Goal: Communication & Community: Ask a question

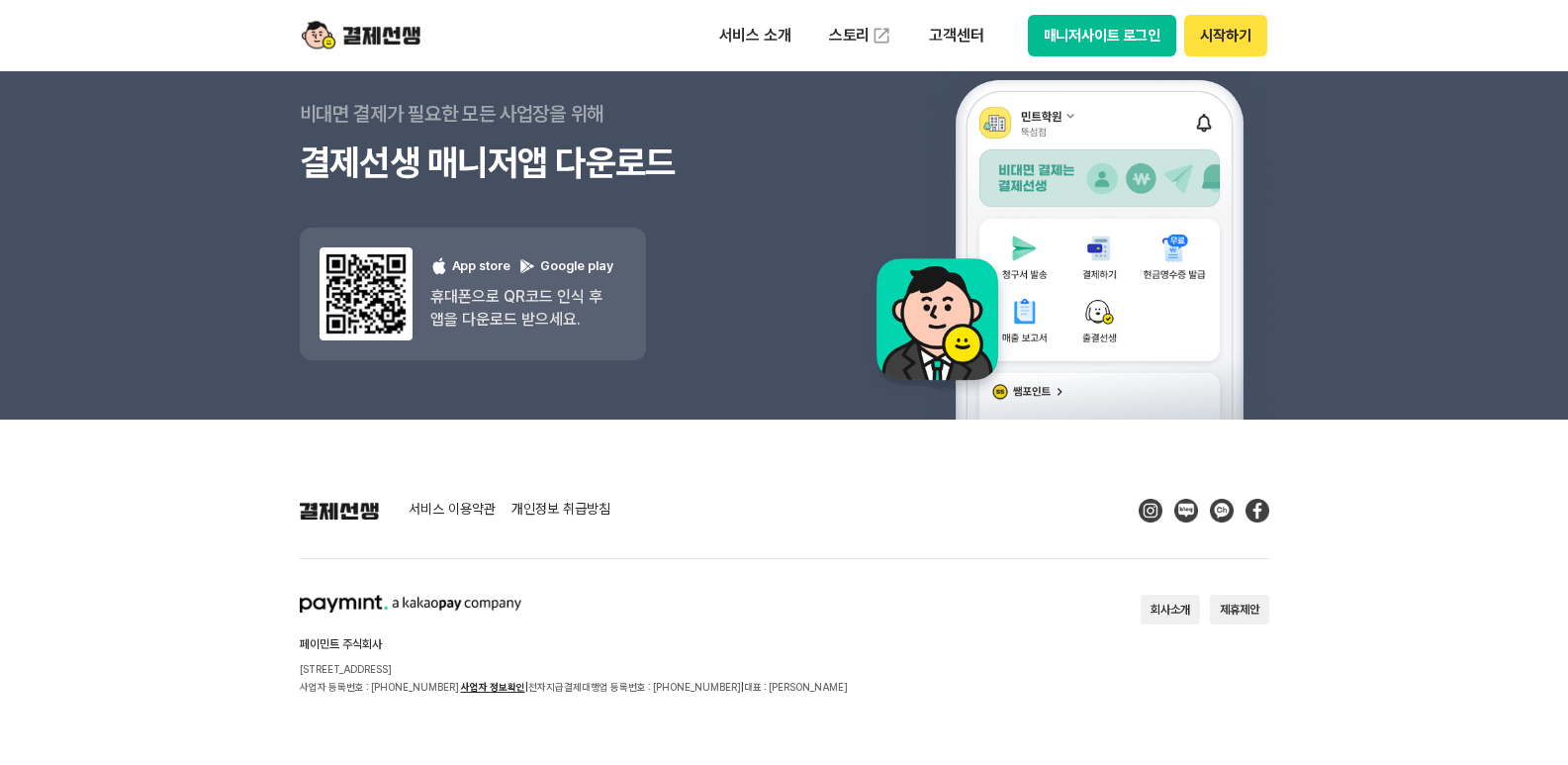
scroll to position [17871, 0]
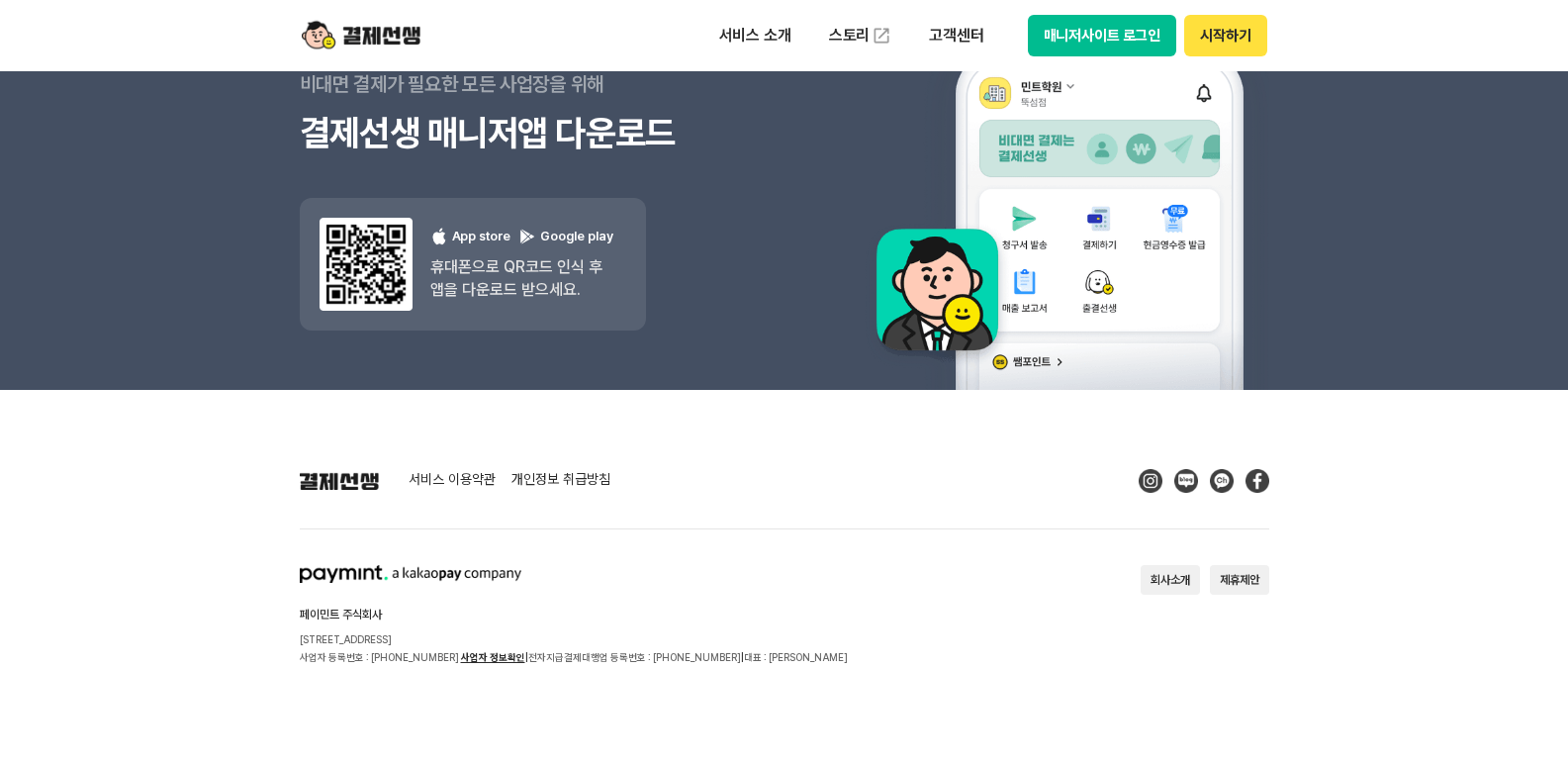
click at [1247, 654] on section "페이민트 주식회사 [STREET_ADDRESS] 사업자 등록번호 : [PHONE_NUMBER] 사업자 정보확인 | 전자지급결제대행업 등록번호 …" at bounding box center [784, 615] width 969 height 100
click at [36, 764] on div "button" at bounding box center [18, 765] width 36 height 0
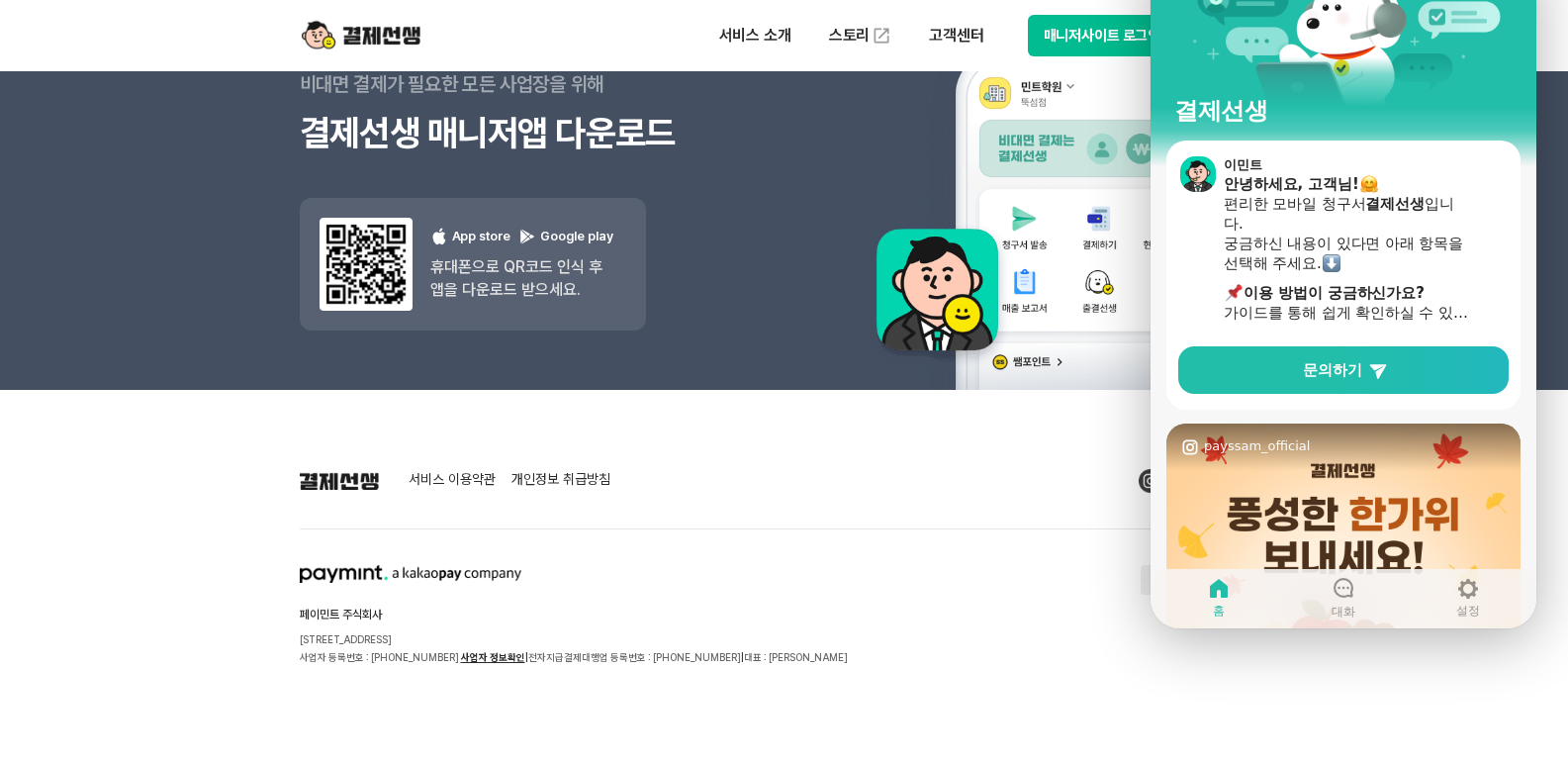
scroll to position [0, 0]
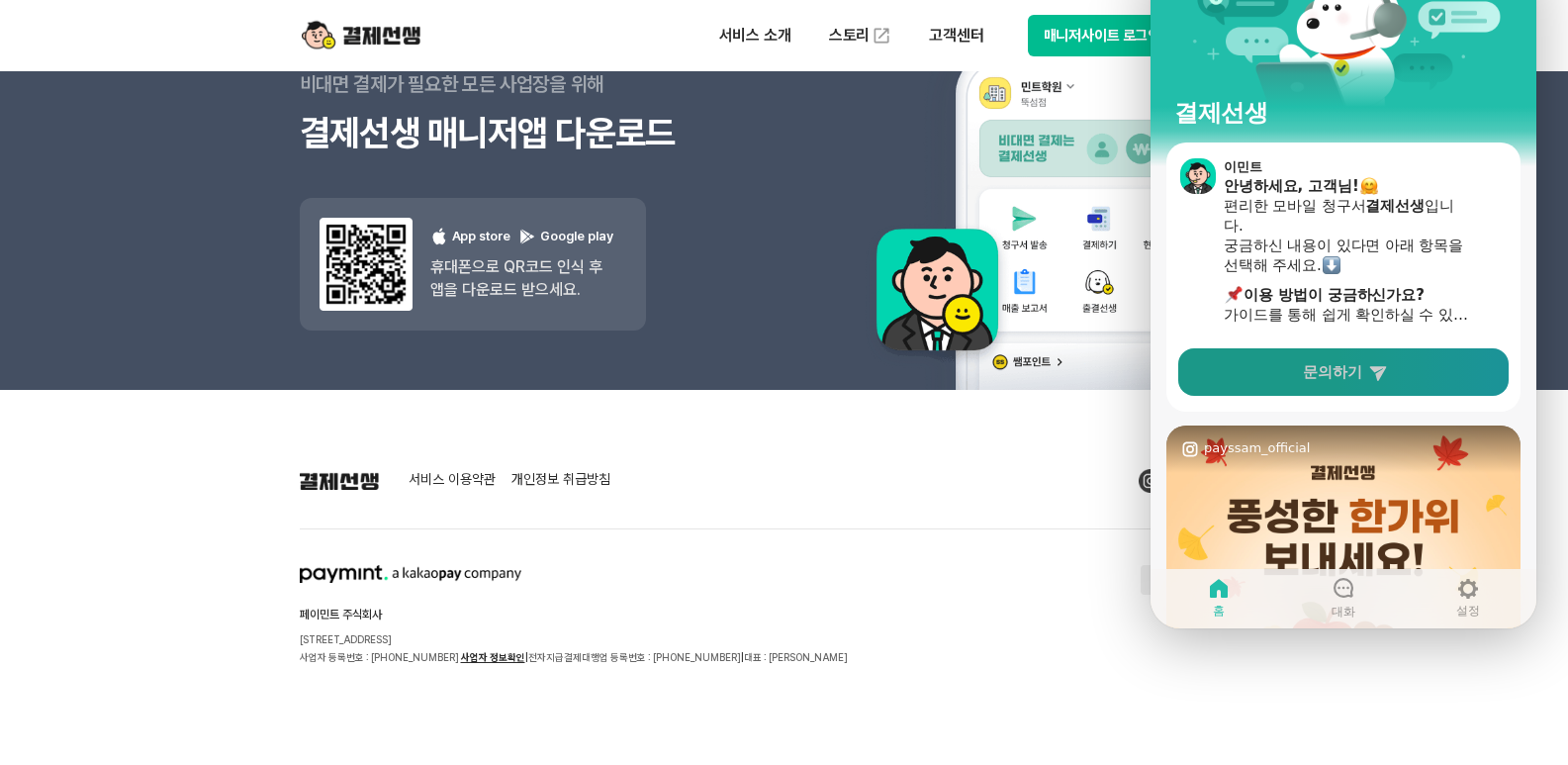
click at [1230, 365] on link "문의하기" at bounding box center [1343, 372] width 330 height 48
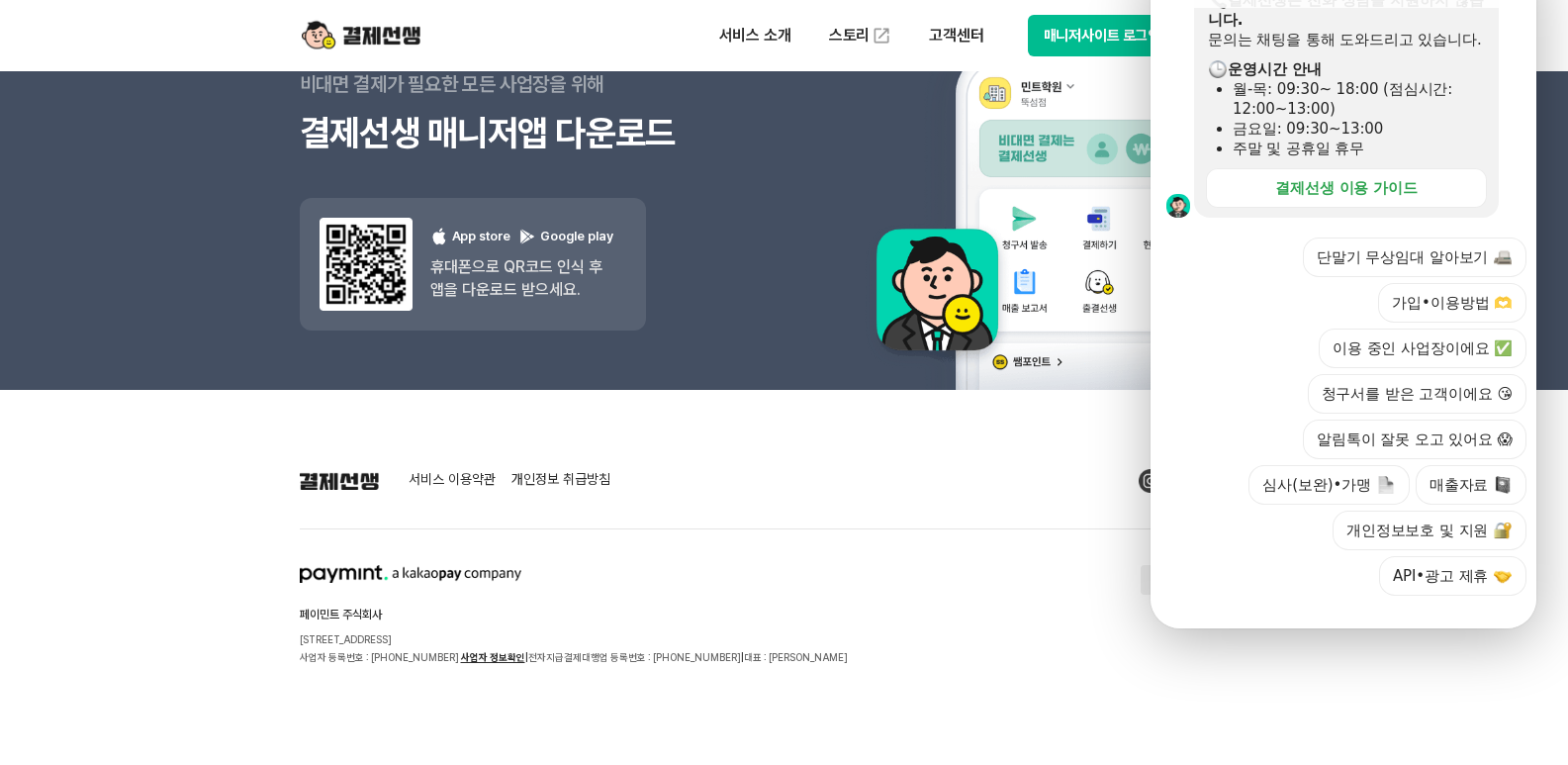
scroll to position [657, 0]
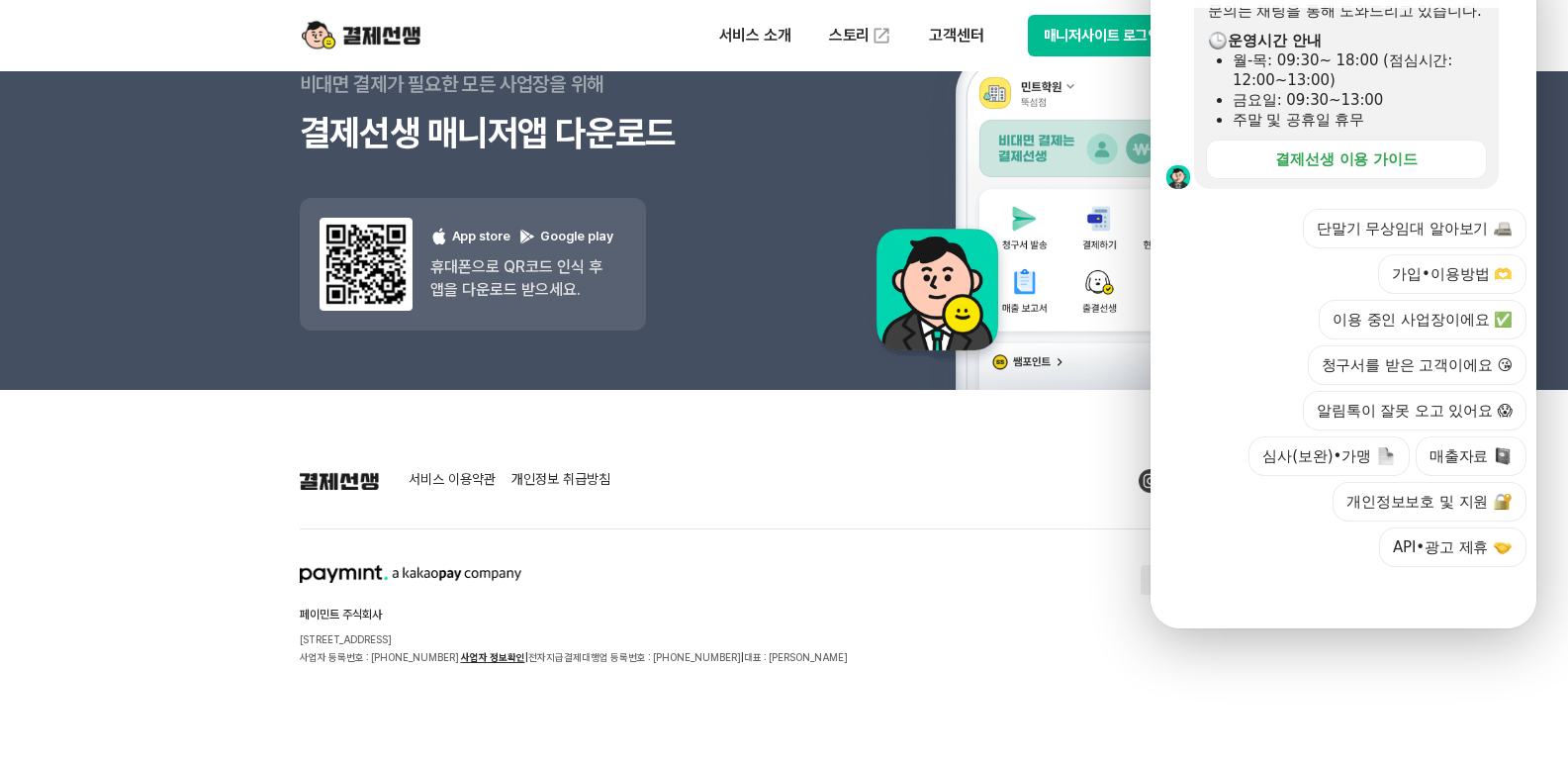
click at [1278, 472] on div "단말기 무상임대 알아보기 가입•이용방법 🫶 이용 중인 사업장이에요 ✅ 청구서를 받은 고객이에요 😘 알림톡이 잘못 오고 있어요 😱 심사(보완)•…" at bounding box center [1363, 388] width 326 height 358
click at [1030, 639] on section "페이민트 주식회사 [STREET_ADDRESS] 사업자 등록번호 : [PHONE_NUMBER] 사업자 정보확인 | 전자지급결제대행업 등록번호 …" at bounding box center [784, 615] width 969 height 100
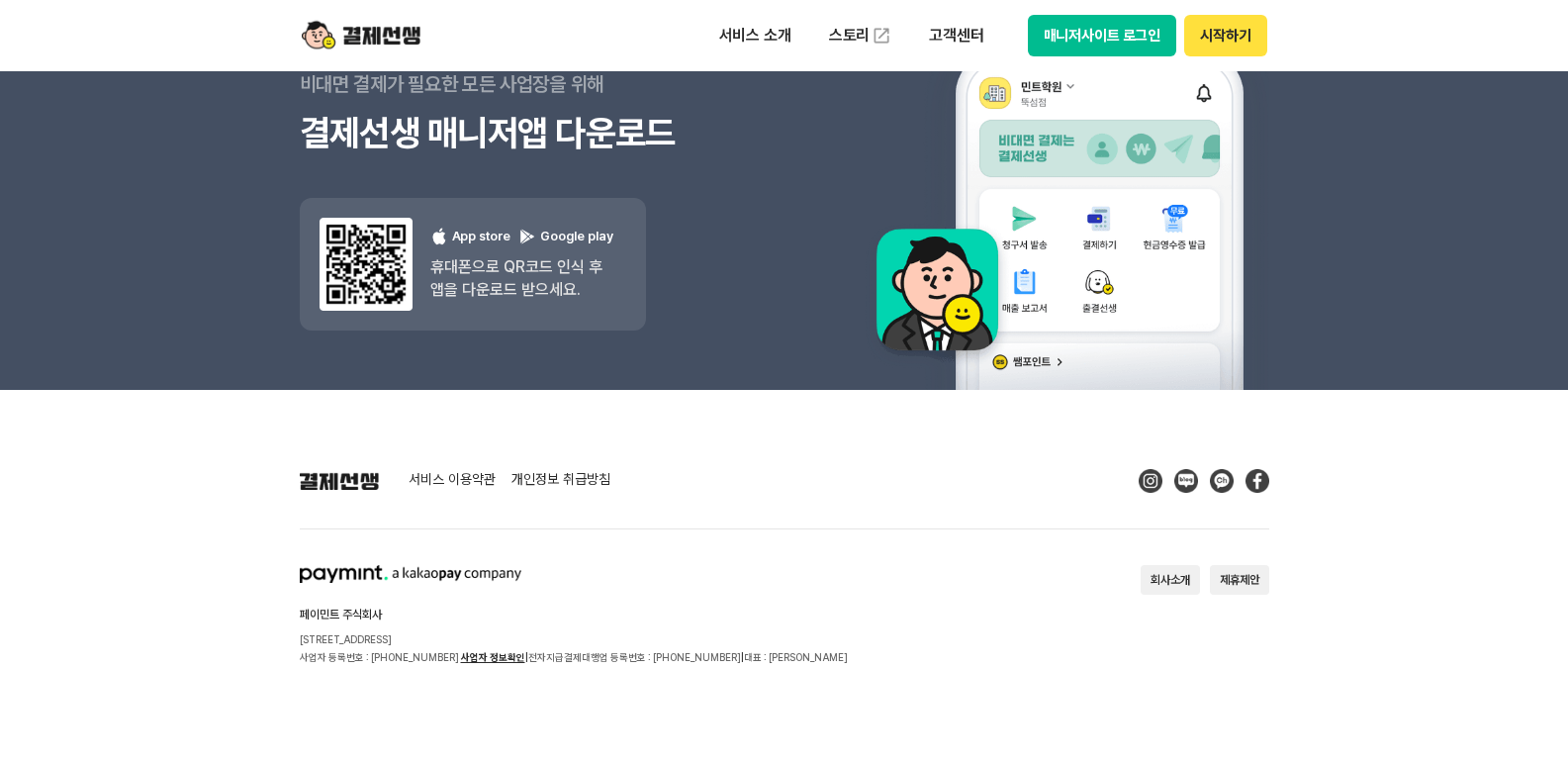
click at [1342, 684] on footer "서비스 이용약관 개인정보 취급방침 페이민트 주식회사 [STREET_ADDRESS] 사업자 등록번호 : [PHONE_NUMBER] 사업자 정보확…" at bounding box center [784, 577] width 1568 height 375
click at [1433, 694] on footer "서비스 이용약관 개인정보 취급방침 페이민트 주식회사 [STREET_ADDRESS] 사업자 등록번호 : [PHONE_NUMBER] 사업자 정보확…" at bounding box center [784, 577] width 1568 height 375
click at [36, 764] on div "button" at bounding box center [18, 765] width 36 height 0
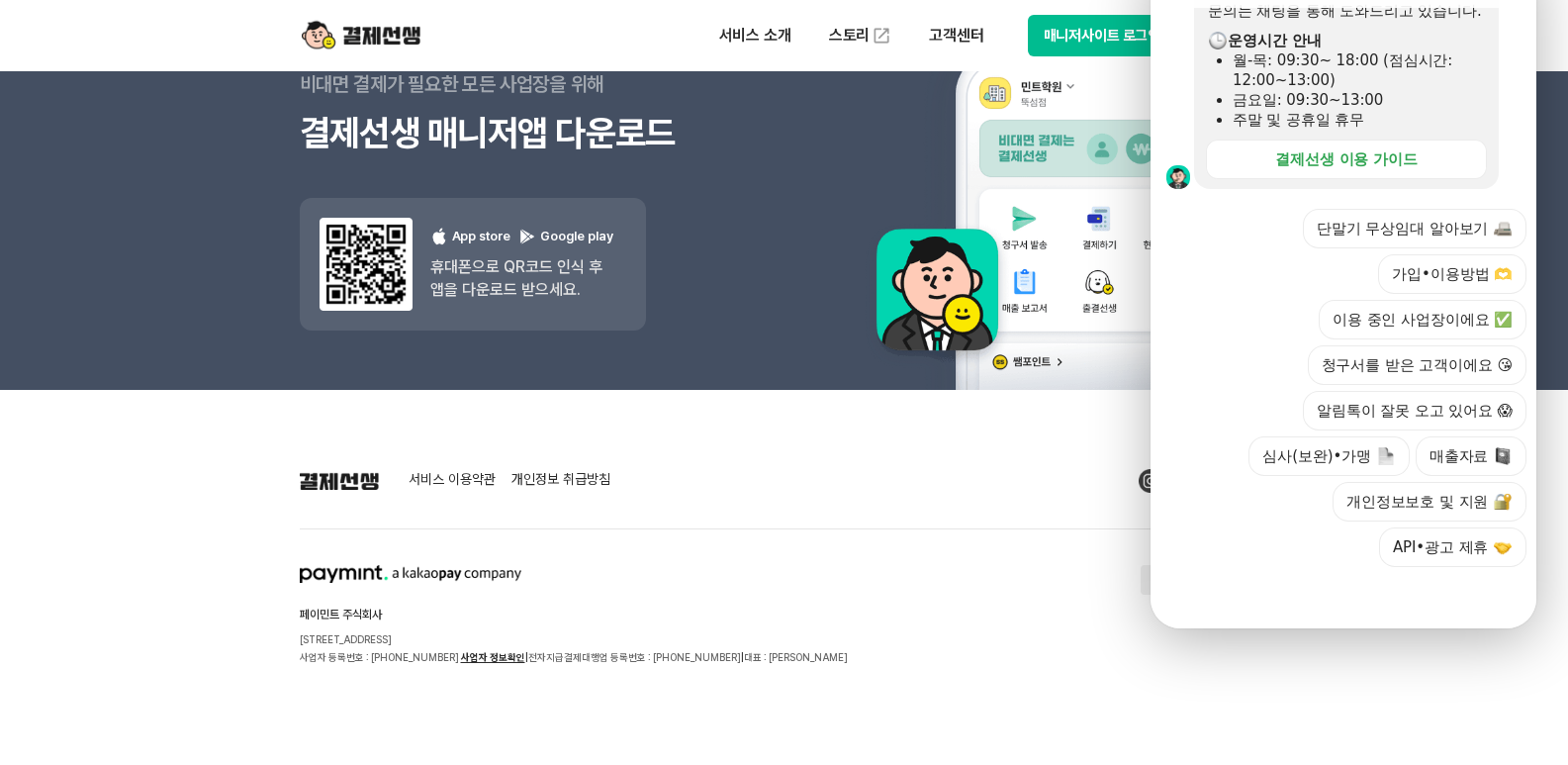
click at [1224, 270] on div "단말기 무상임대 알아보기 가입•이용방법 🫶 이용 중인 사업장이에요 ✅ 청구서를 받은 고객이에요 😘 알림톡이 잘못 오고 있어요 😱 심사(보완)•…" at bounding box center [1363, 388] width 326 height 358
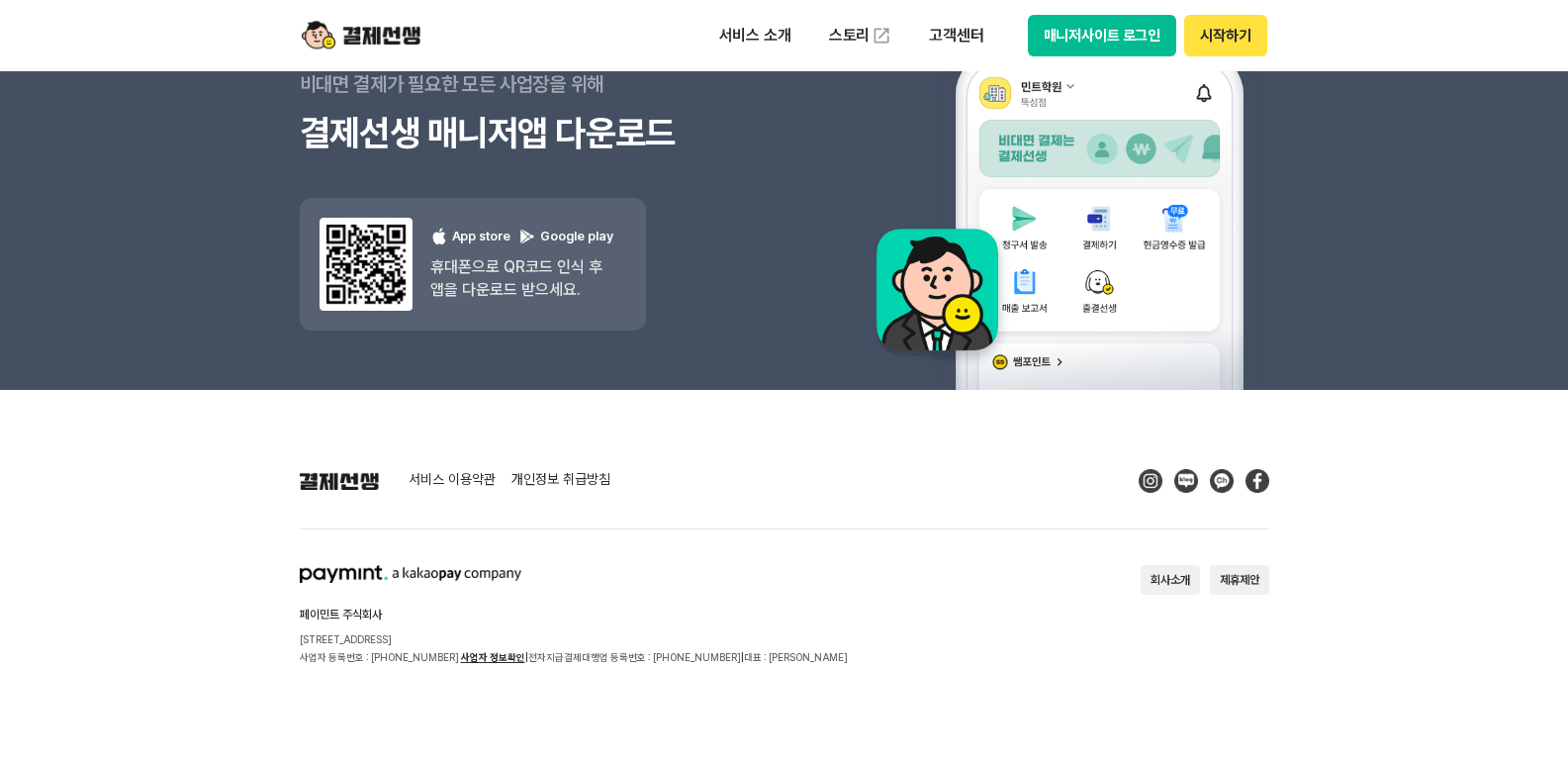
drag, startPoint x: 1408, startPoint y: 522, endPoint x: 1418, endPoint y: 491, distance: 32.6
click at [1411, 519] on footer "서비스 이용약관 개인정보 취급방침 페이민트 주식회사 [STREET_ADDRESS] 사업자 등록번호 : [PHONE_NUMBER] 사업자 정보확…" at bounding box center [784, 577] width 1568 height 375
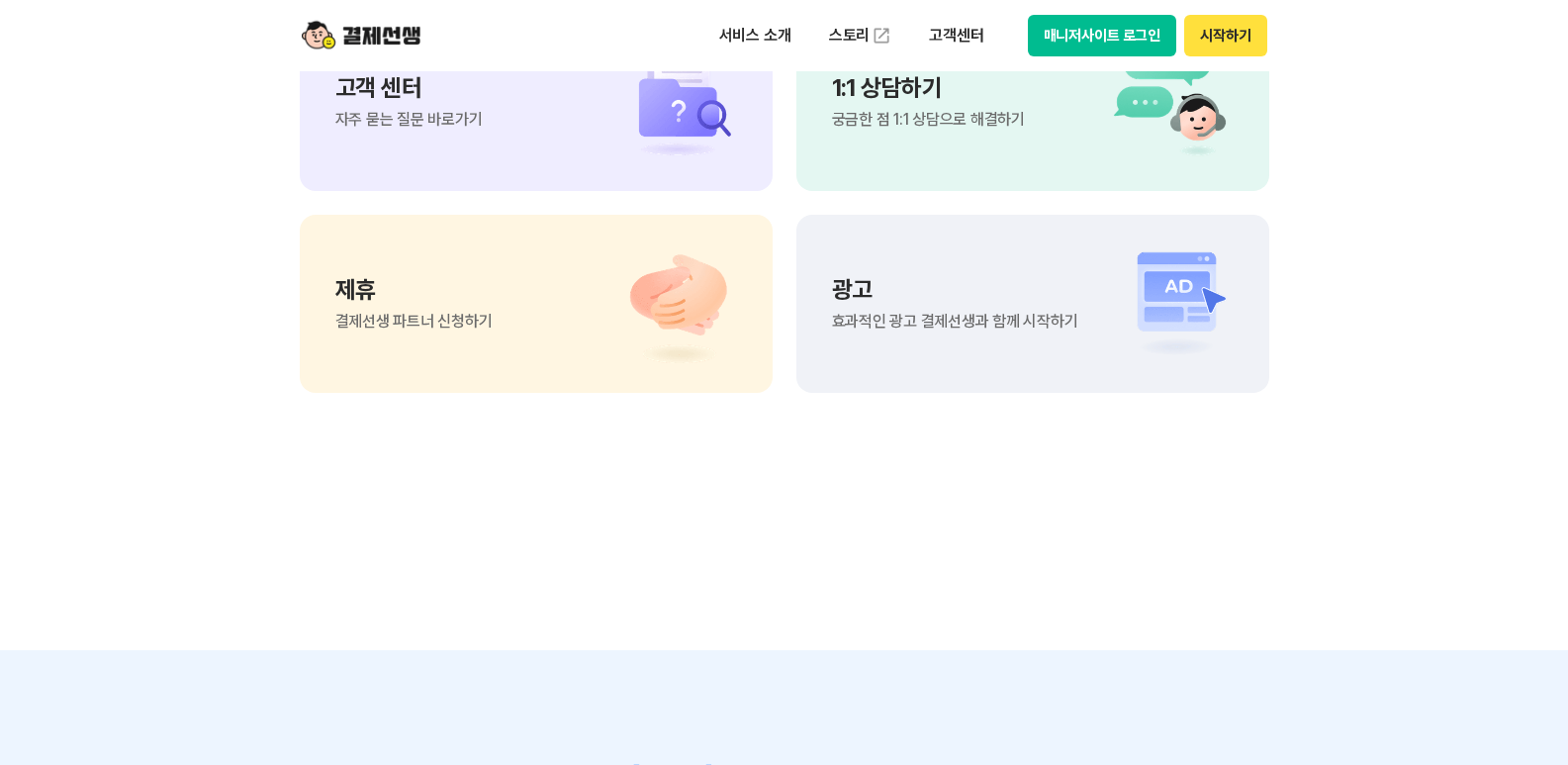
scroll to position [17871, 0]
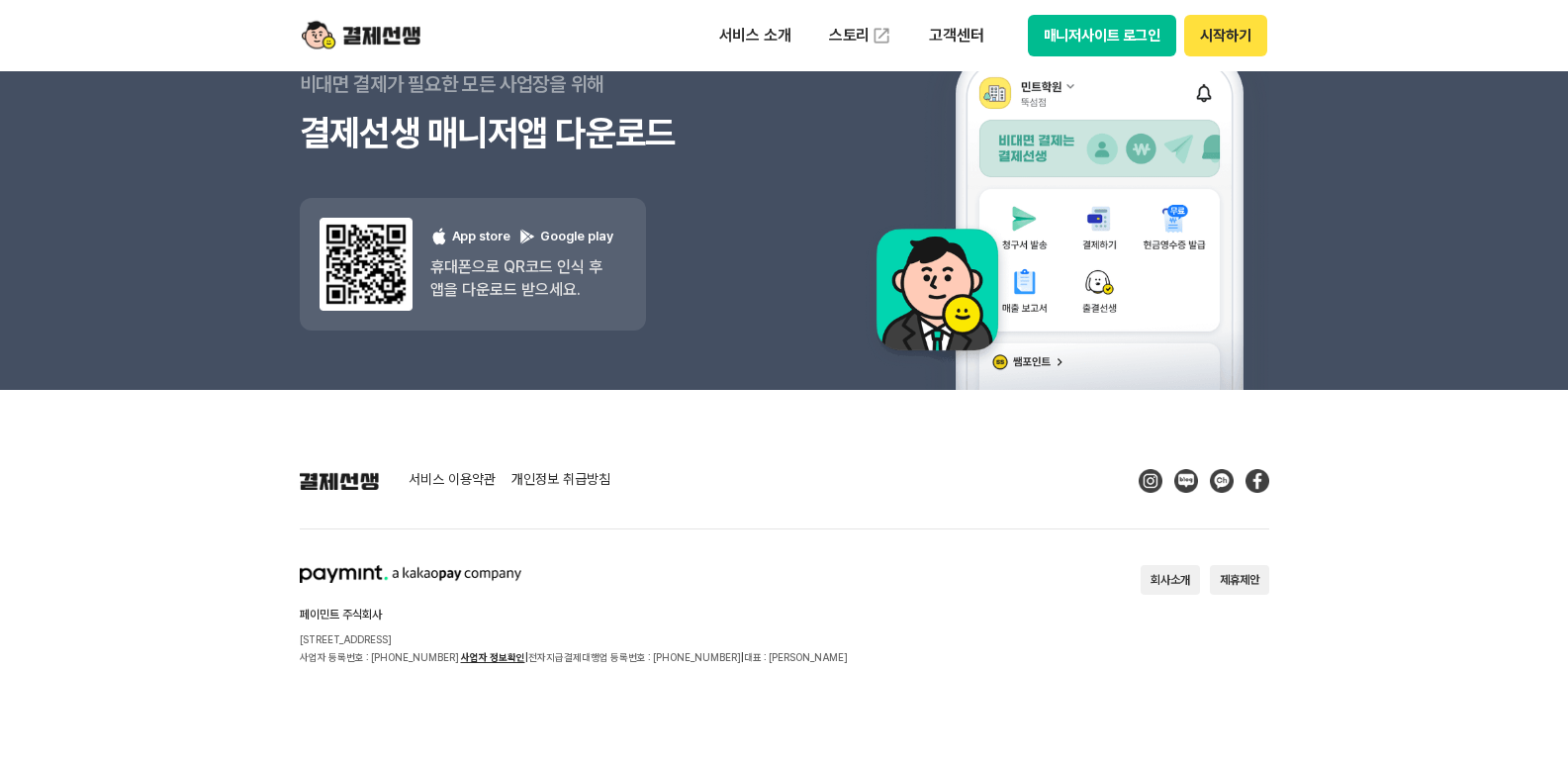
click at [36, 764] on div "button" at bounding box center [18, 765] width 36 height 0
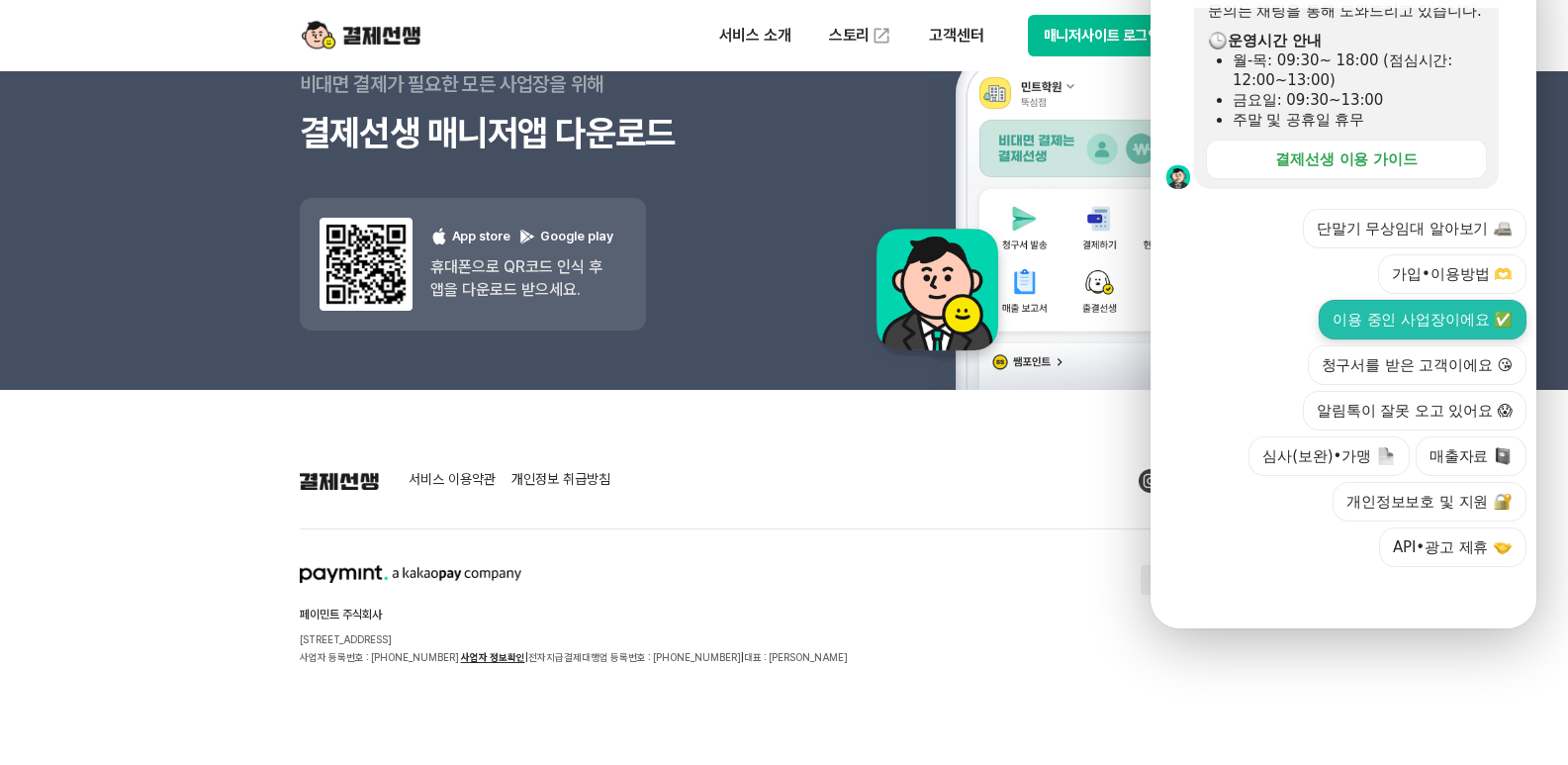
click at [1359, 299] on button "이용 중인 사업장이에요 ✅" at bounding box center [1422, 319] width 208 height 40
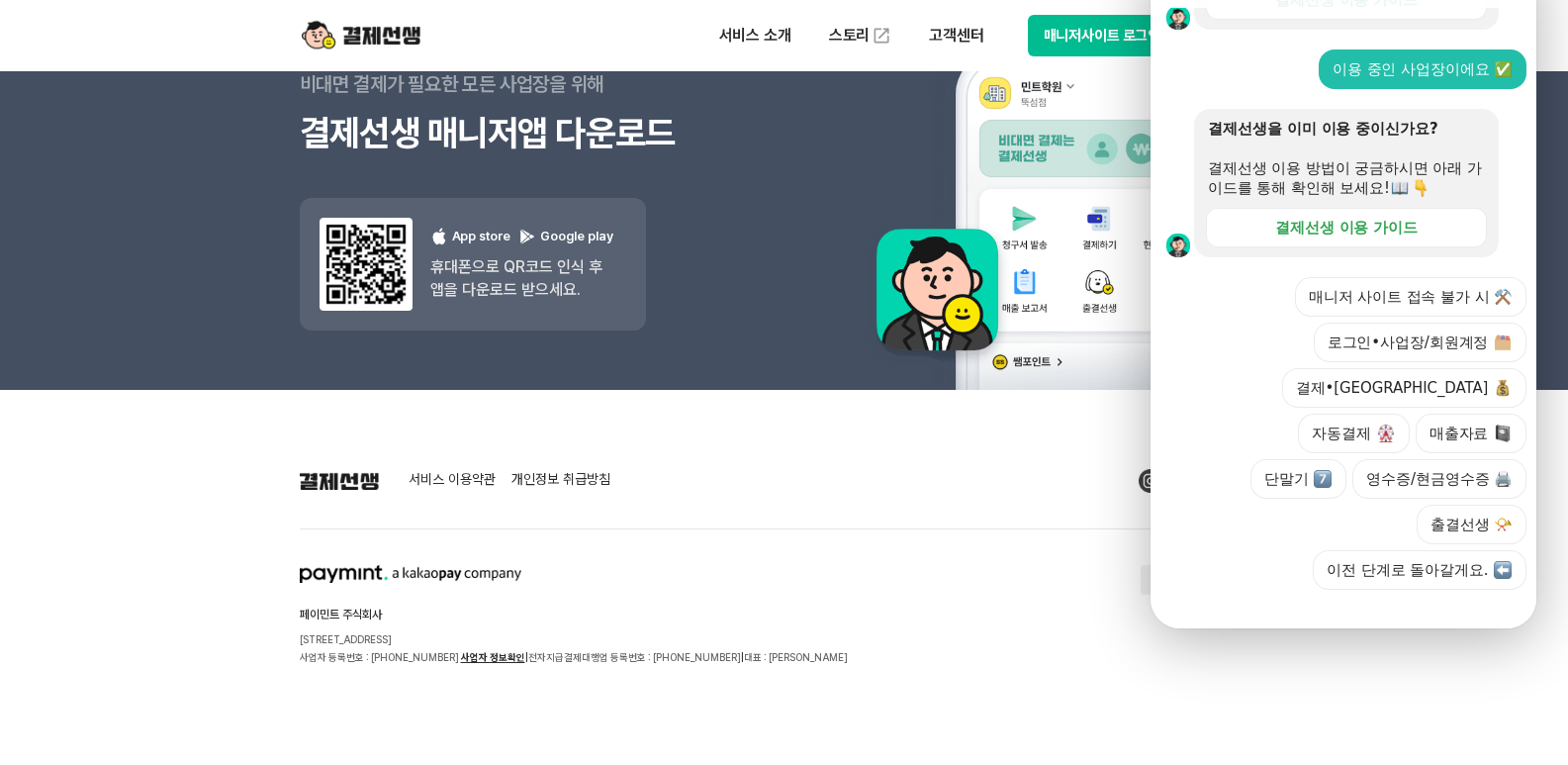
scroll to position [793, 0]
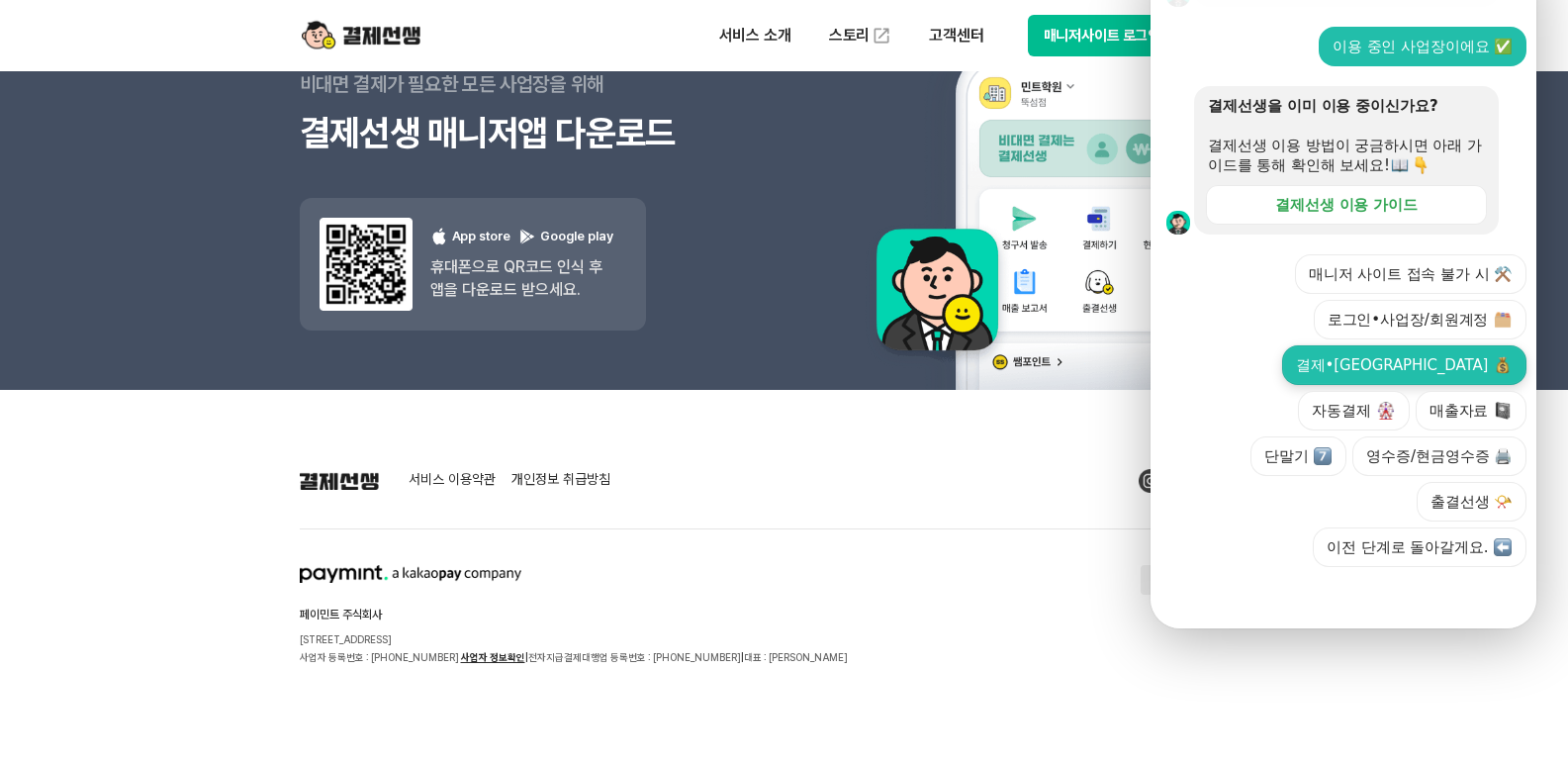
click at [1294, 345] on button "결제•[GEOGRAPHIC_DATA]" at bounding box center [1405, 365] width 245 height 40
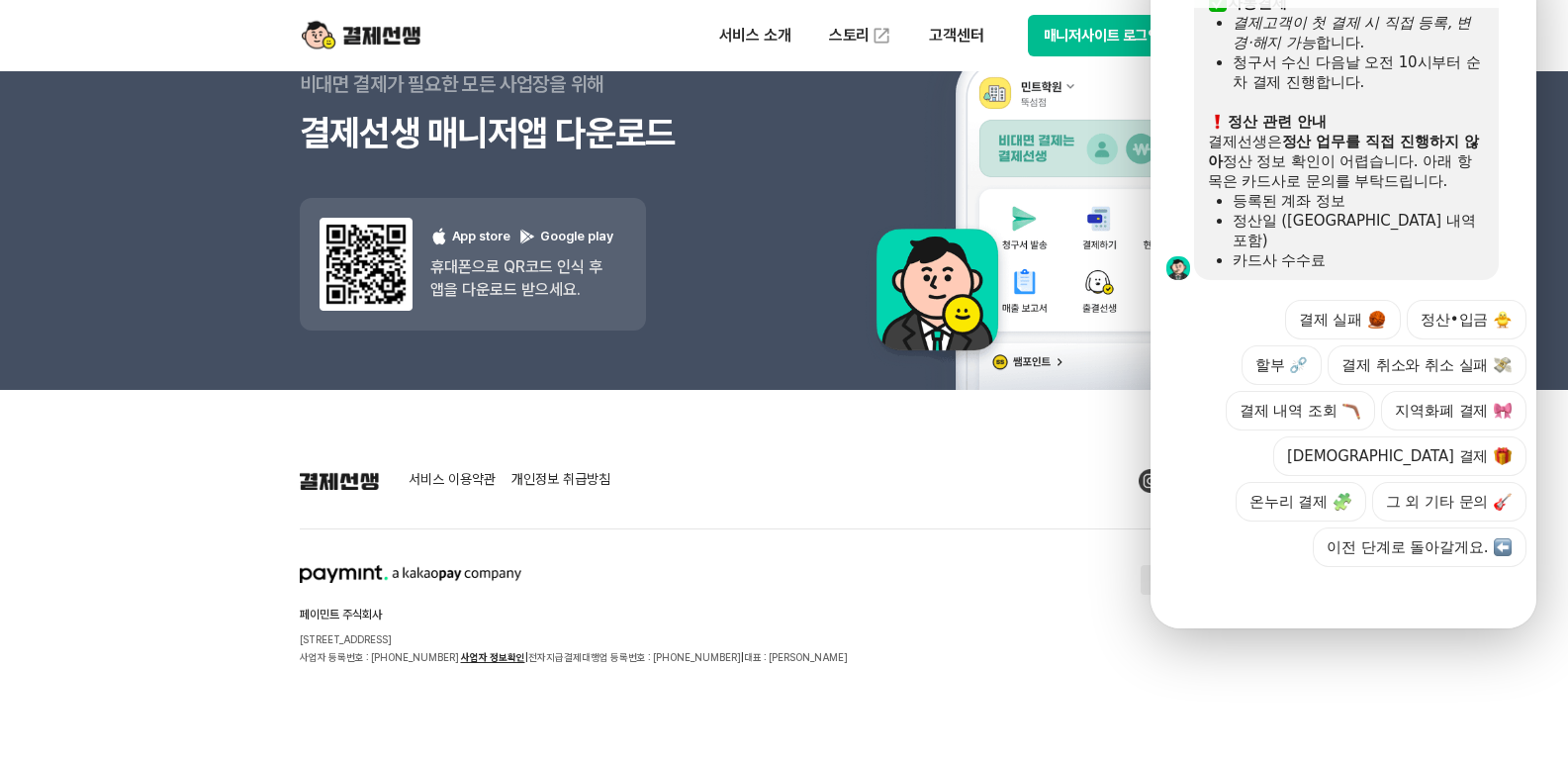
scroll to position [1436, 0]
click at [1327, 299] on button "결제 실패" at bounding box center [1343, 319] width 115 height 40
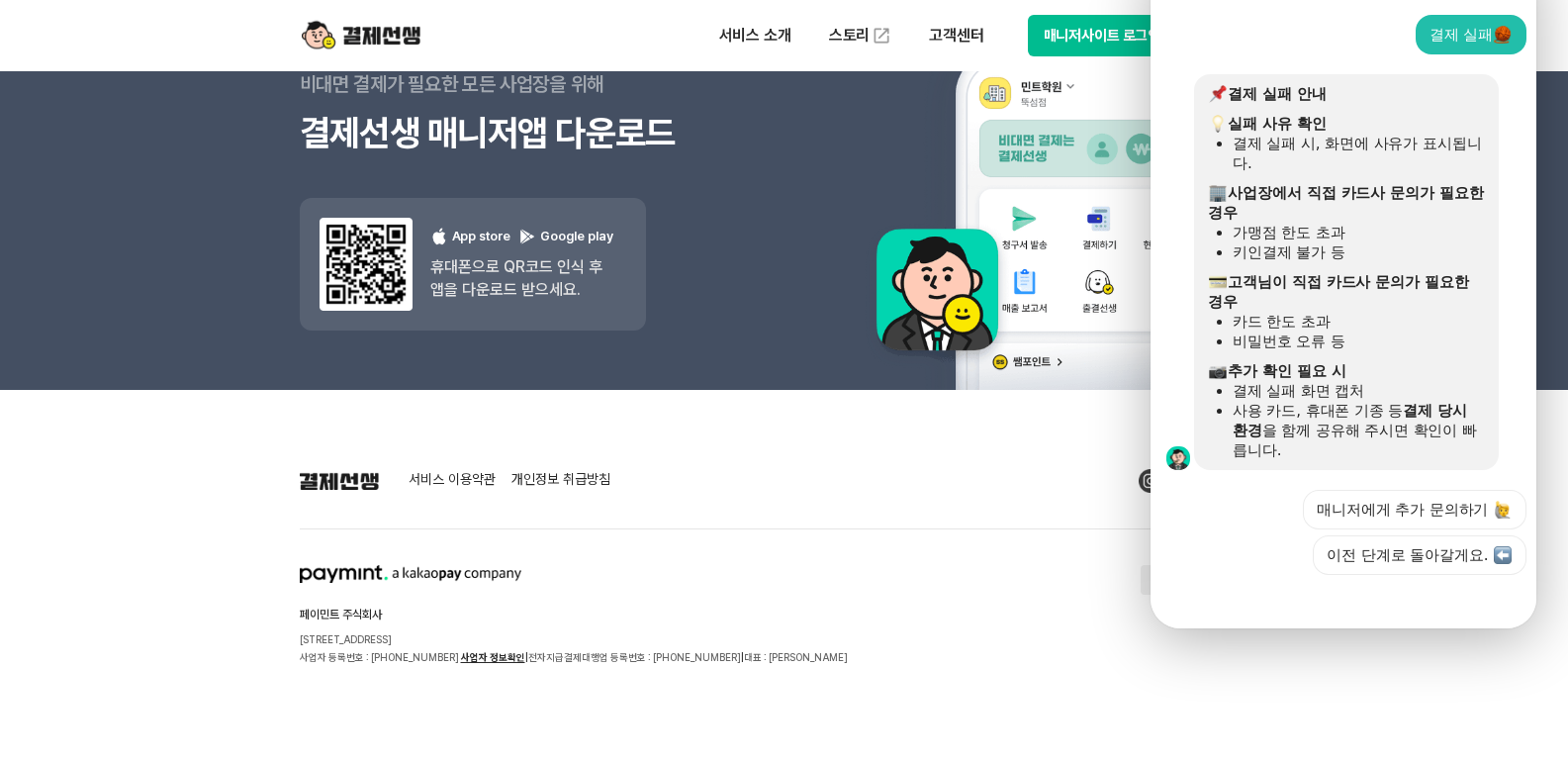
scroll to position [1729, 0]
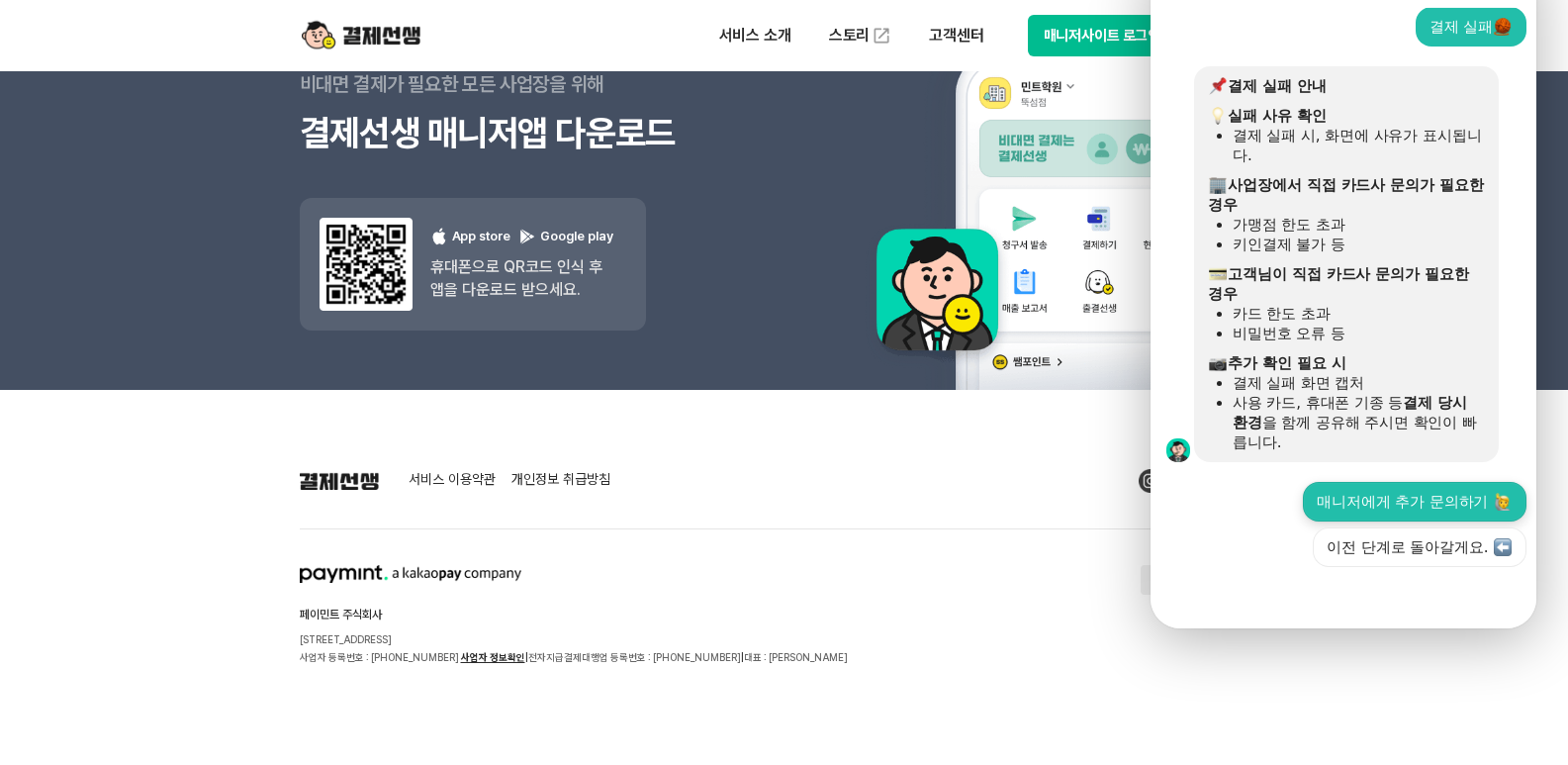
click at [1419, 482] on button "매니저에게 추가 문의하기" at bounding box center [1414, 502] width 224 height 40
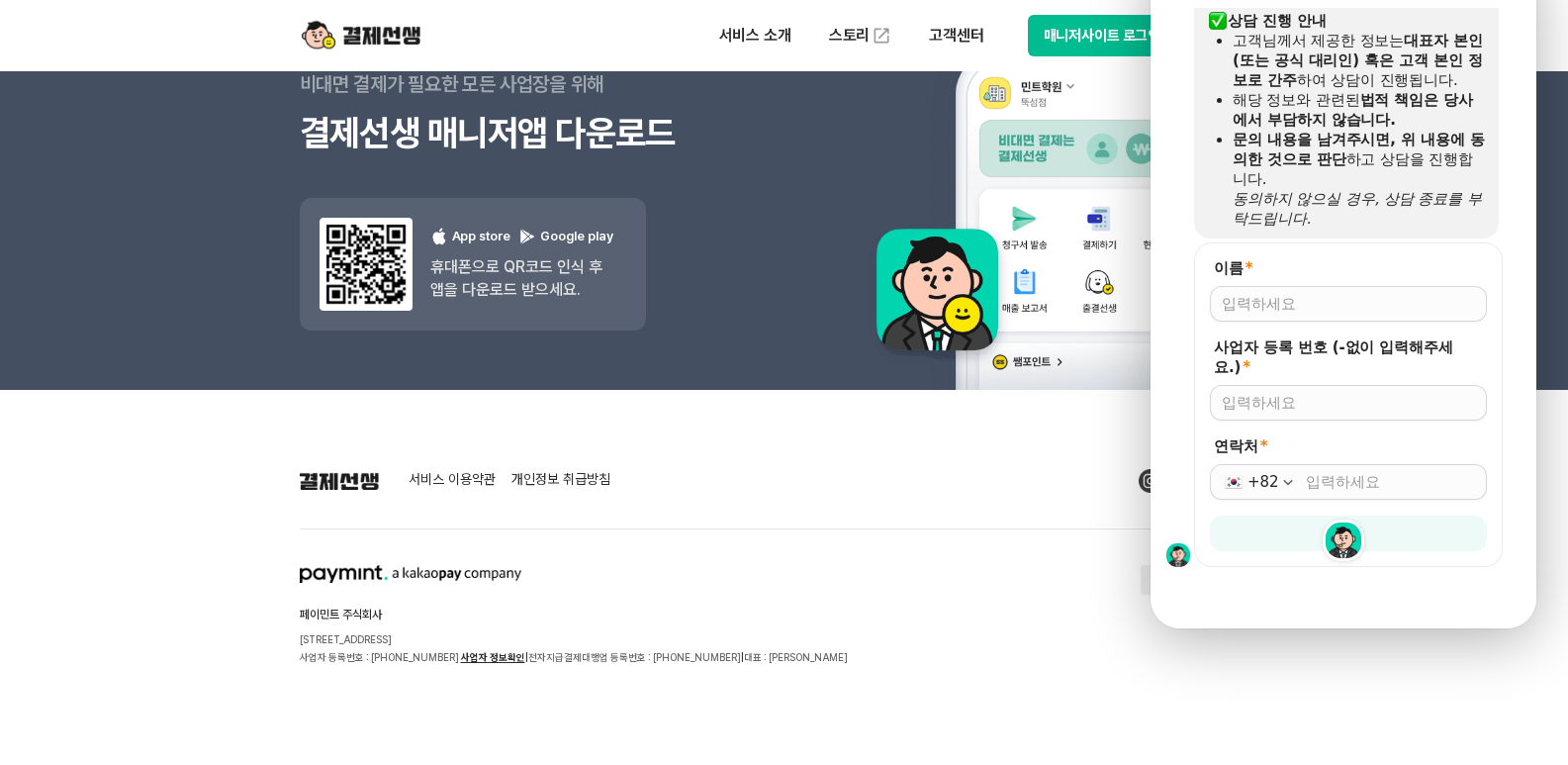
scroll to position [2359, 0]
click at [1366, 294] on input "이름 *" at bounding box center [1348, 304] width 254 height 20
type input "[PERSON_NAME]"
type input "8439301941"
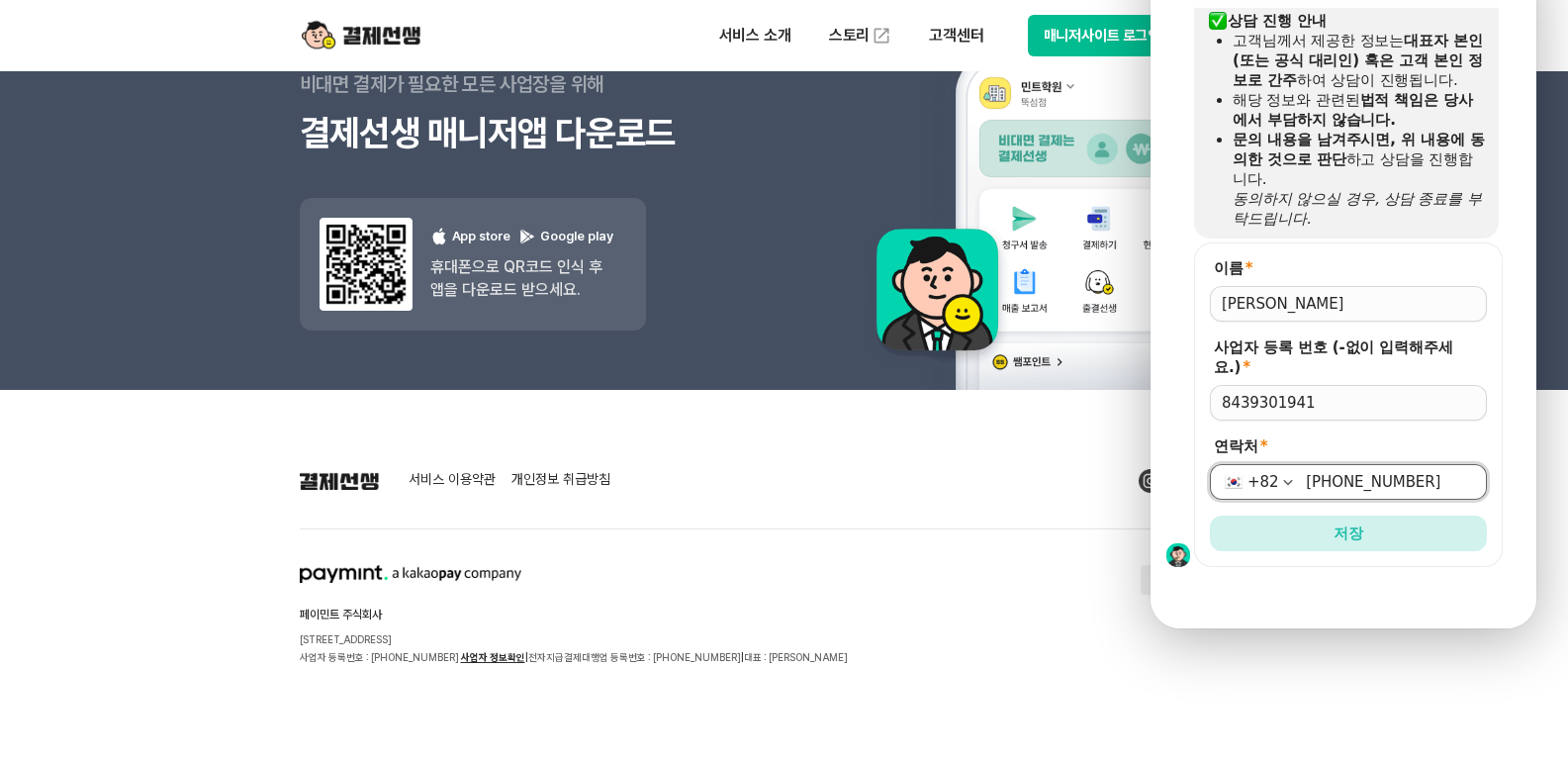
type input "[PHONE_NUMBER]"
click at [1210, 515] on button "저장" at bounding box center [1348, 533] width 277 height 36
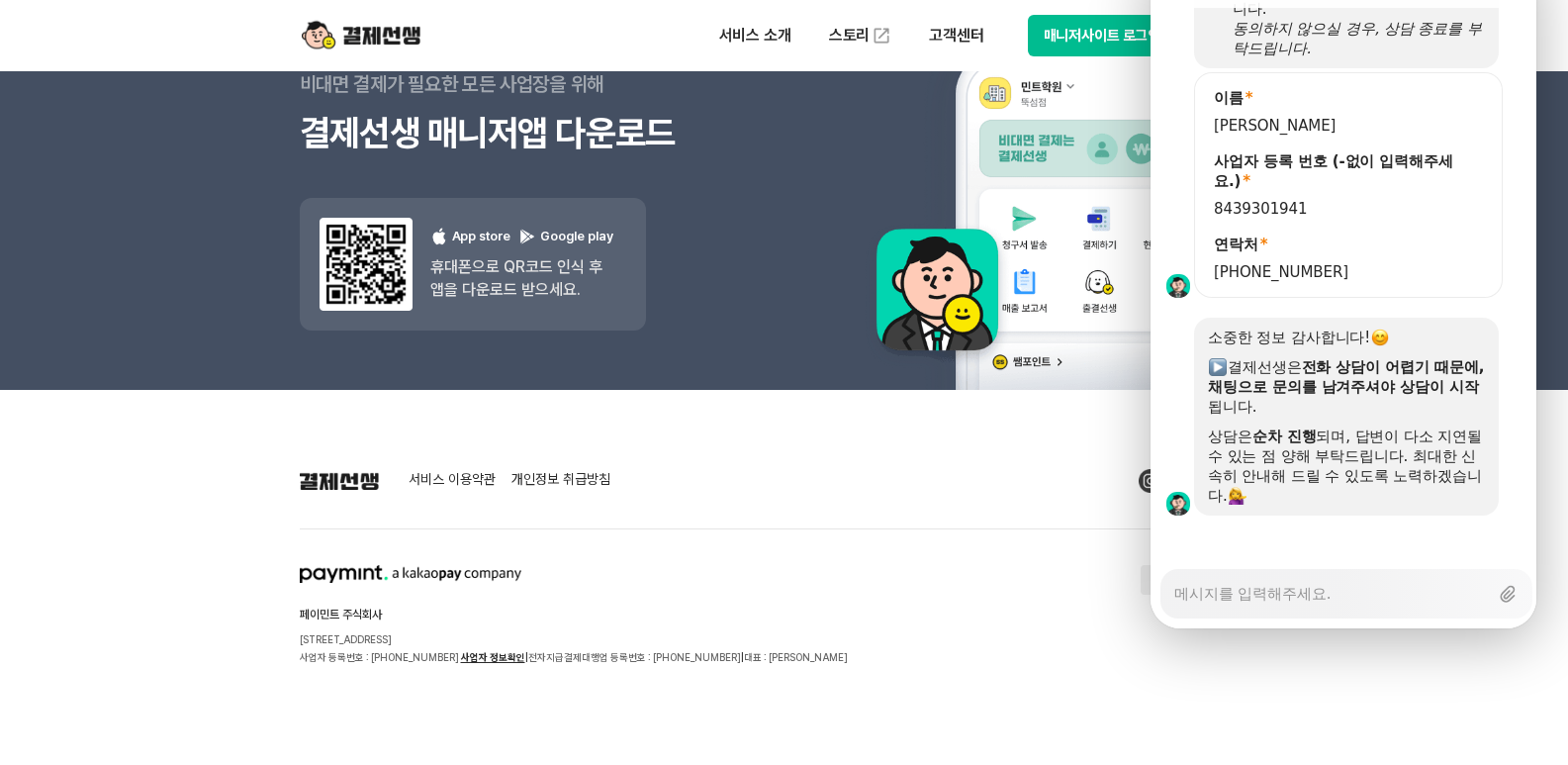
scroll to position [2537, 0]
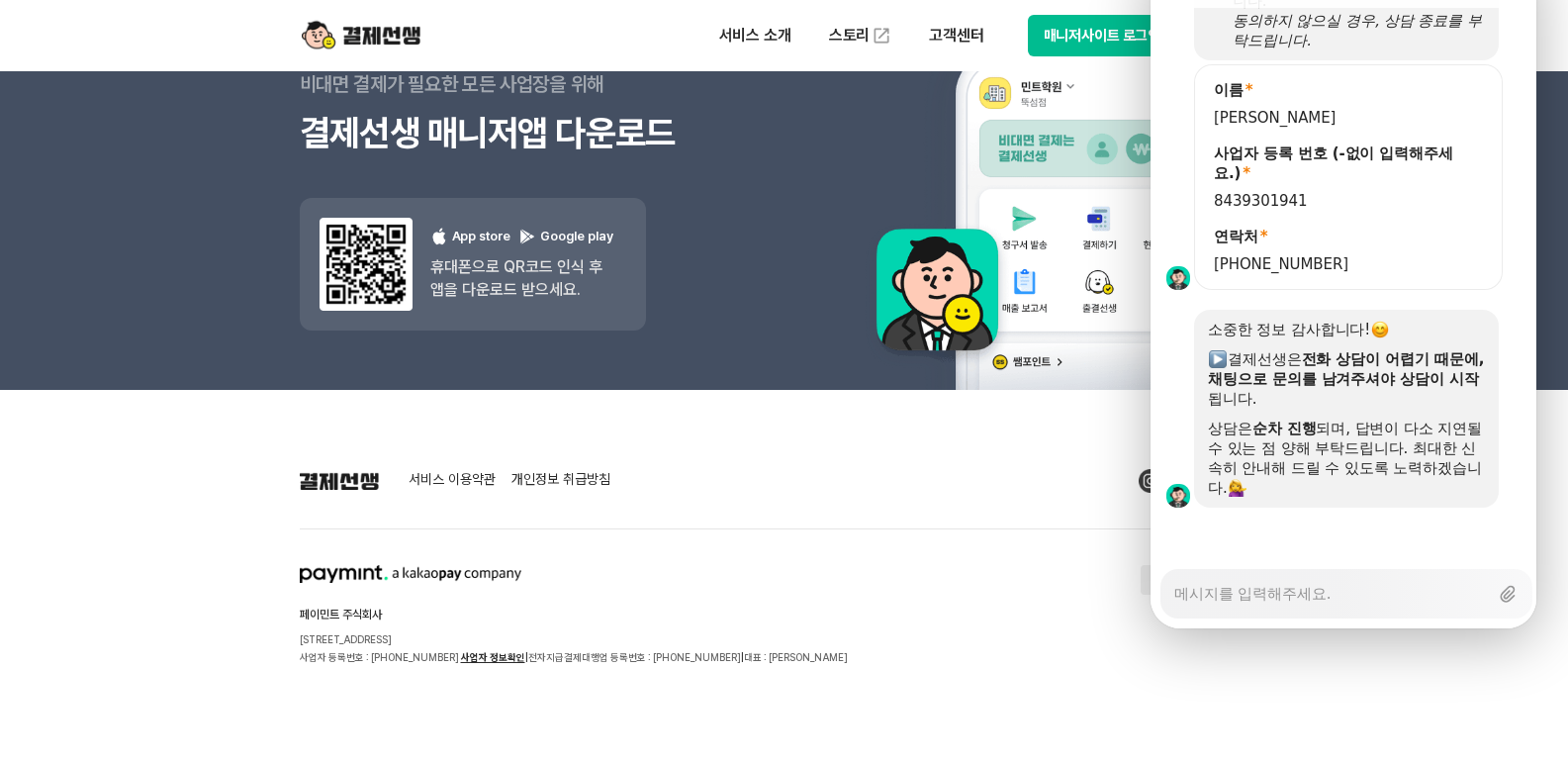
click at [1367, 570] on textarea "Messenger Input Textarea" at bounding box center [1330, 587] width 313 height 34
type textarea "x"
type textarea "ㅇ"
type textarea "x"
type textarea "아"
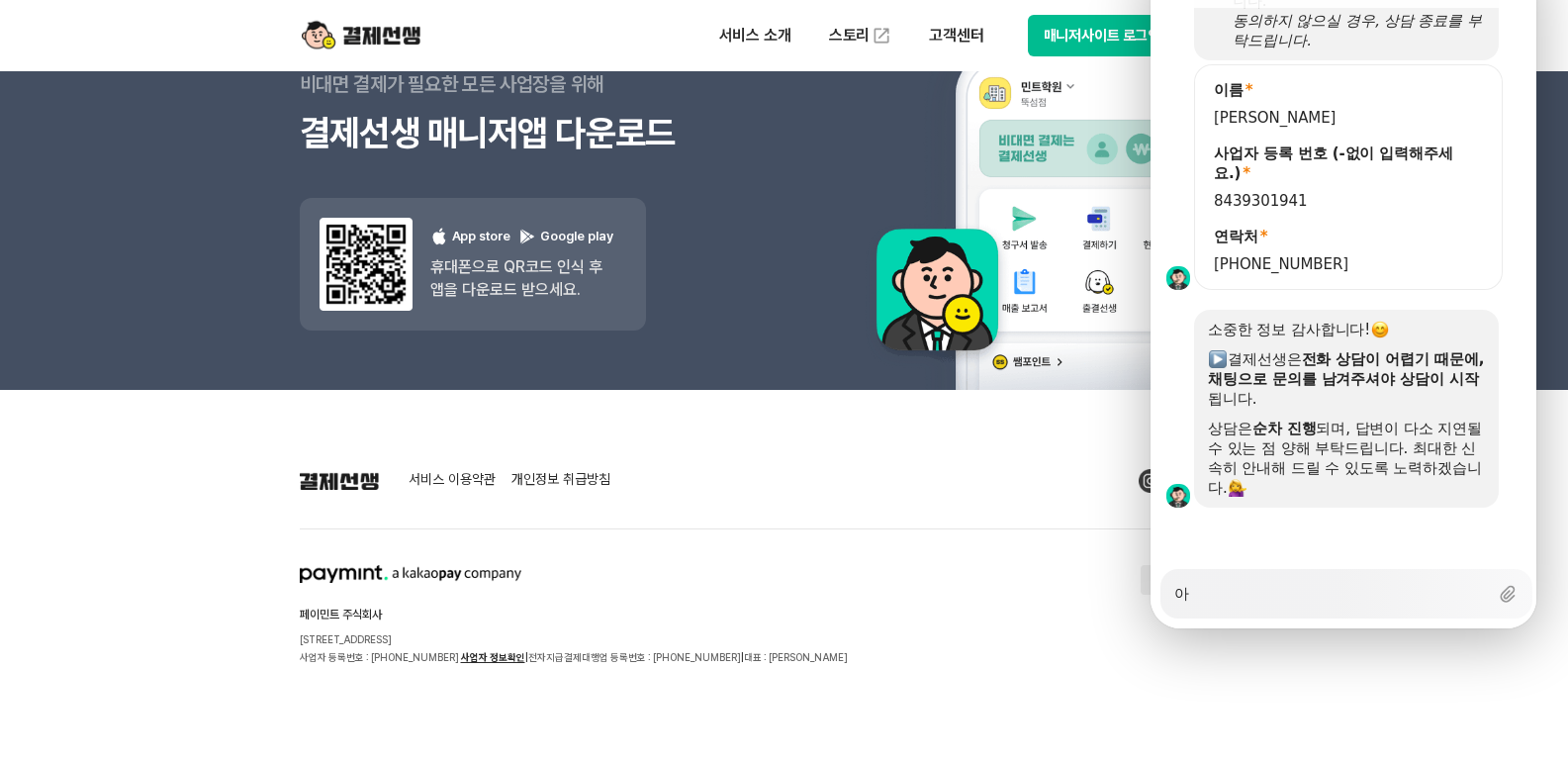
type textarea "x"
type textarea "안"
type textarea "x"
type textarea "안ㄴ"
type textarea "x"
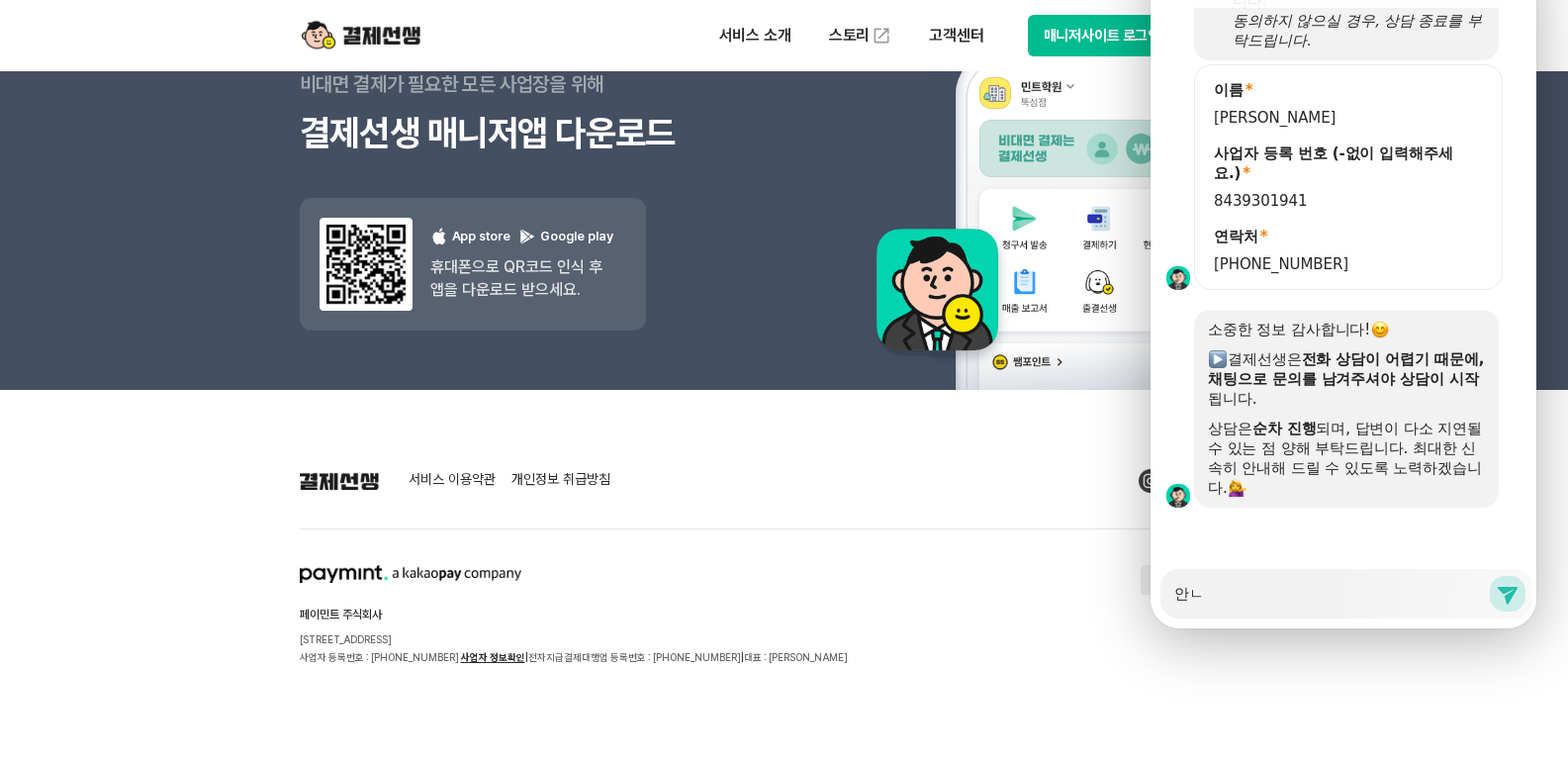
type textarea "안녀"
type textarea "x"
type textarea "안녕ㅎ"
type textarea "x"
type textarea "안녕하"
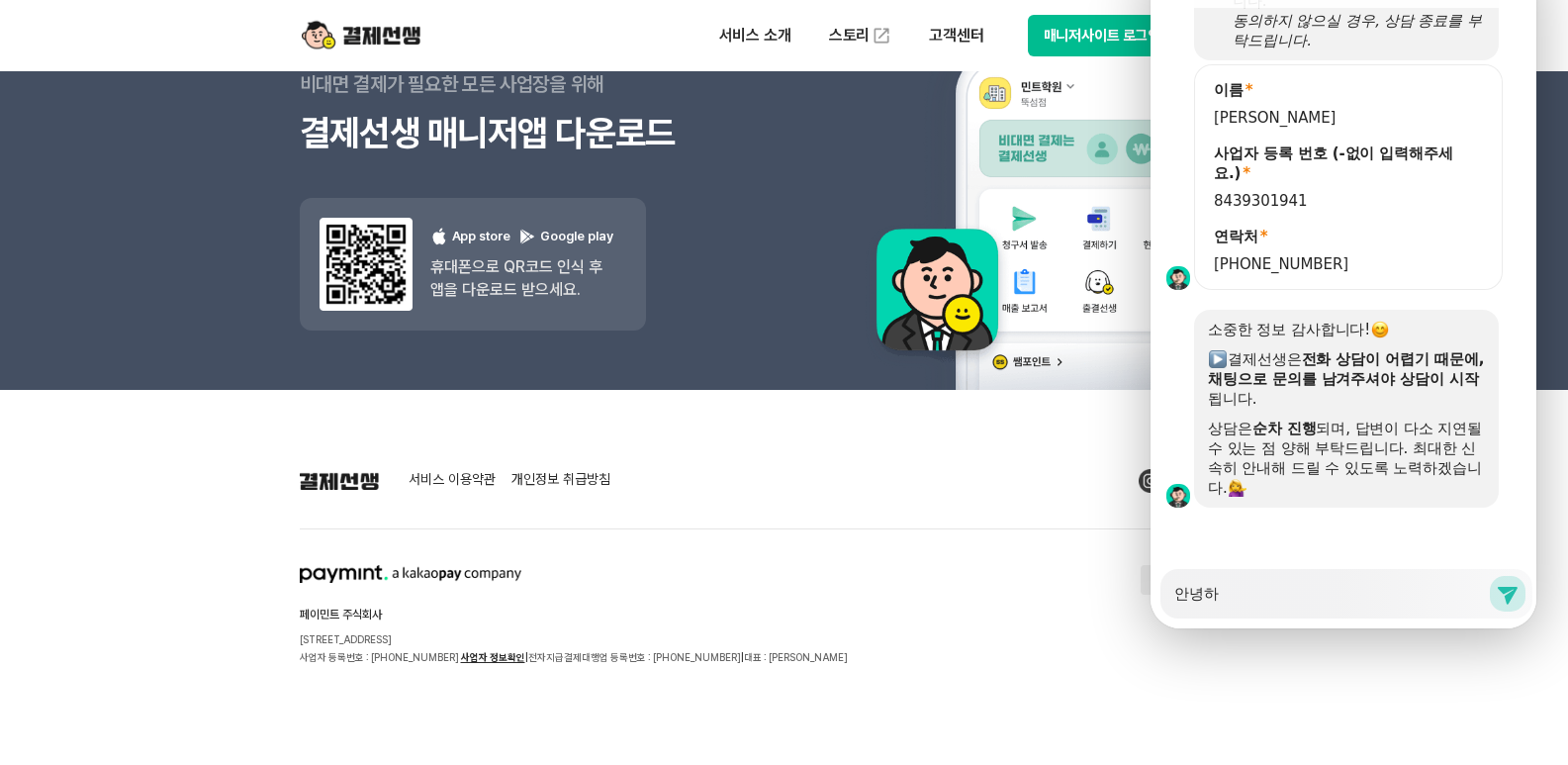
type textarea "x"
type textarea "안녕핫"
type textarea "x"
type textarea "안녕하세"
type textarea "x"
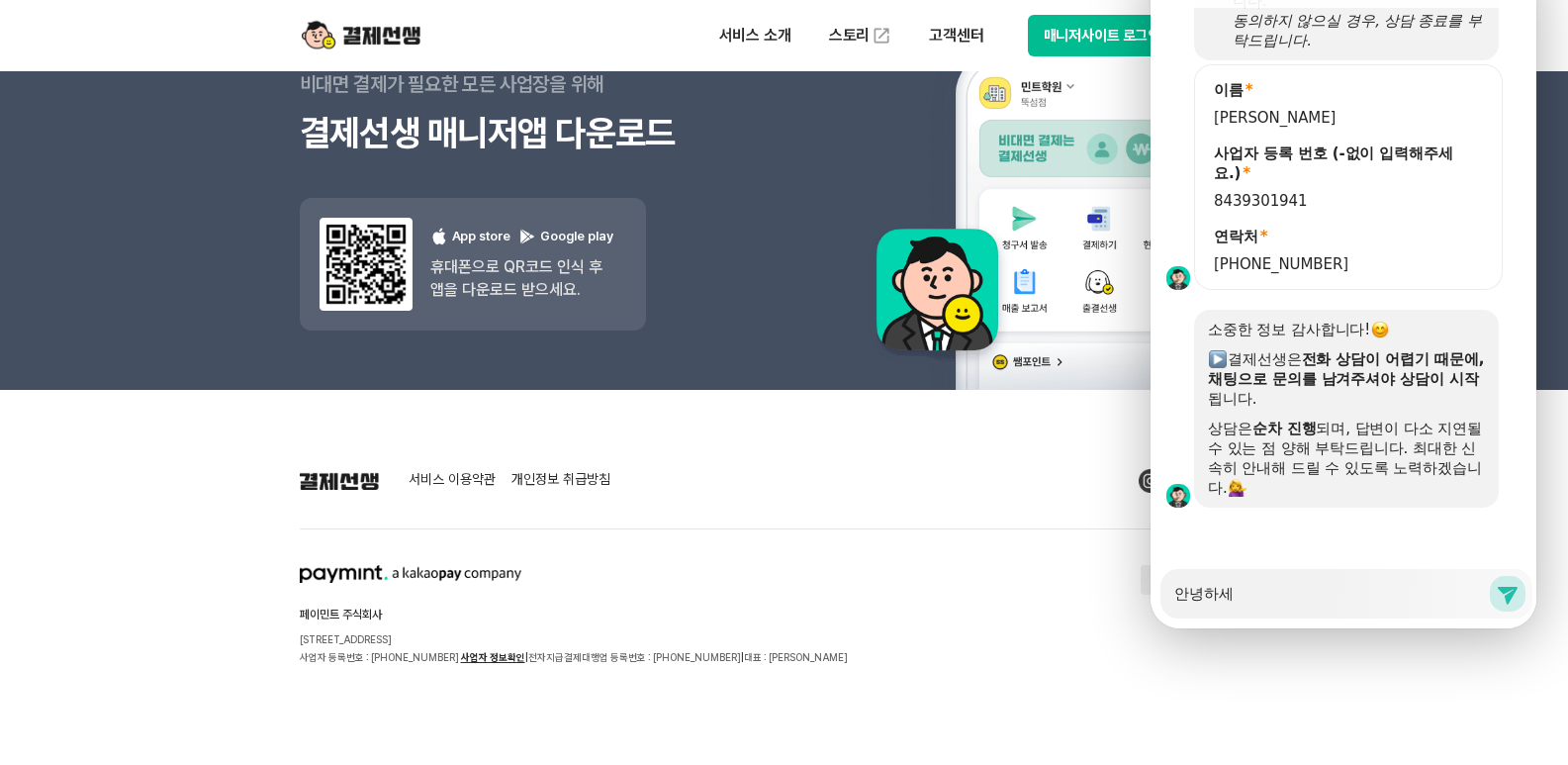
type textarea "안녕하셍"
type textarea "x"
type textarea "안녕하세요"
type textarea "x"
type textarea "안녕하세요"
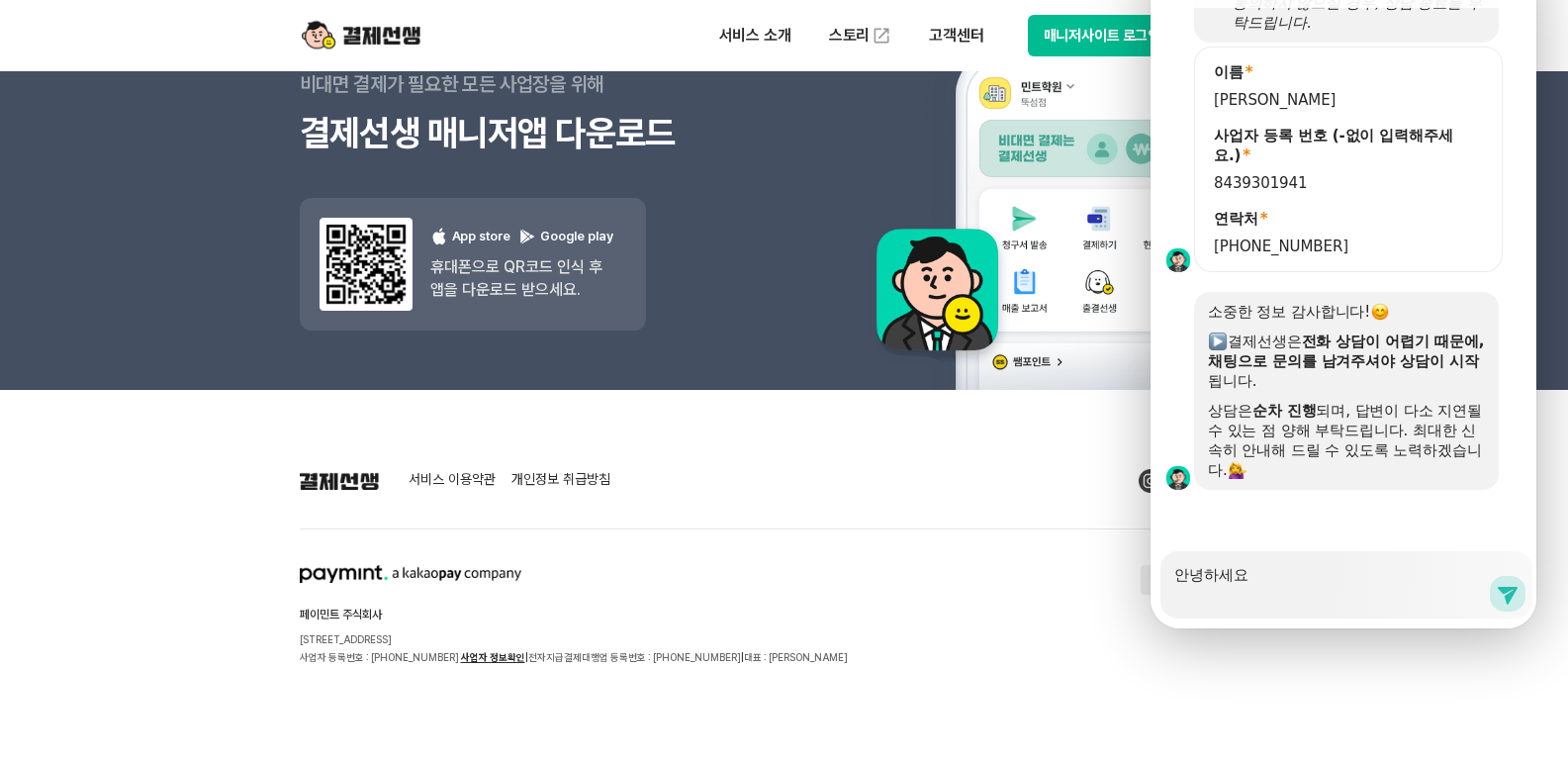
type textarea "x"
type textarea "안녕하세요"
type textarea "x"
type textarea "안녕하세요 ㅎ"
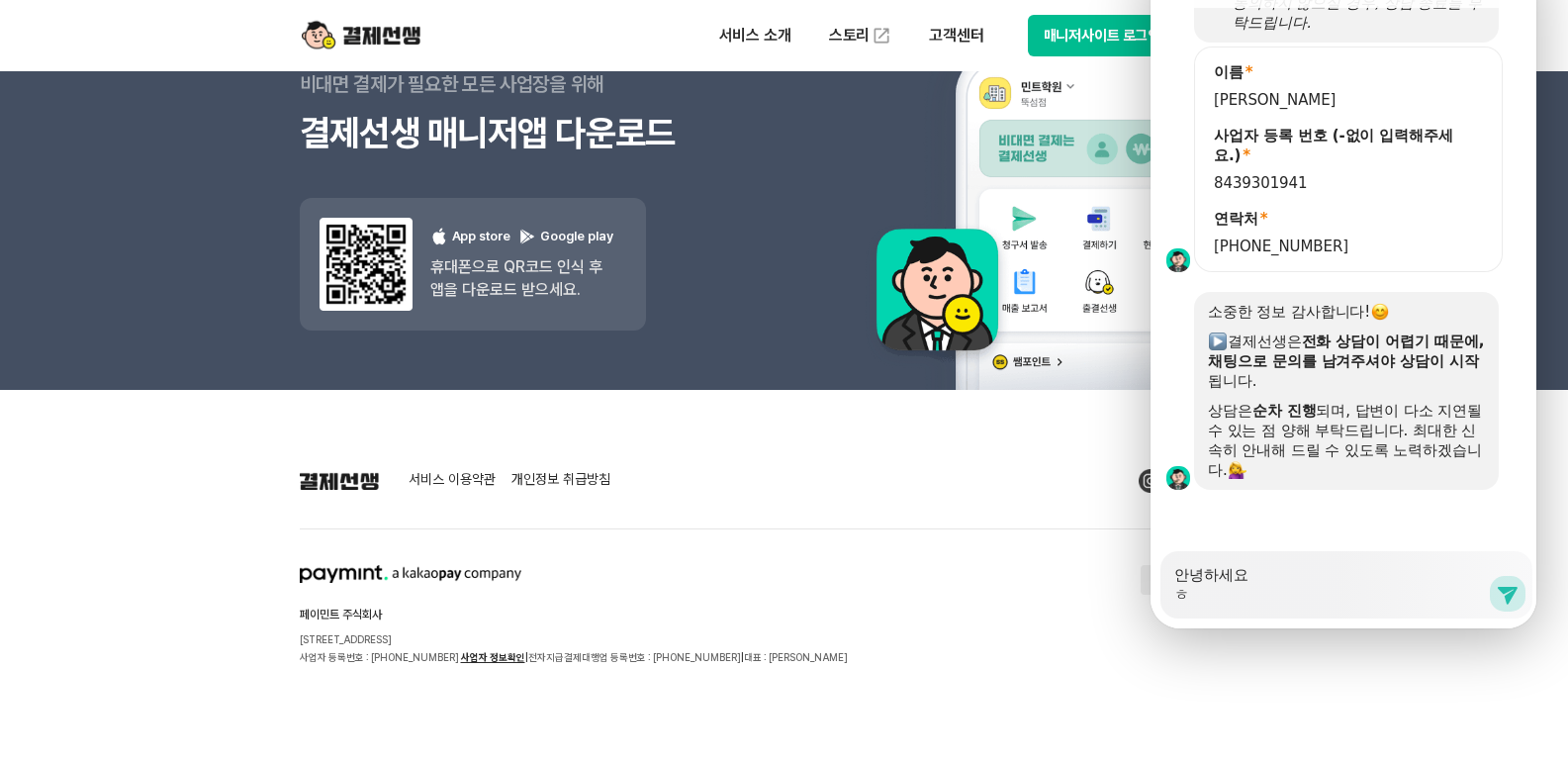
type textarea "x"
type textarea "안녕하세요 하"
type textarea "x"
type textarea "안녕하세요 학"
type textarea "x"
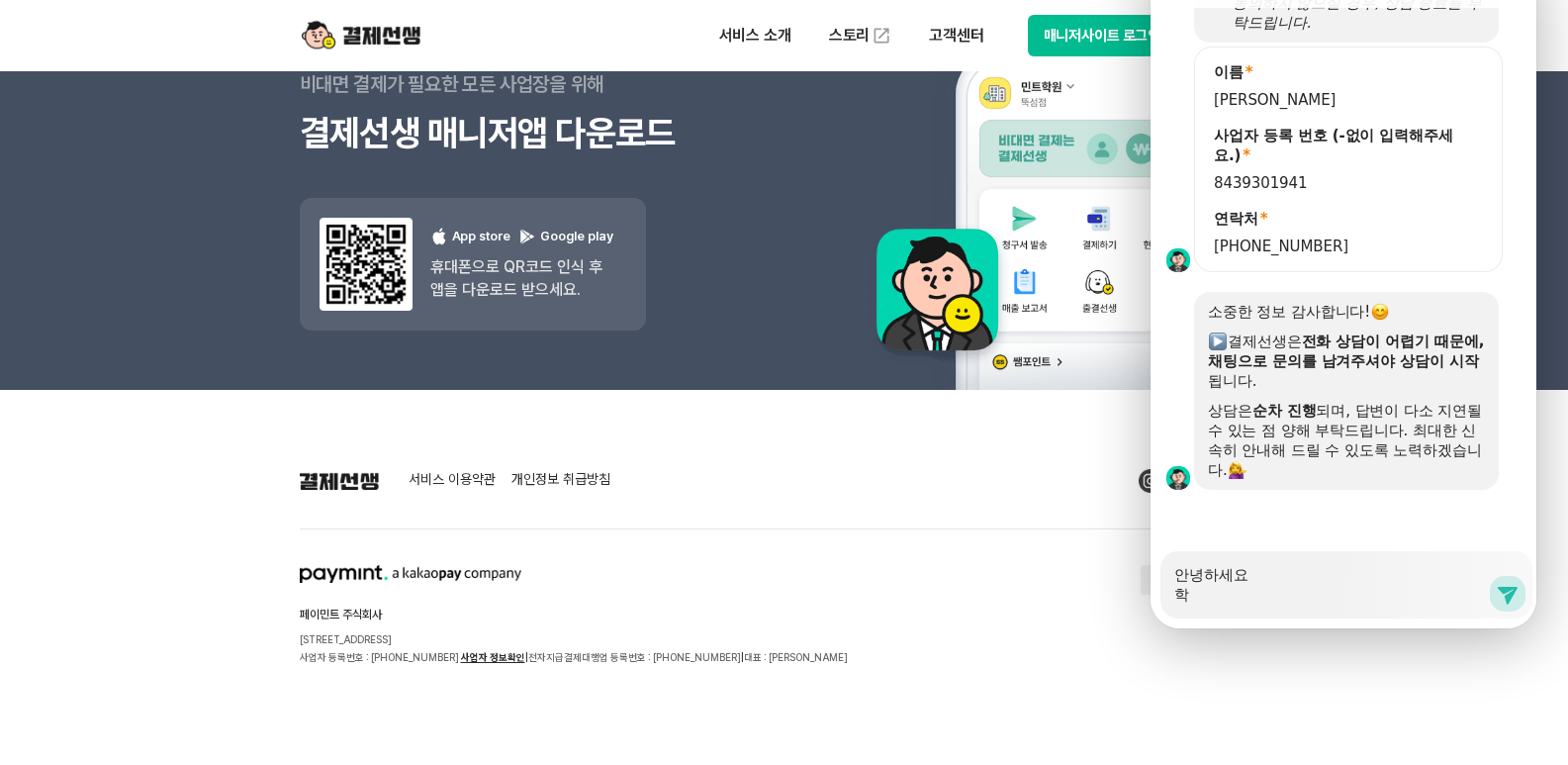
type textarea "안녕하세요 학ㅂ"
type textarea "x"
type textarea "안녕하세요 학부"
type textarea "x"
type textarea "안녕하세요 학붐"
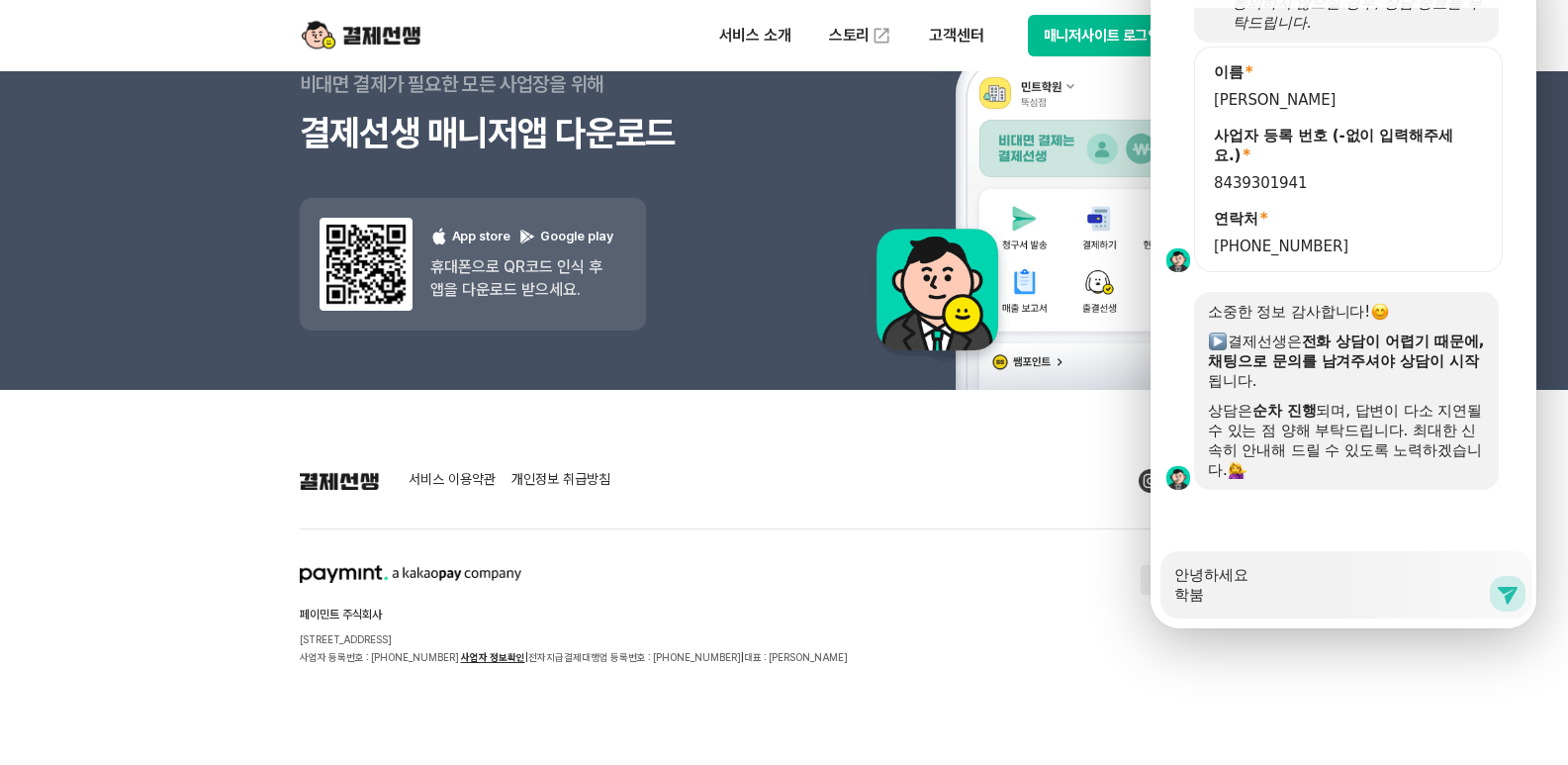
type textarea "x"
type textarea "안녕하세요 학부모"
type textarea "x"
type textarea "안녕하세요 학부몬"
type textarea "x"
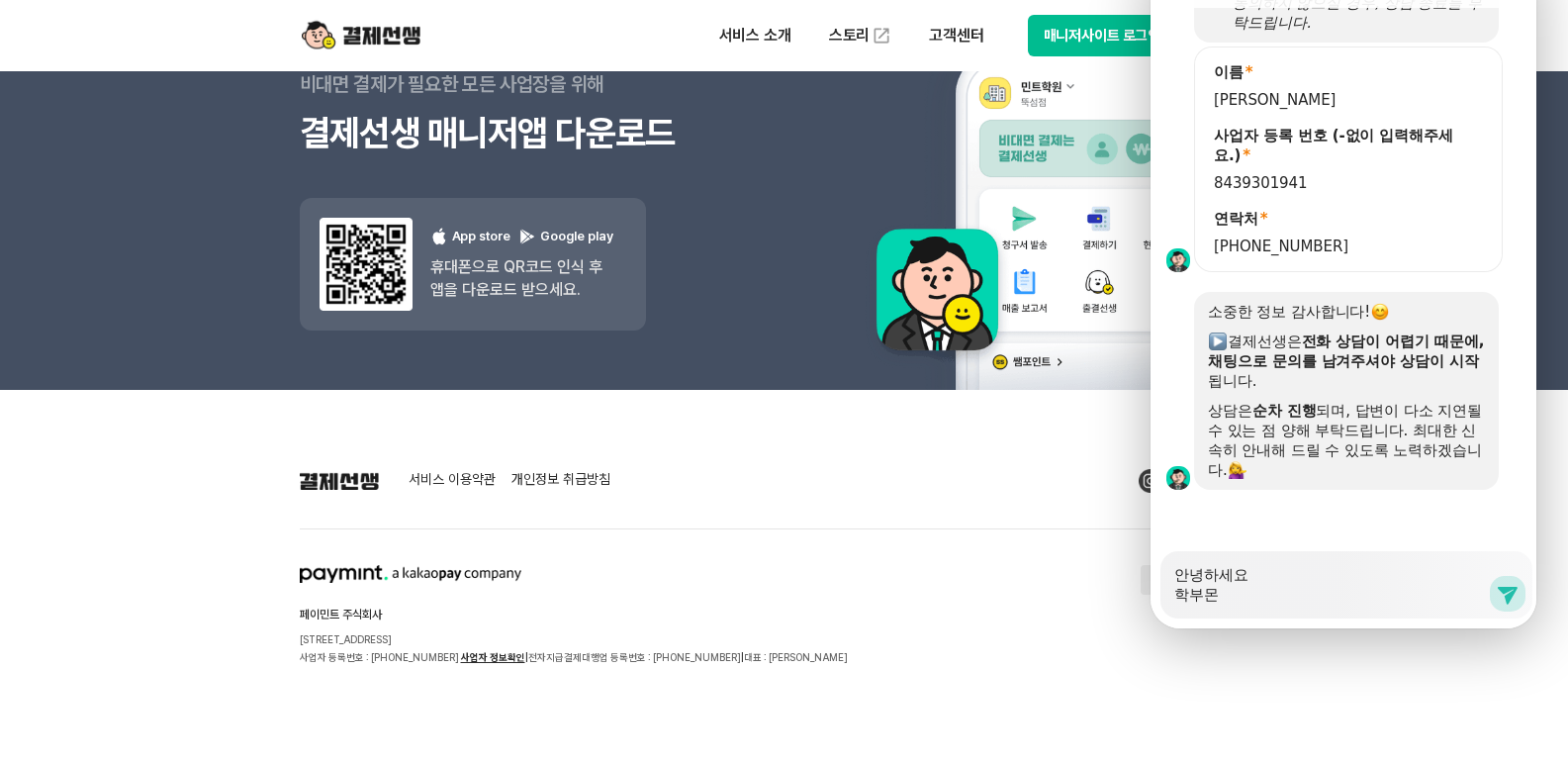
type textarea "안녕하세요 학부모니"
type textarea "x"
type textarea "안녕하세요 학부모님ㄷ"
type textarea "x"
type textarea "안녕하세요 학부모님드"
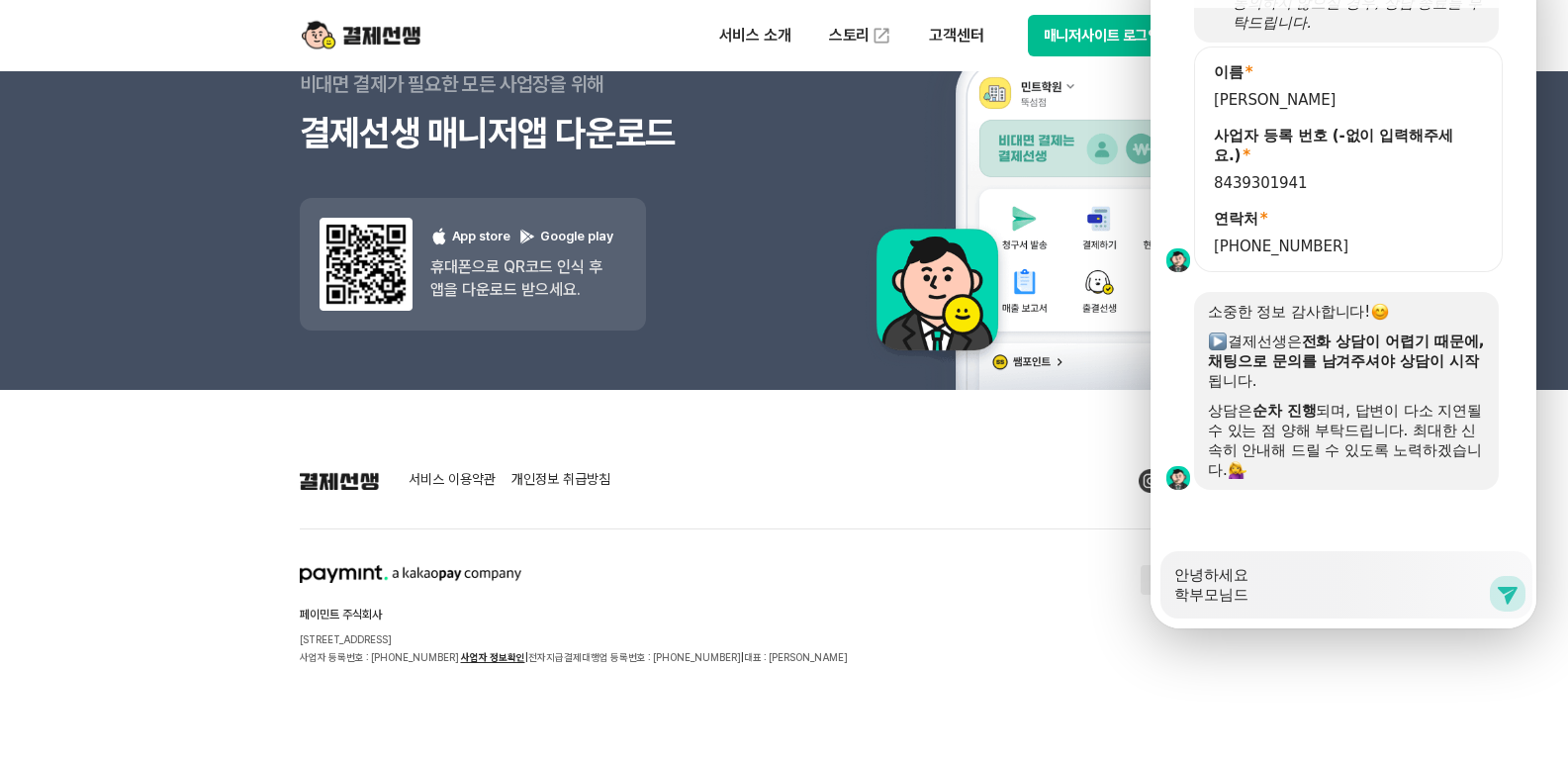
type textarea "x"
type textarea "안녕하세요 학부모님들"
type textarea "x"
type textarea "안녕하세요 학부모님들ㄲ"
type textarea "x"
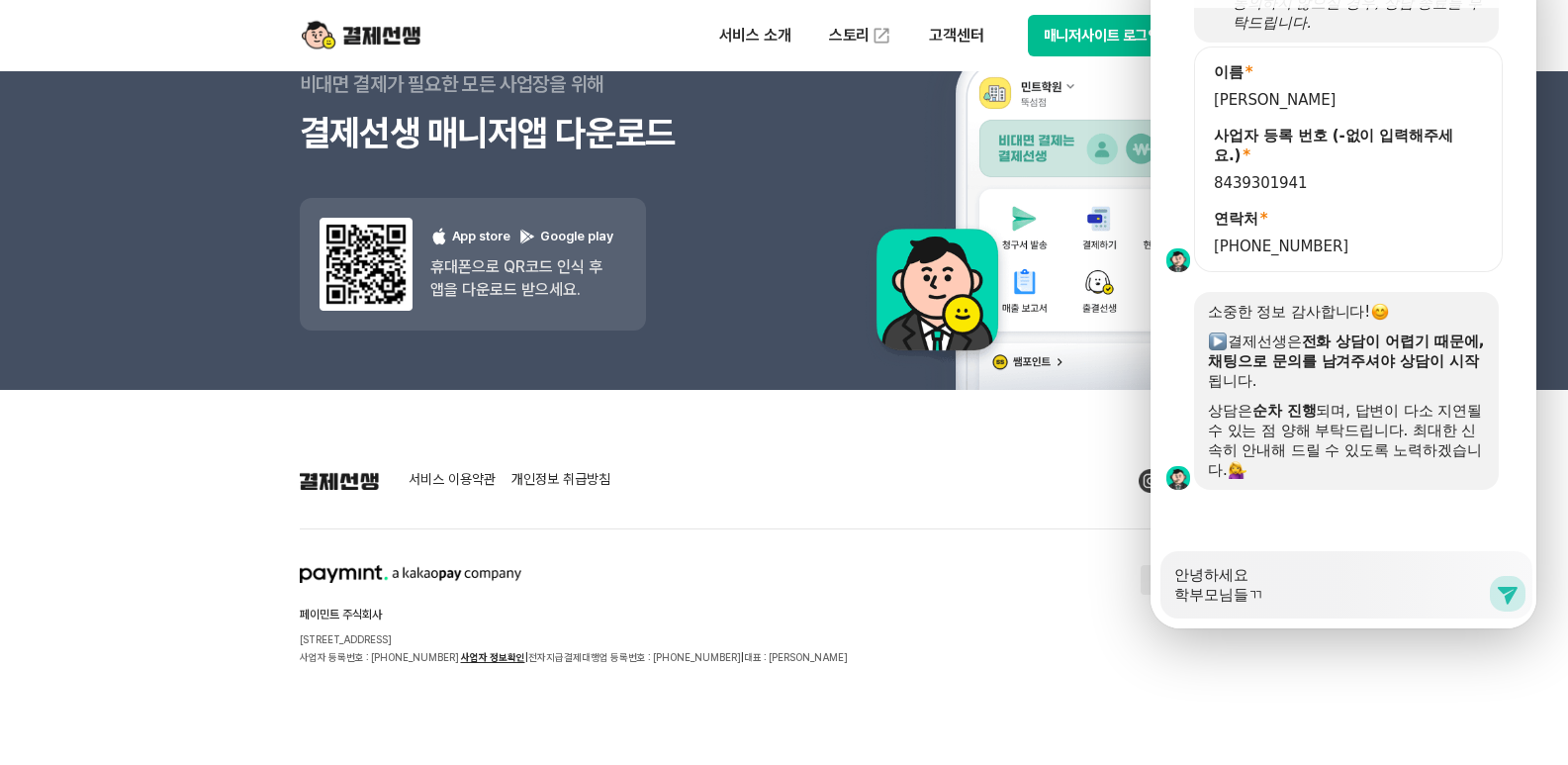
type textarea "안녕하세요 학부모님들께"
type textarea "x"
type textarea "안녕하세요 학부모님들껫"
type textarea "x"
type textarea "안녕하세요 학부모님들께서"
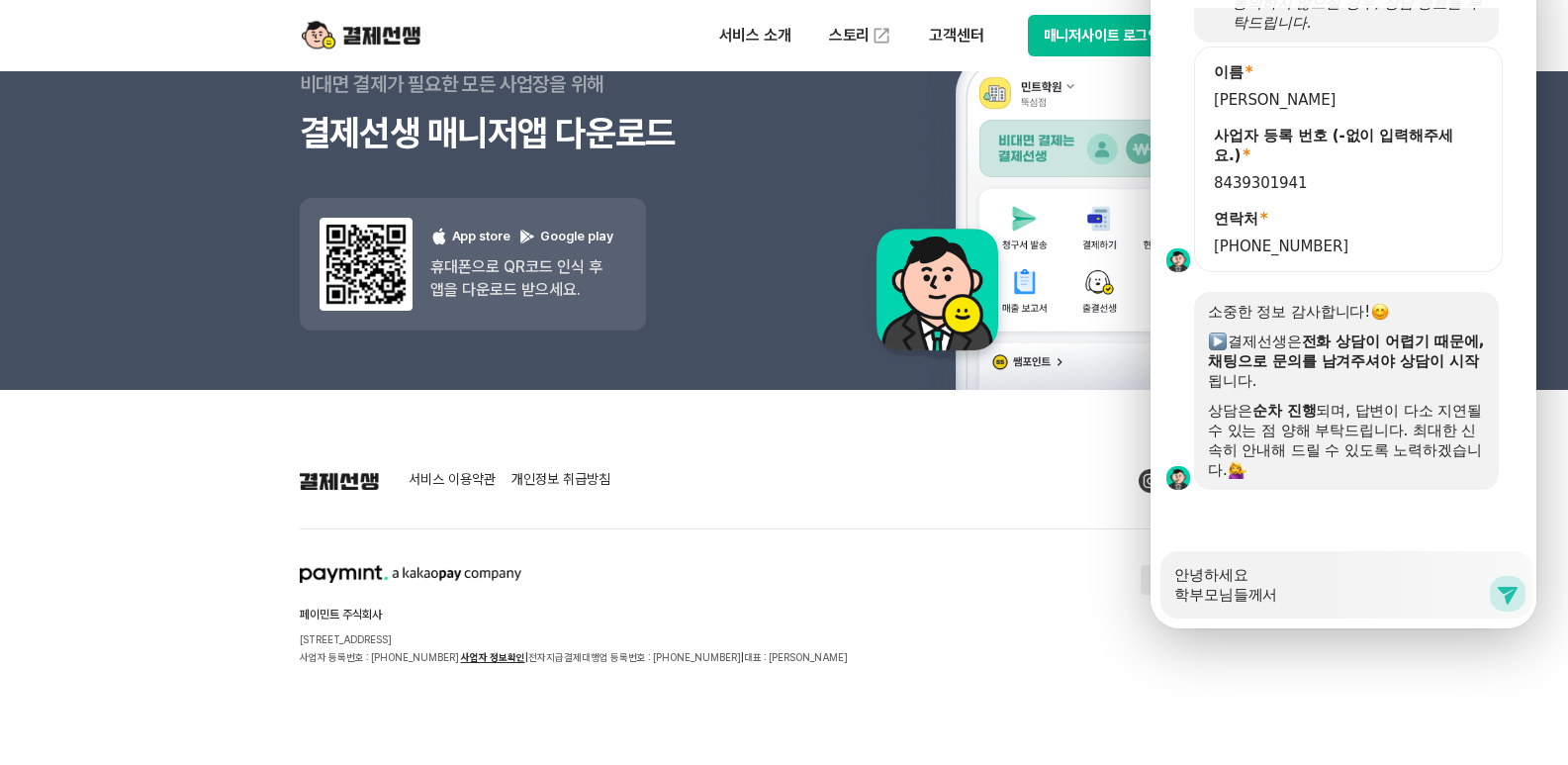
type textarea "x"
type textarea "안녕하세요 학부모님들께서"
type textarea "x"
type textarea "안녕하세요 학부모님들께서"
type textarea "x"
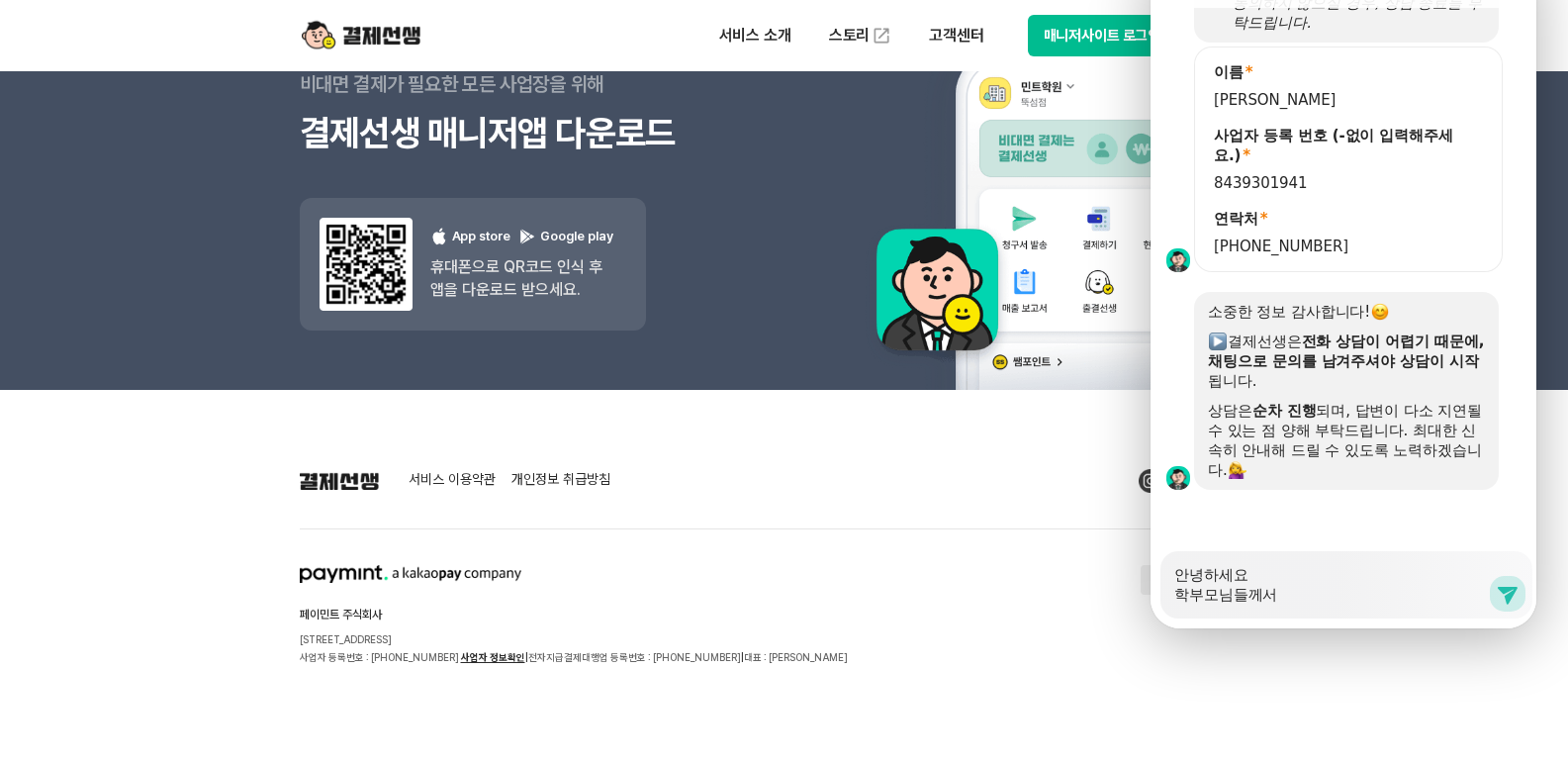
type textarea "안녕하세요 학부모님들께"
type textarea "x"
type textarea "안녕하세요 학부모님들"
type textarea "x"
type textarea "안녕하세요 학부모님"
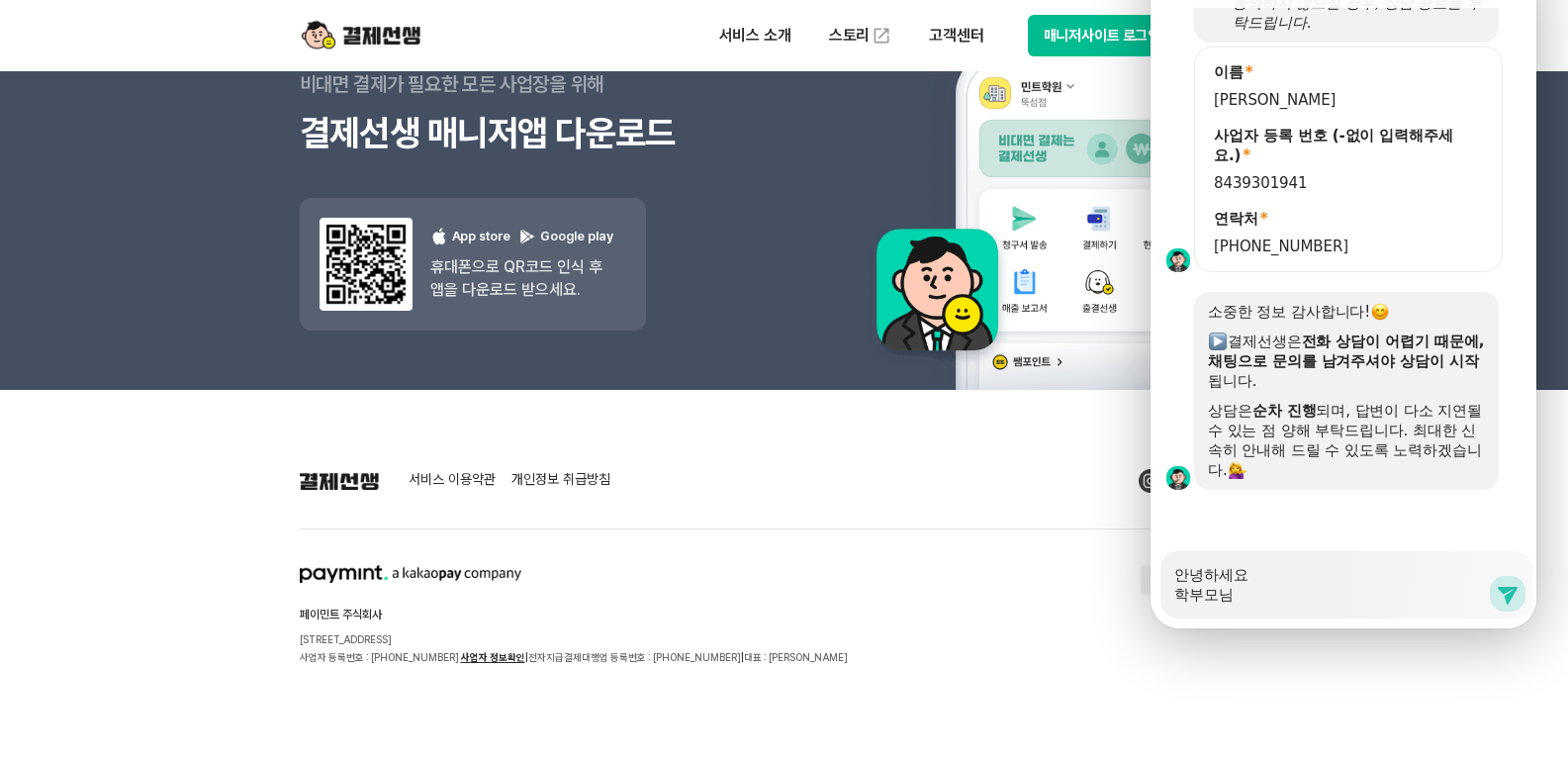
type textarea "x"
type textarea "안녕하세요 학부모"
type textarea "x"
type textarea "안녕하세요 학부"
type textarea "x"
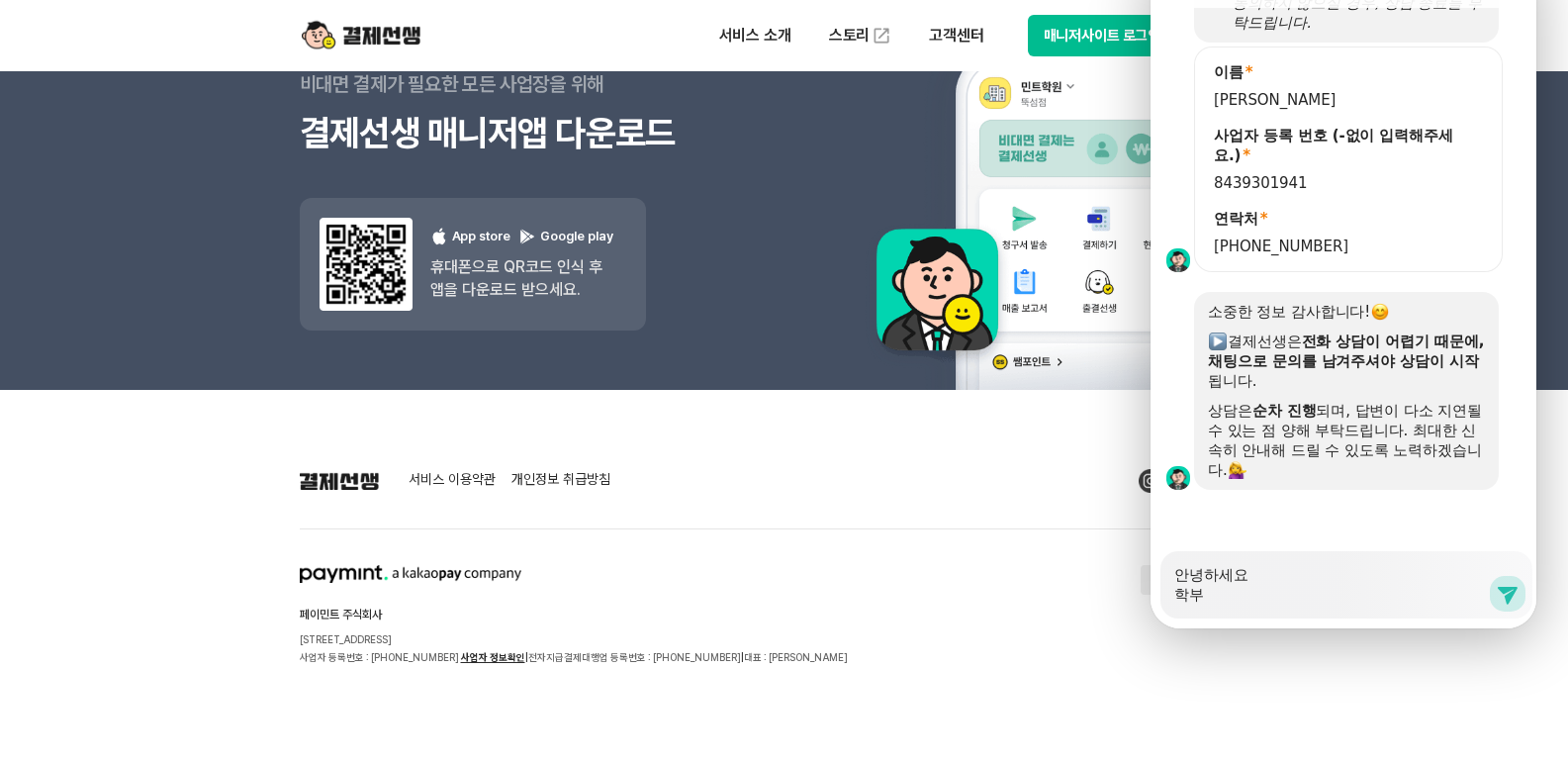
type textarea "안녕하세요 학"
type textarea "x"
type textarea "안녕하세요"
type textarea "x"
type textarea "안녕하세요 ㅎ"
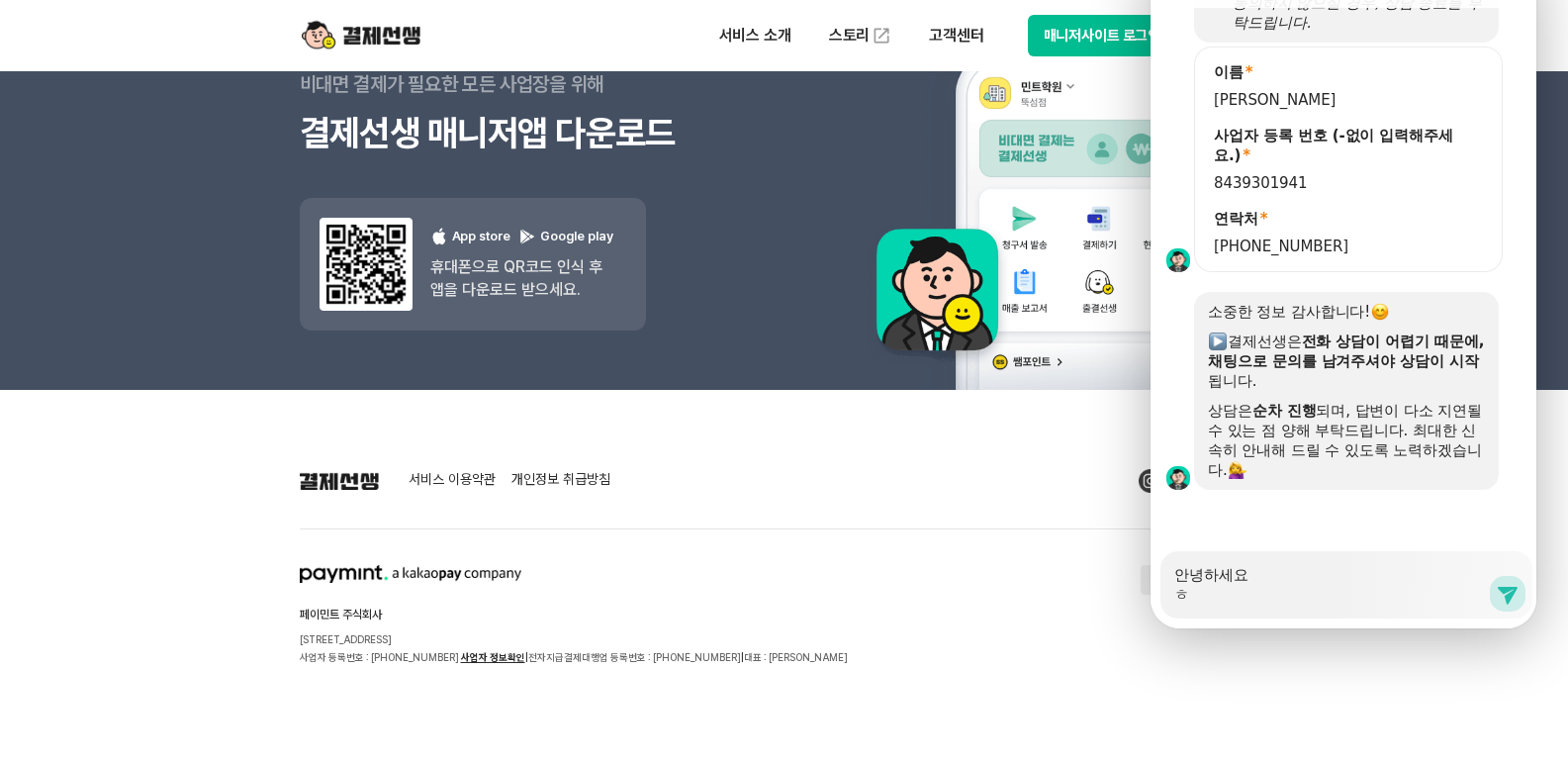
type textarea "x"
type textarea "안녕하세요 하"
type textarea "x"
type textarea "안녕하세요 학"
type textarea "x"
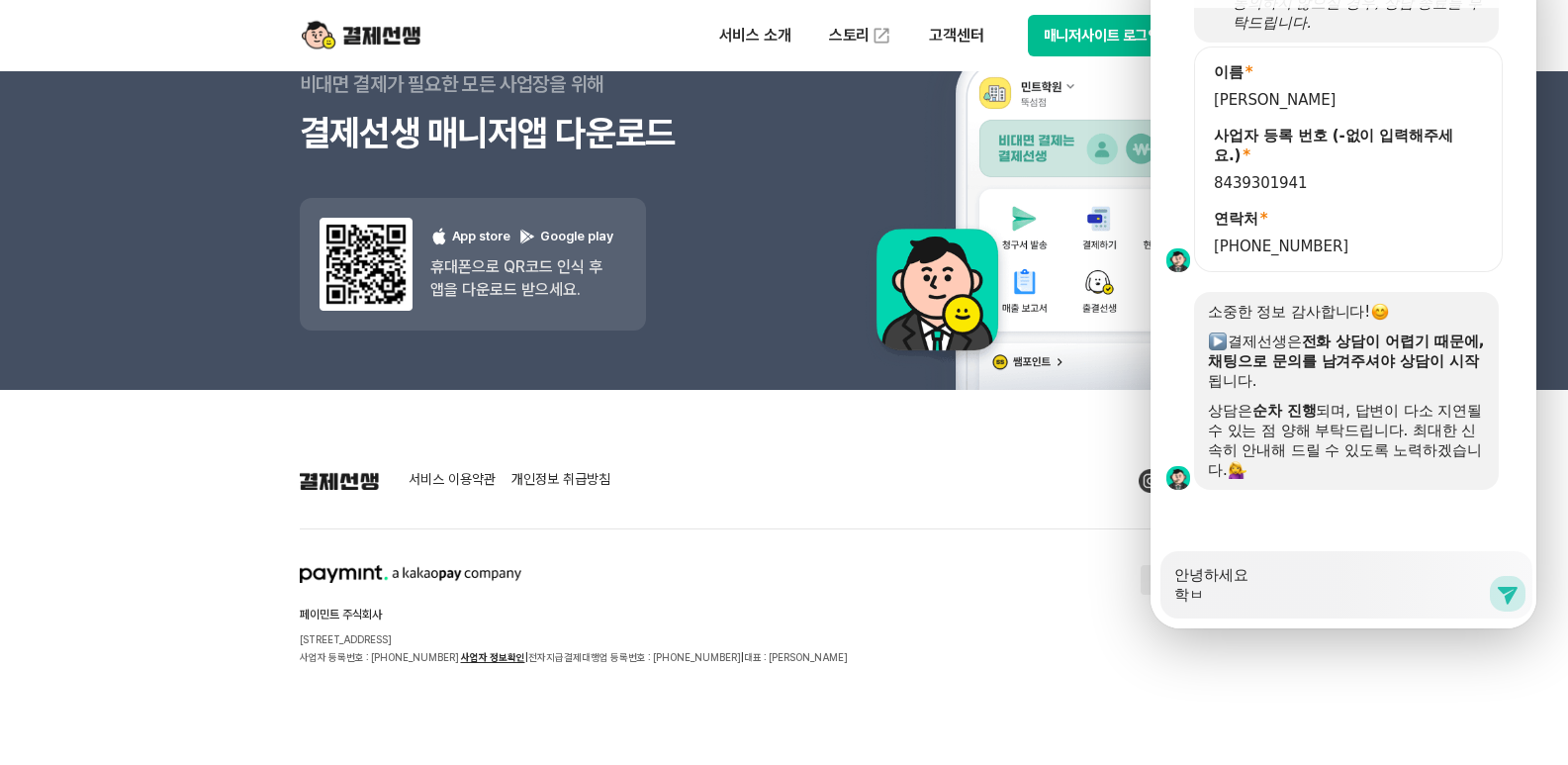
type textarea "안녕하세요 학부"
type textarea "x"
type textarea "안녕하세요 학분"
type textarea "x"
type textarea "안녕하세요 학부노"
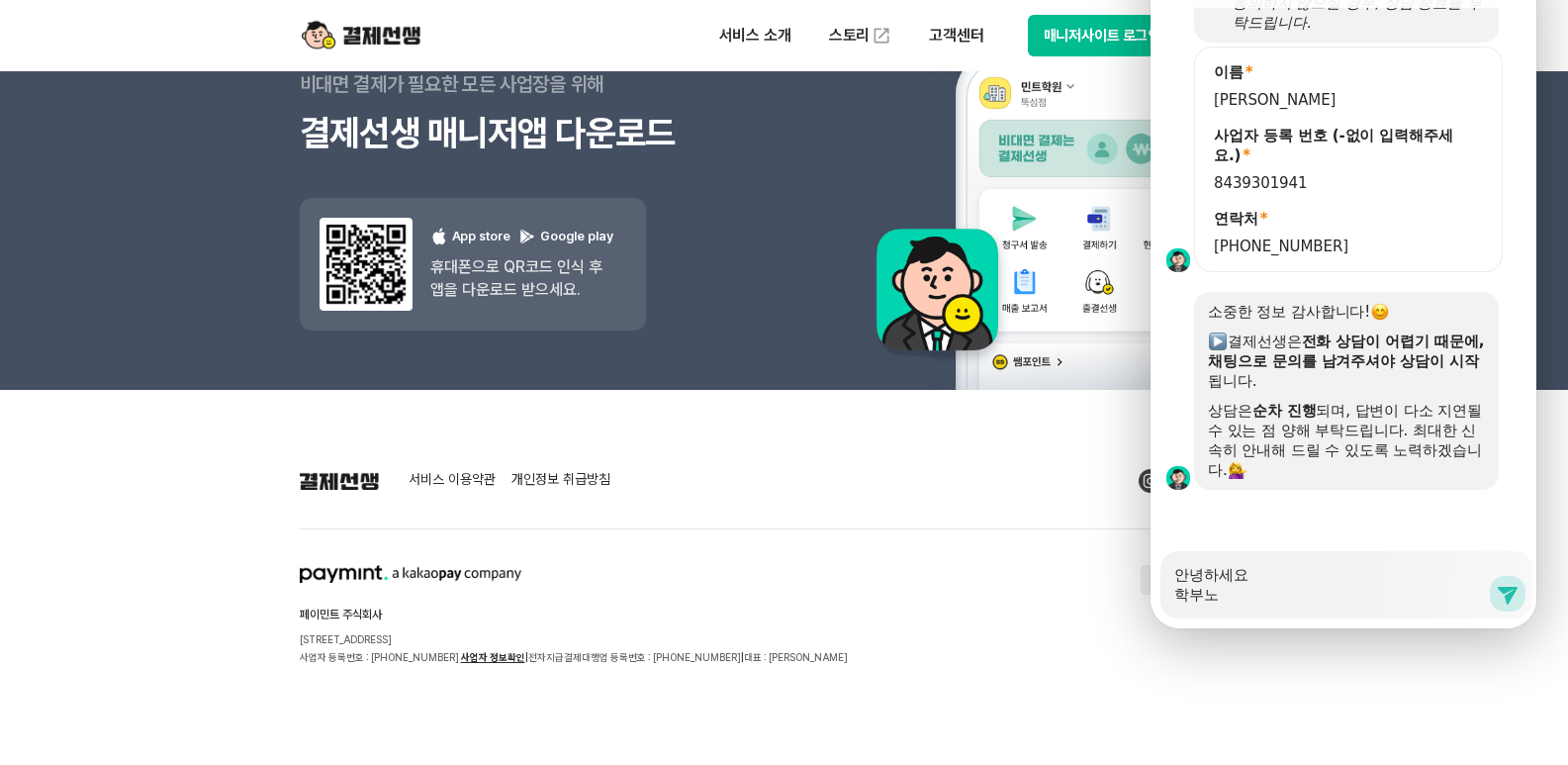
type textarea "x"
type textarea "안녕하세요 학부ㄴ"
type textarea "x"
type textarea "안녕하세요 학부"
type textarea "x"
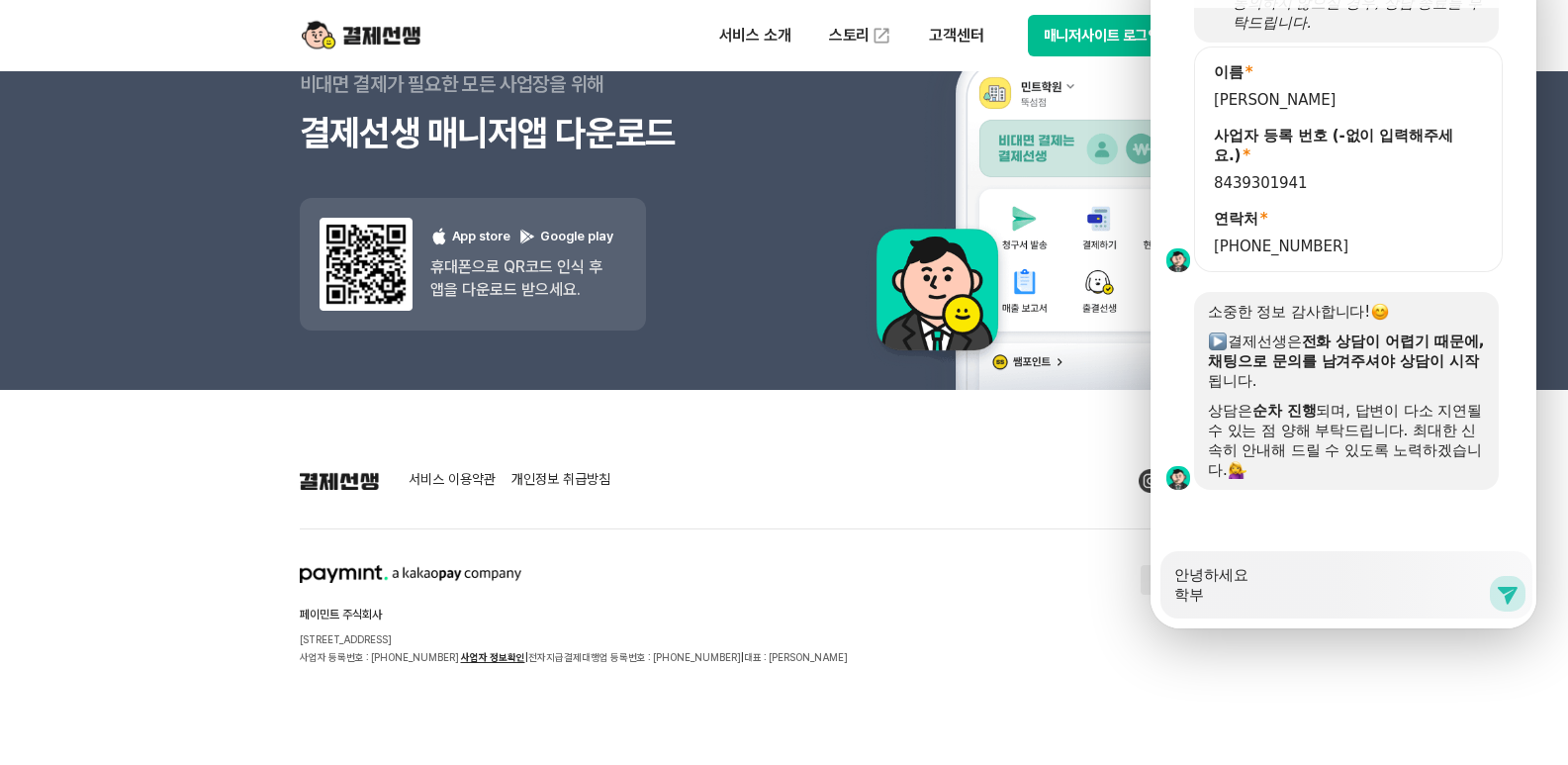
type textarea "안녕하세요 학부ㅁ"
type textarea "x"
type textarea "안녕하세요 학부모"
type textarea "x"
type textarea "안녕하세요 학부몬"
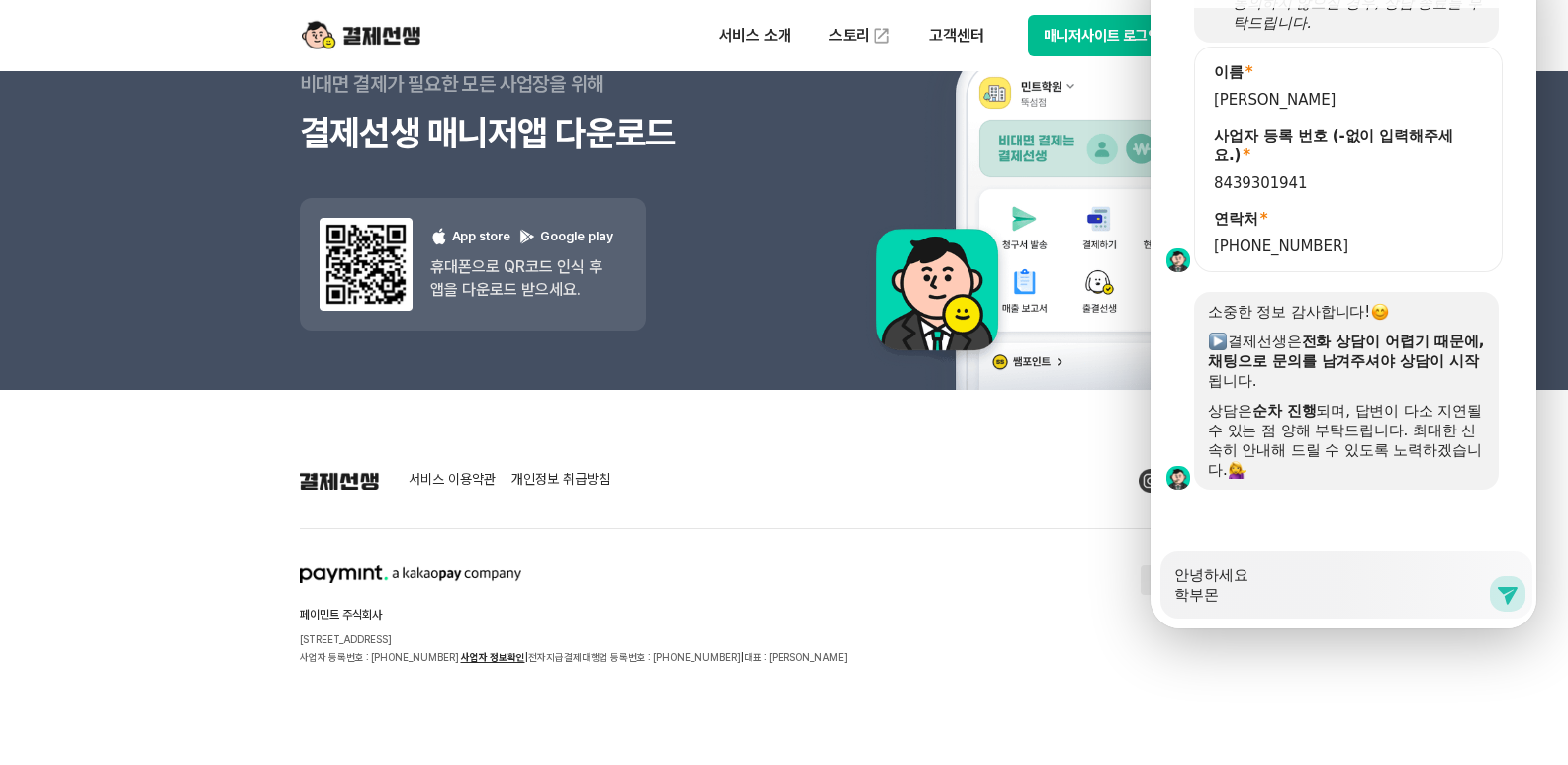
type textarea "x"
type textarea "안녕하세요 학부모니"
type textarea "x"
type textarea "안녕하세요 학부모님"
type textarea "x"
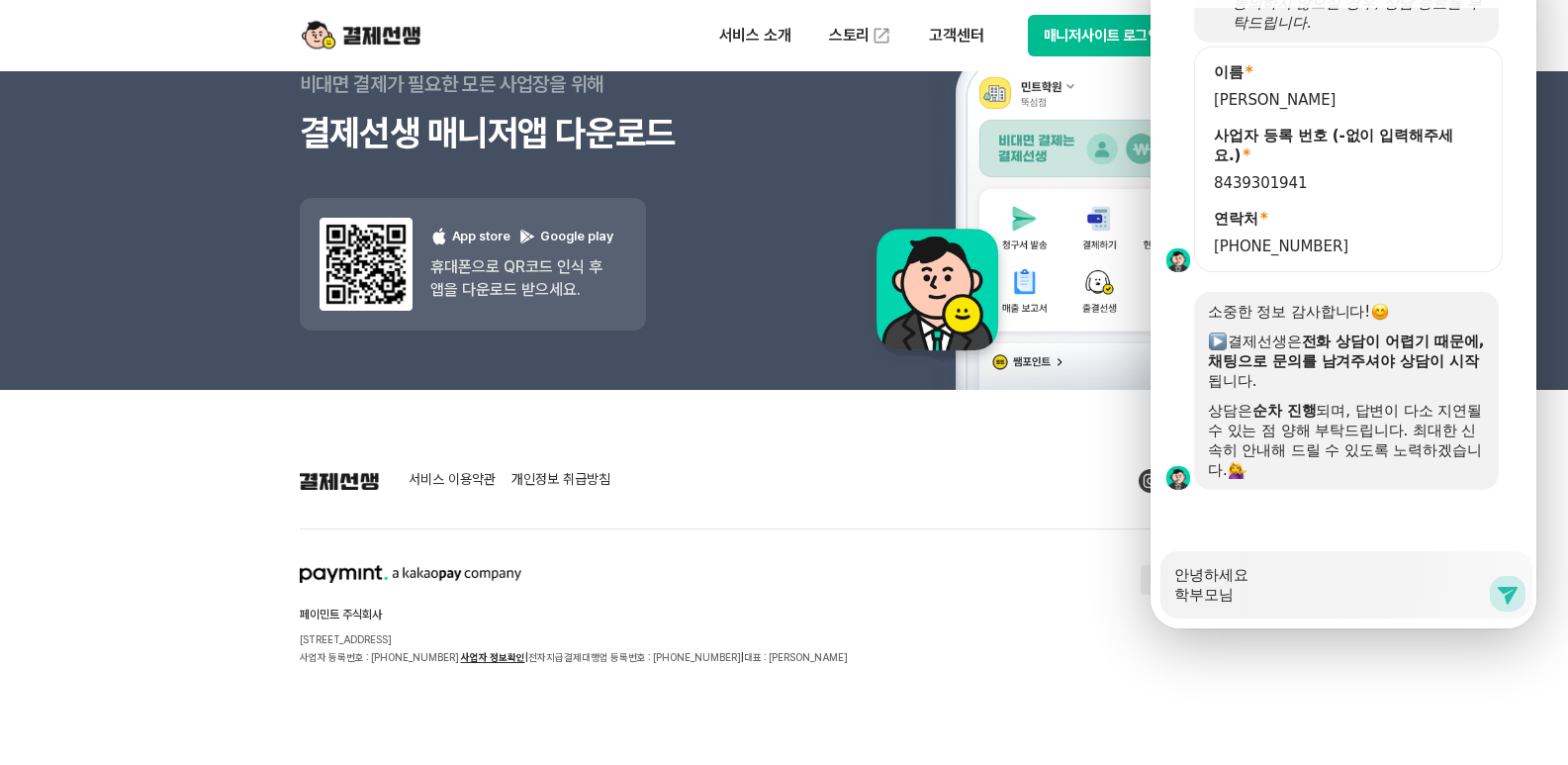
type textarea "안녕하세요 학부모님ㄲ"
type textarea "x"
type textarea "안녕하세요 학부모님께"
type textarea "x"
type textarea "안녕하세요 학부모님[PERSON_NAME]"
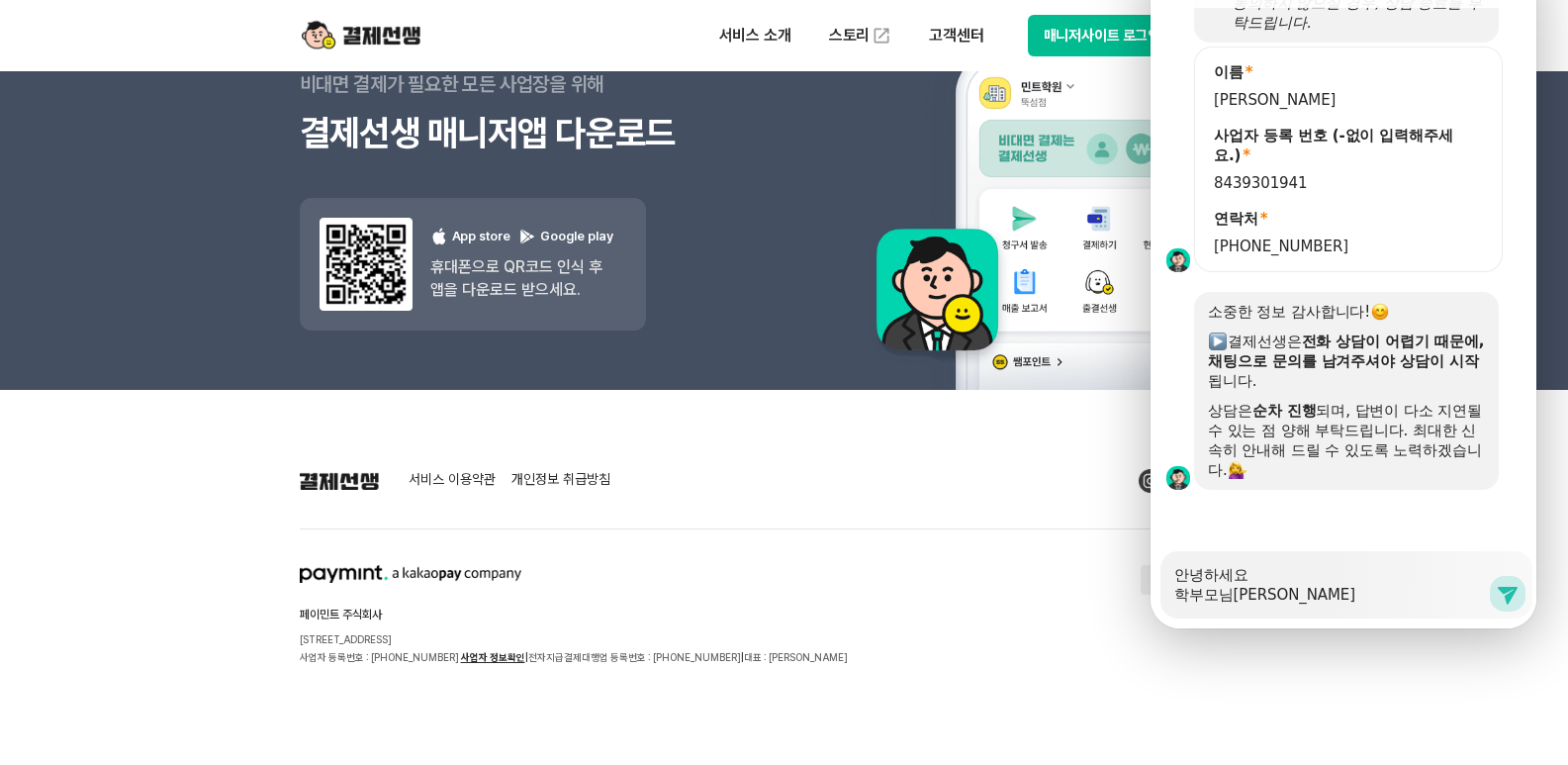
type textarea "x"
type textarea "안녕하세요 학부모님께서"
type textarea "x"
type textarea "안녕하세요 학부모님께서"
type textarea "x"
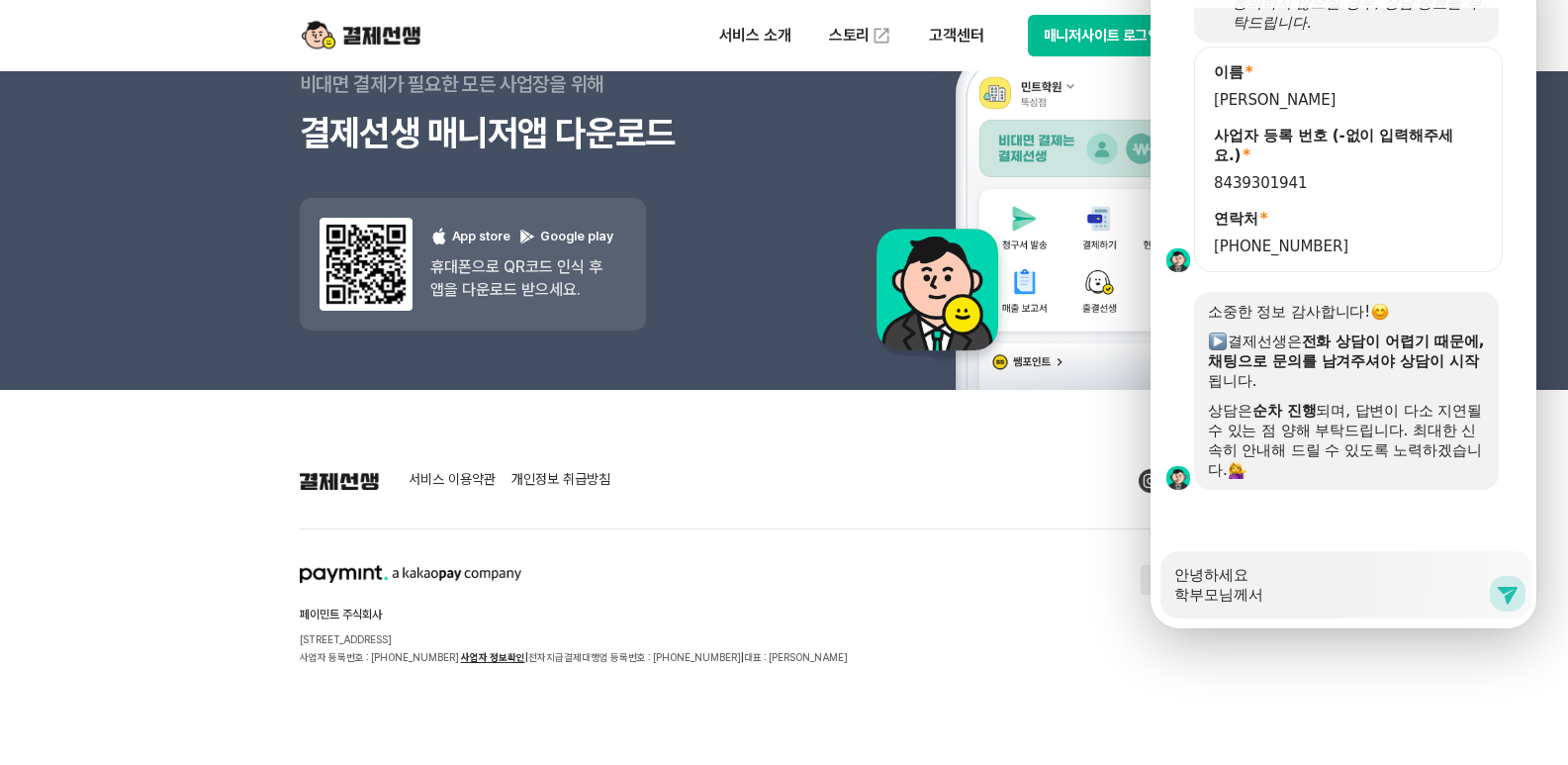
type textarea "안녕하세요 학부모님께서 ㅂ"
type textarea "x"
type textarea "안녕하세요 학부모님께서 비"
type textarea "x"
type textarea "안녕하세요 학부모님께서 빘"
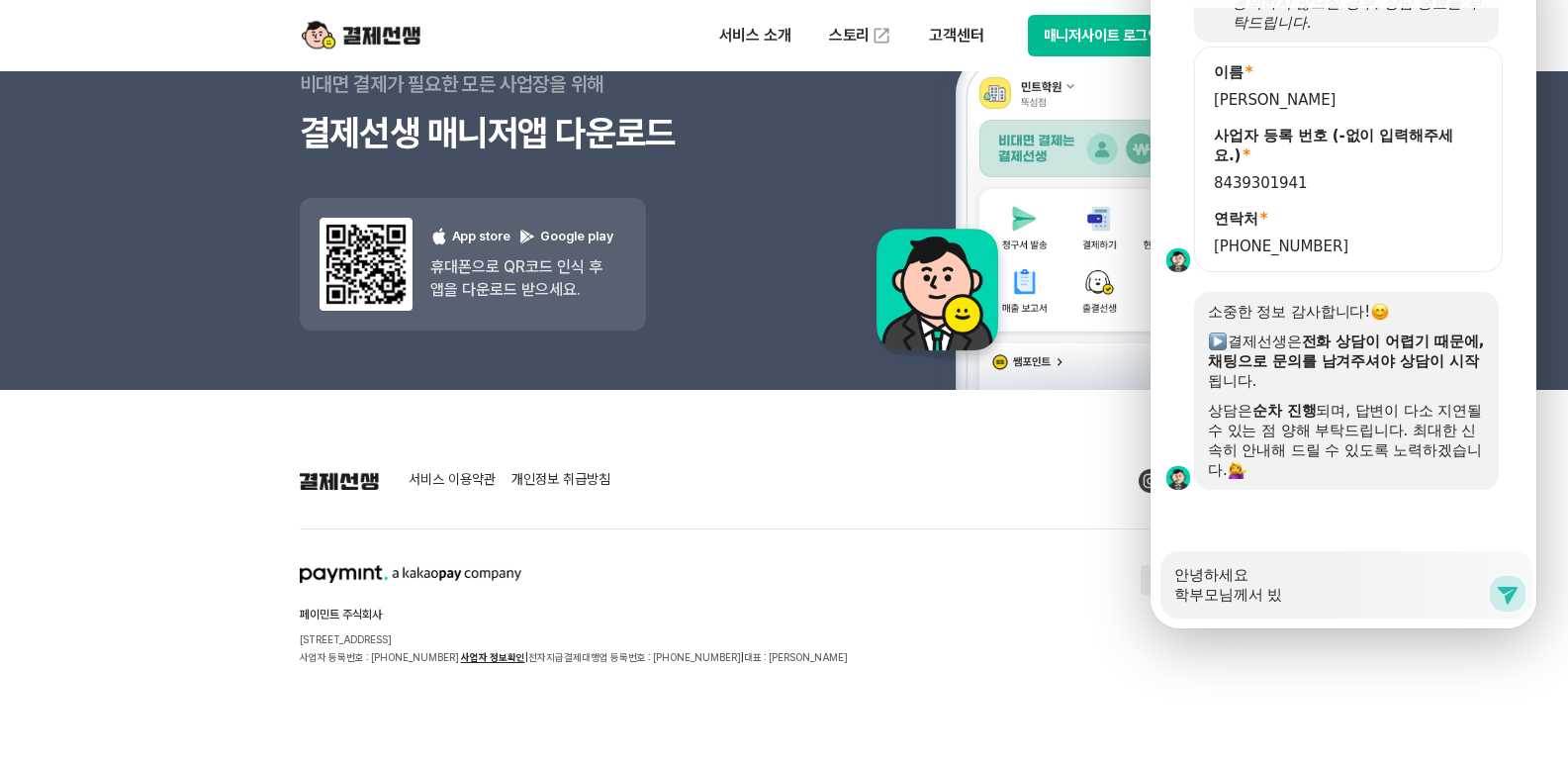
type textarea "x"
type textarea "안녕하세요 학부모님께서 비씨"
type textarea "x"
type textarea "안녕하세요 학부모님께서 비앀"
type textarea "x"
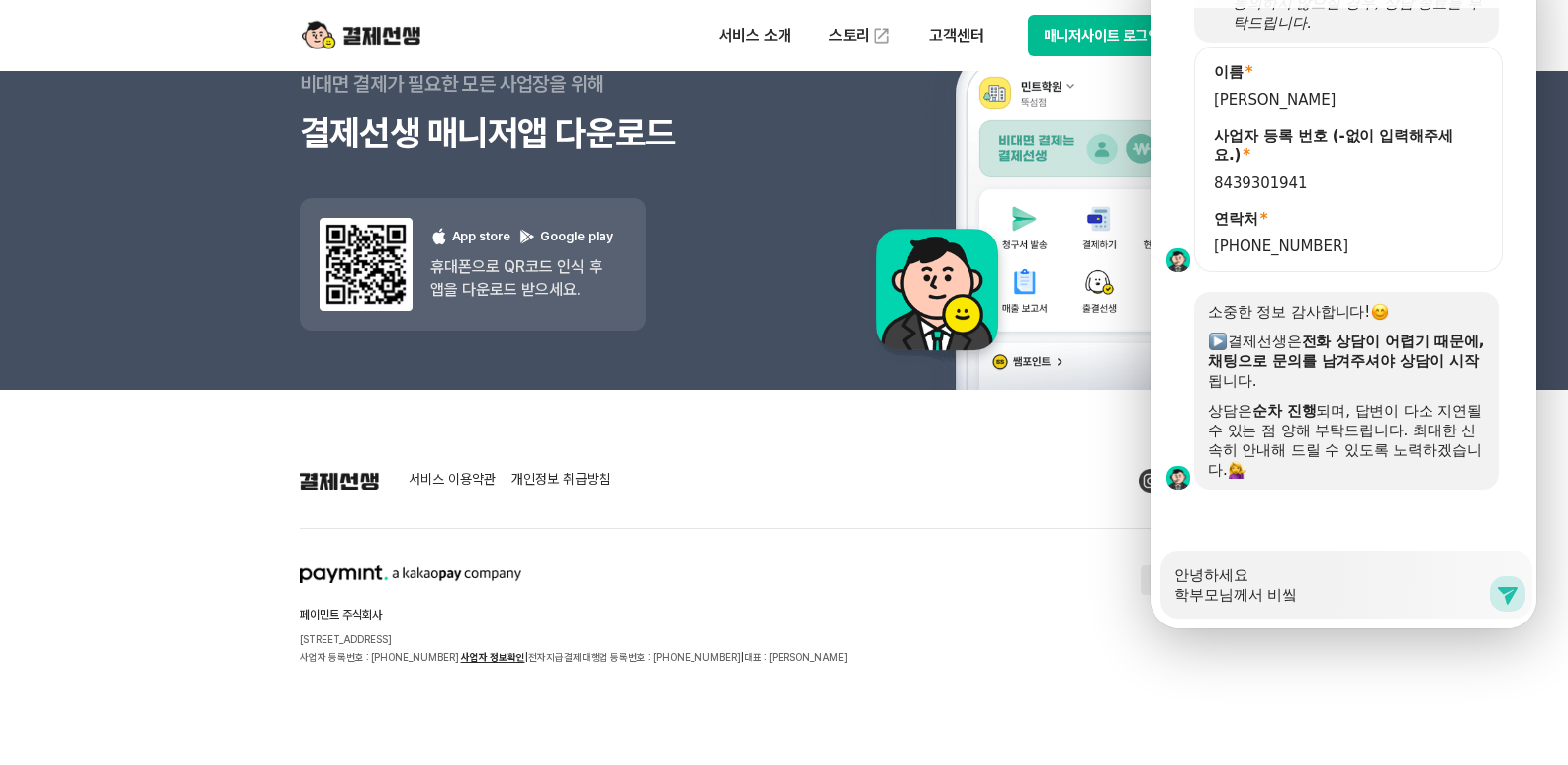
type textarea "안녕하세요 학부모님께서 비씨카"
type textarea "x"
type textarea "안녕하세요 학부모님께서 비씨칻"
type textarea "x"
type textarea "안녕하세요 학부모님께서 비씨카드"
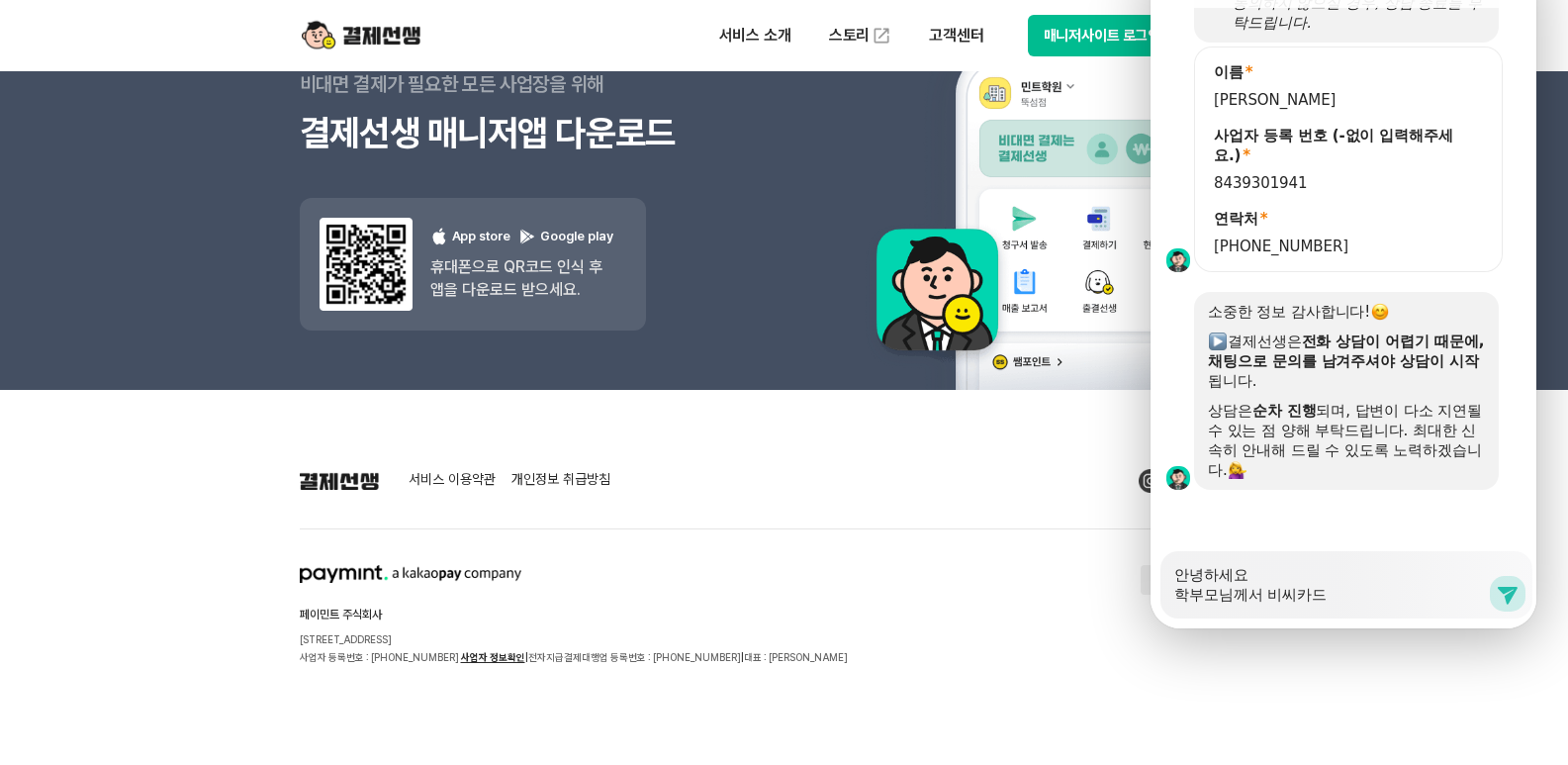
type textarea "x"
type textarea "안녕하세요 학부모님께서 비씨카든"
type textarea "x"
type textarea "안녕하세요 학부모님께서 비씨카드느"
type textarea "x"
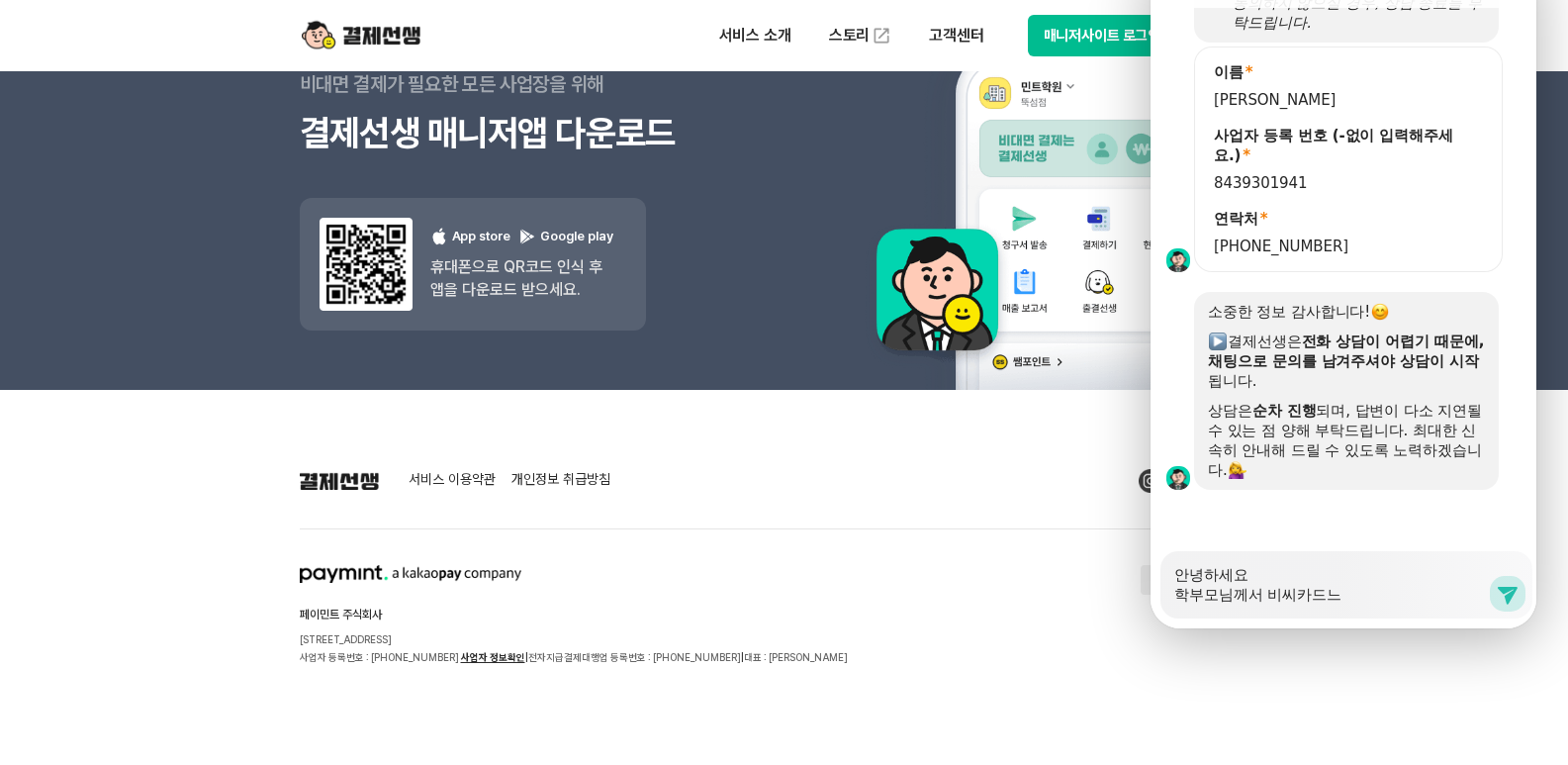
type textarea "안녕하세요 학부모님께서 비씨카드는"
type textarea "x"
type textarea "안녕하세요 학부모님께서 비씨카드는"
type textarea "x"
type textarea "안녕하세요 학부모님께서 비씨카드는 ㄱ"
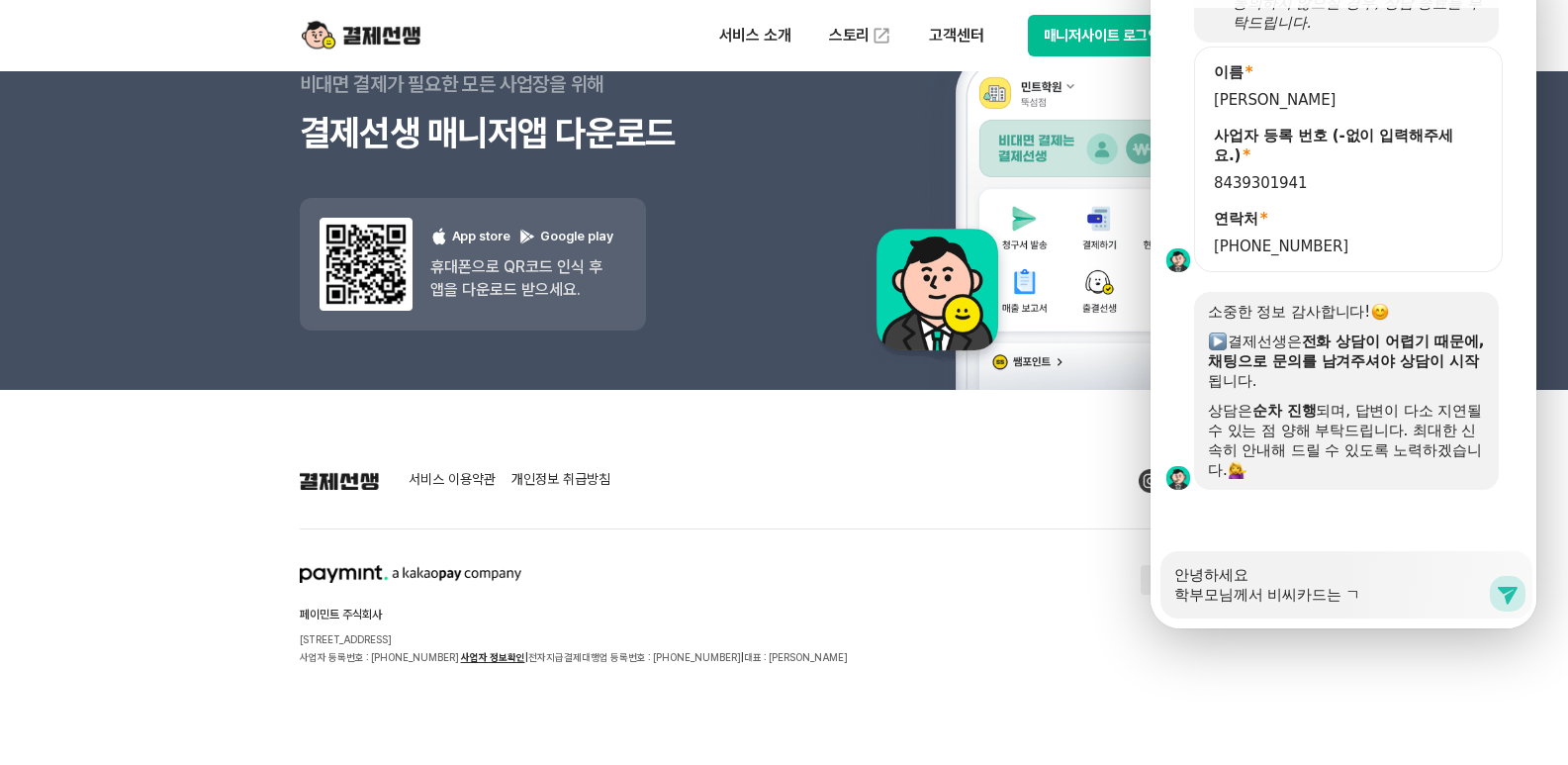
type textarea "x"
type textarea "안녕하세요 학부모님께서 비씨카드는 겨"
type textarea "x"
type textarea "안녕하세요 학부모님께서 비씨카드는 결"
type textarea "x"
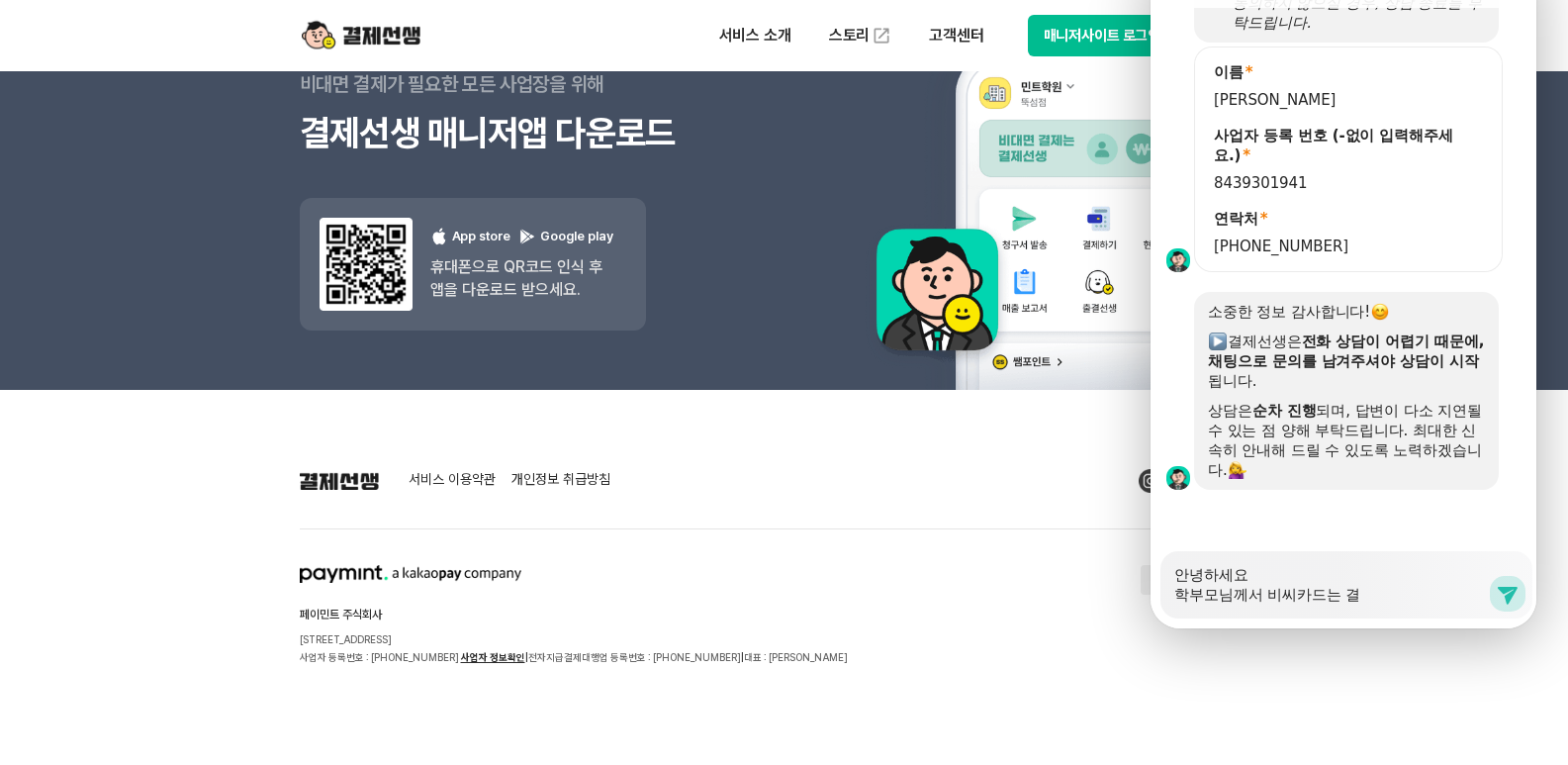
type textarea "안녕하세요 학부모님께서 비씨카드는 결ㅈ"
type textarea "x"
type textarea "안녕하세요 학부모님께서 비씨카드는 결제"
type textarea "x"
type textarea "안녕하세요 학부모님께서 비씨카드는 결젝"
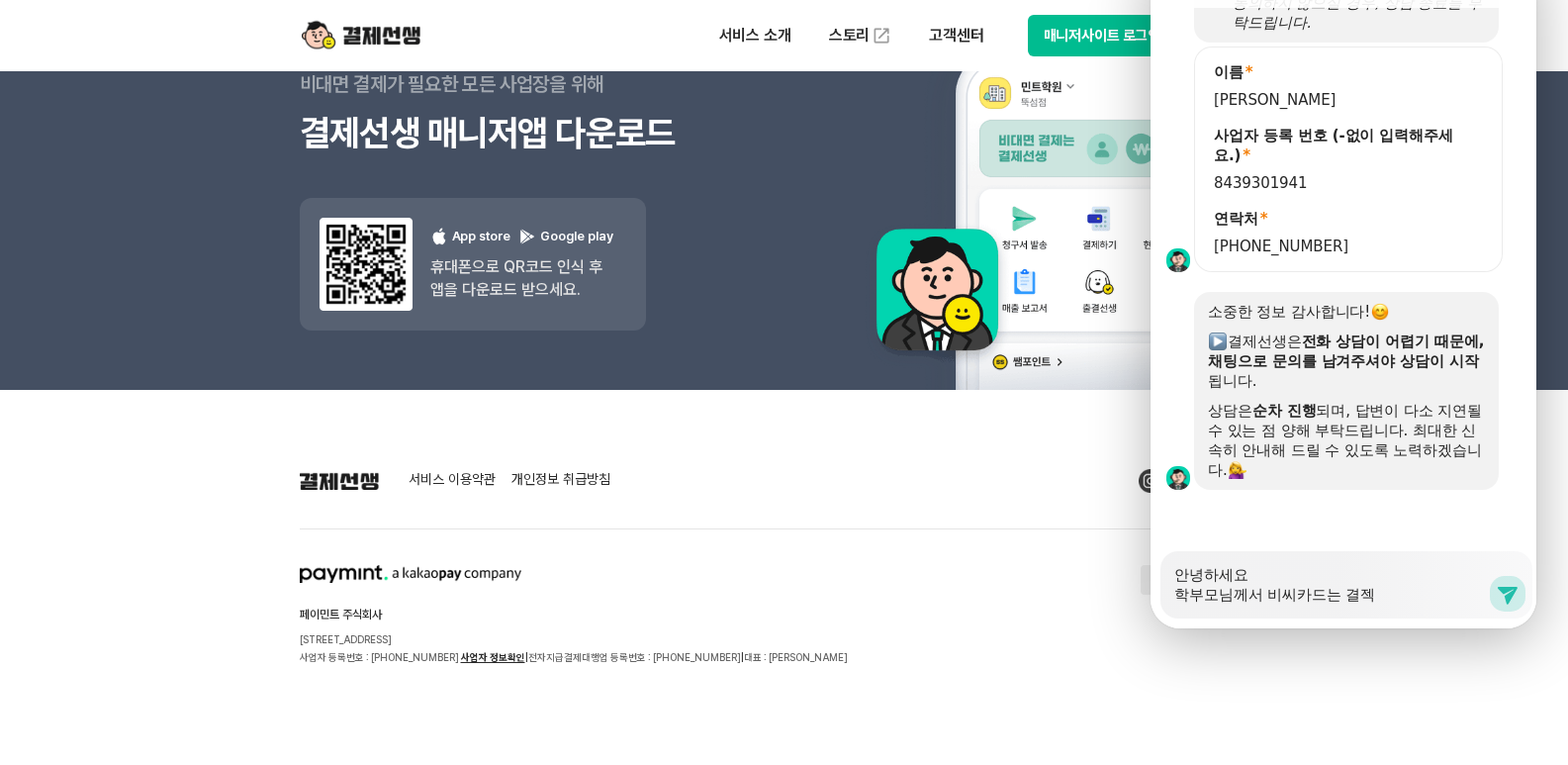
type textarea "x"
type textarea "안녕하세요 학부모님께서 비씨카드는 결제가"
type textarea "x"
type textarea "안녕하세요 학부모님께서 비씨카드는 결제가"
type textarea "x"
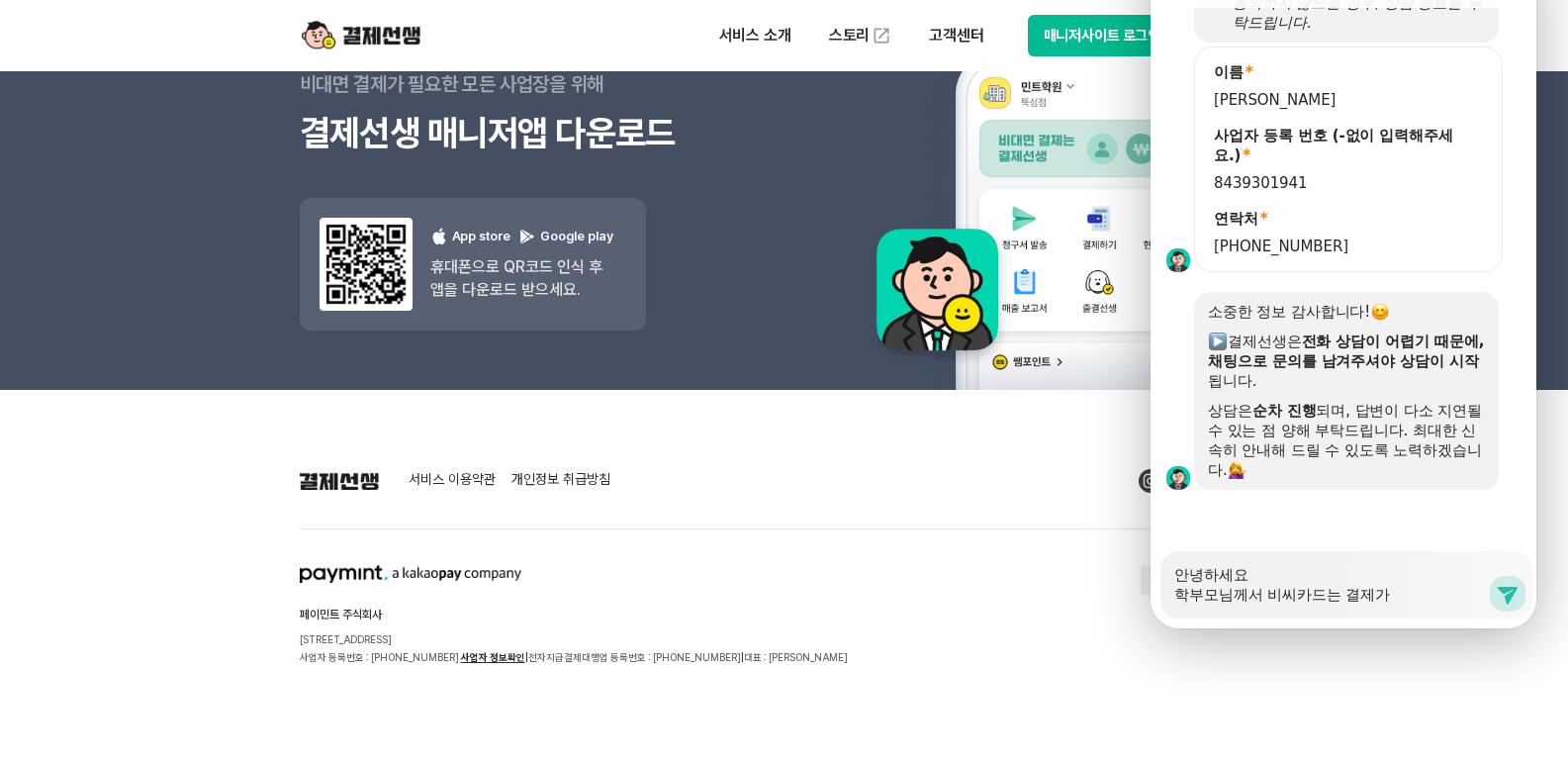
type textarea "안녕하세요 학부모님께서 비씨카드는 결제가 ㅇ"
type textarea "x"
type textarea "안녕하세요 학부모님께서 비씨카드는 결제가 아"
type textarea "x"
type textarea "안녕하세요 학부모님께서 비씨카드는 결제가 안"
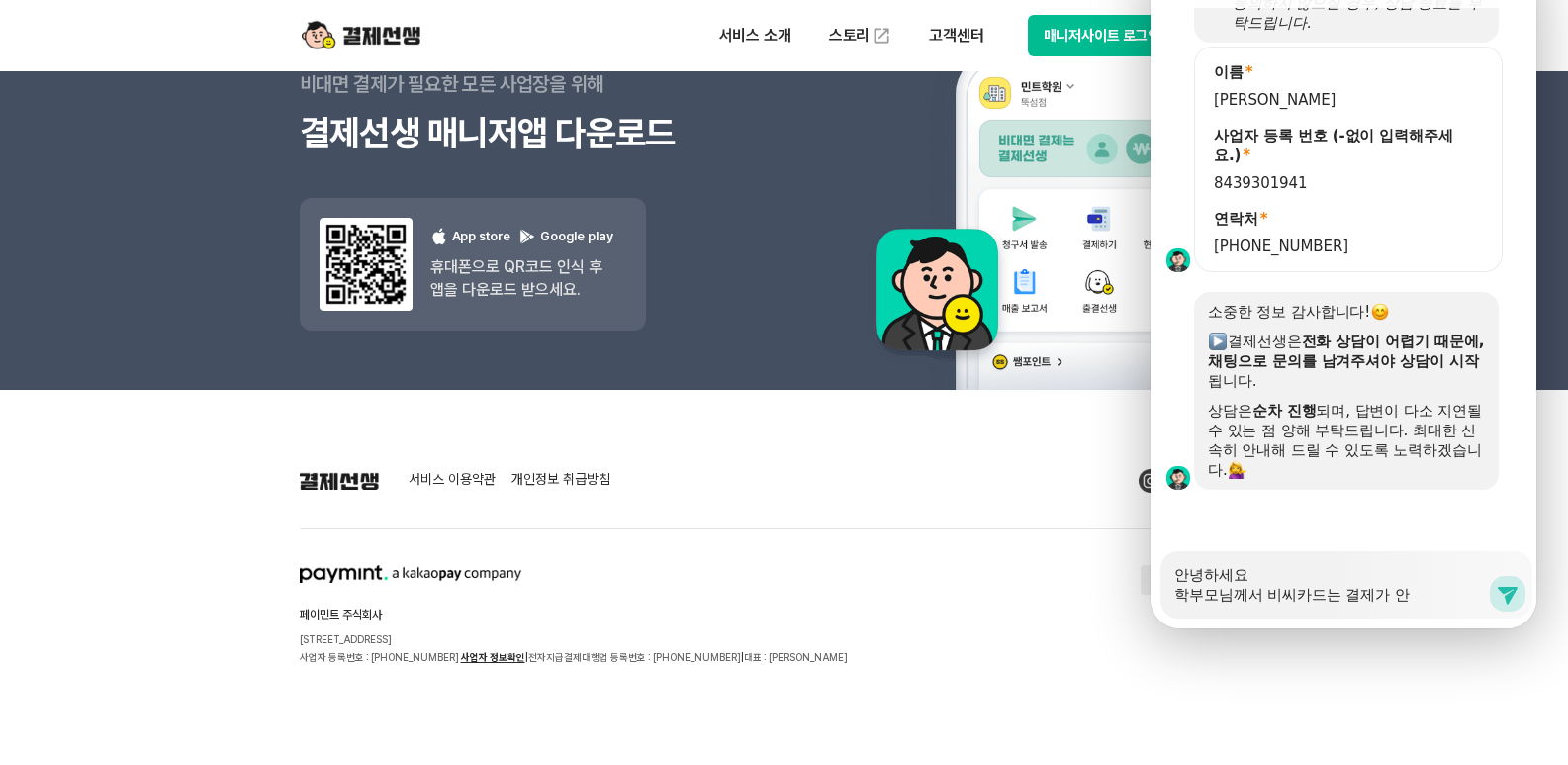
type textarea "x"
type textarea "안녕하세요 학부모님께서 비씨카드는 결제가 안ㄷ"
type textarea "x"
type textarea "안녕하세요 학부모님께서 비씨카드는 결제가 안도"
type textarea "x"
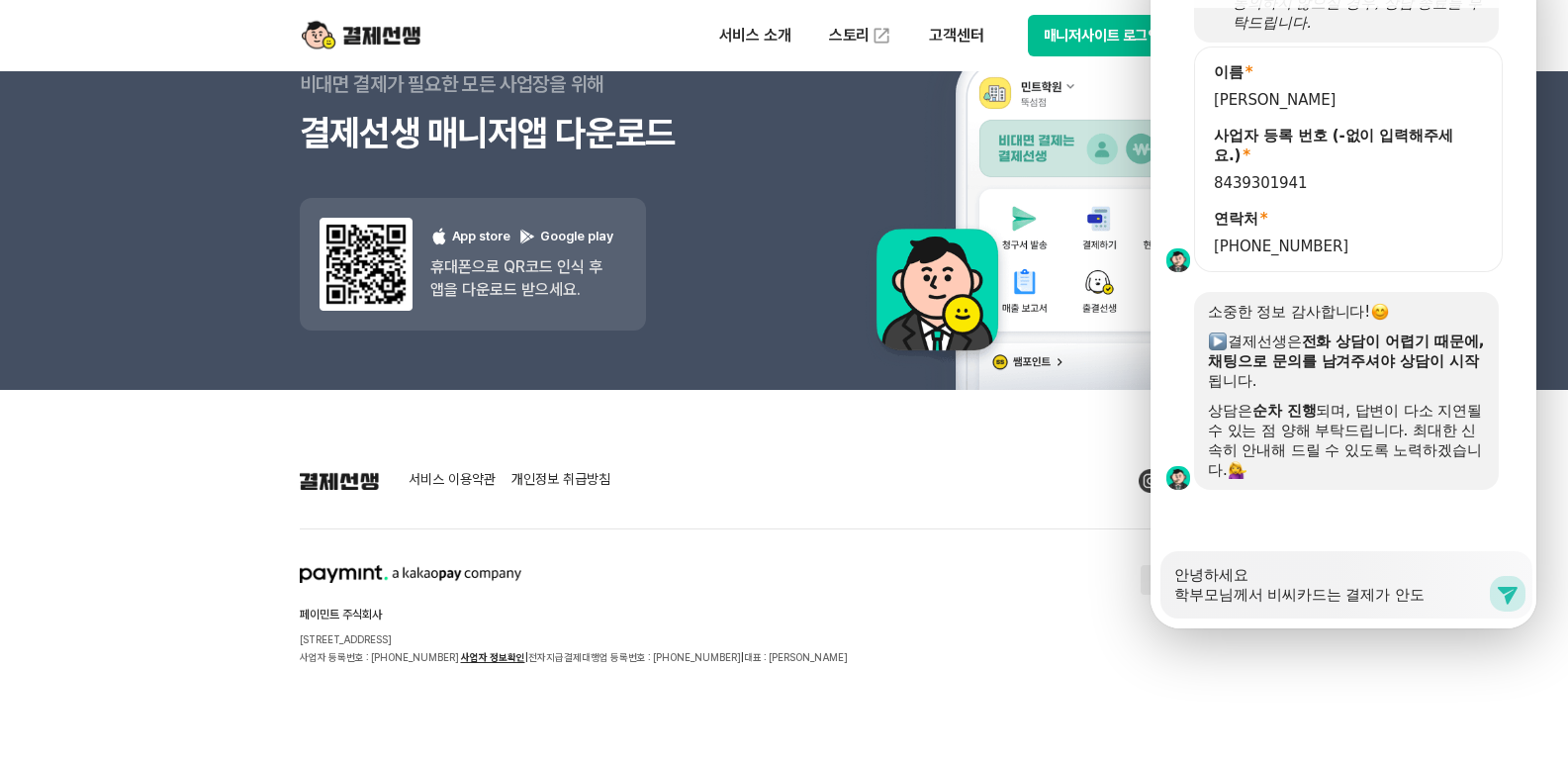
type textarea "안녕하세요 학부모님께서 비씨카드는 결제가 안되"
type textarea "x"
type textarea "안녕하세요 학부모님께서 비씨카드는 결제가 안된"
type textarea "x"
type textarea "안녕하세요 학부모님께서 비씨카드는 결제가 안된ㄷ"
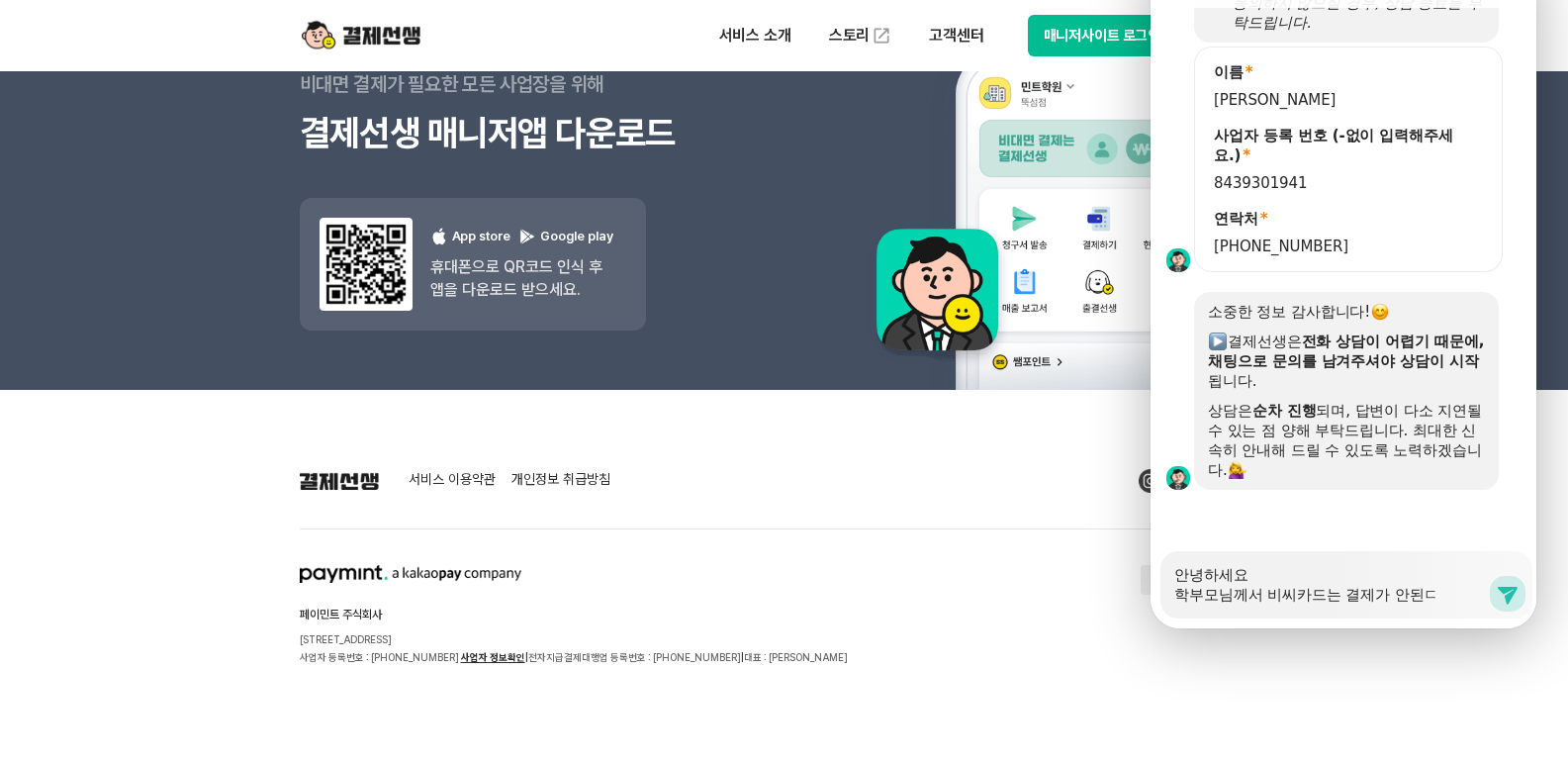
type textarea "x"
type textarea "안녕하세요 학부모님께서 비씨카드는 결제가 안된다"
type textarea "x"
type textarea "안녕하세요 학부모님께서 비씨카드는 결제가 안된닥"
type textarea "x"
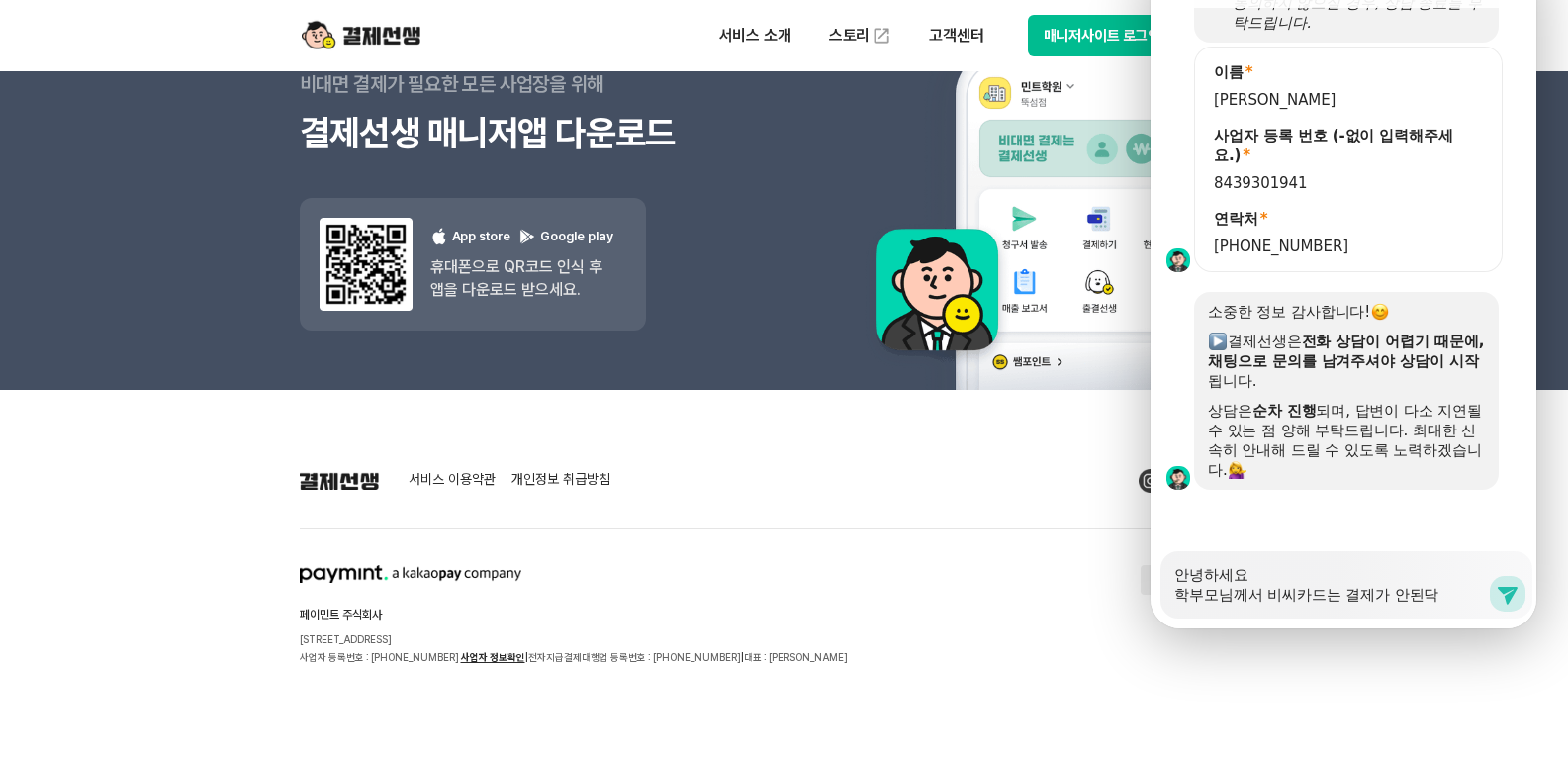
type textarea "안녕하세요 학부모님께서 비씨카드는 결제가 안된다고"
type textarea "x"
type textarea "안녕하세요 학부모님께서 비씨카드는 결제가 안된다고"
type textarea "x"
type textarea "안녕하세요 학부모님께서 비씨카드는 결제가 안된다고 ㅎ"
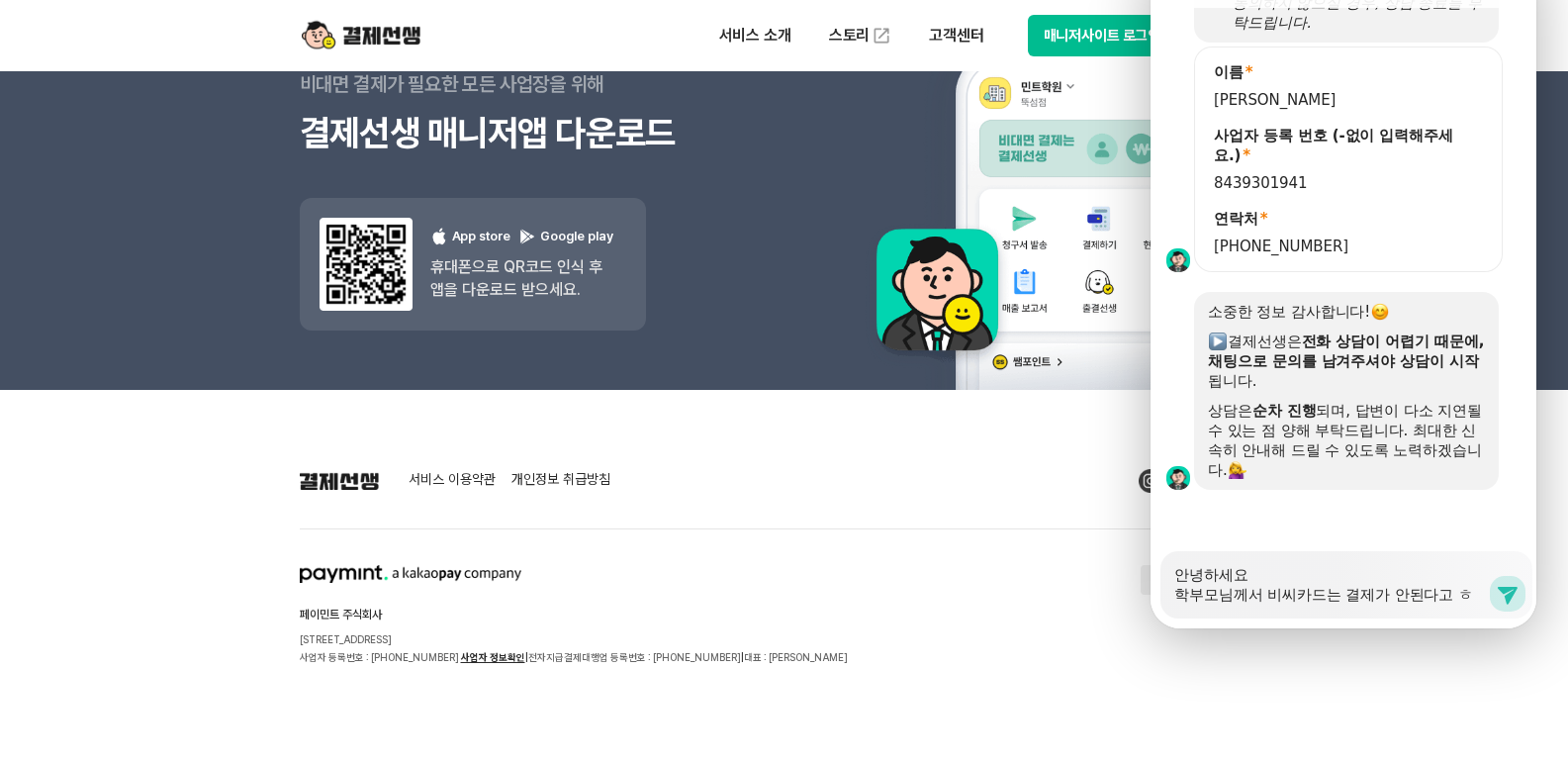
type textarea "x"
type textarea "안녕하세요 학부모님께서 비씨카드는 결제가 안된다고 하"
type textarea "x"
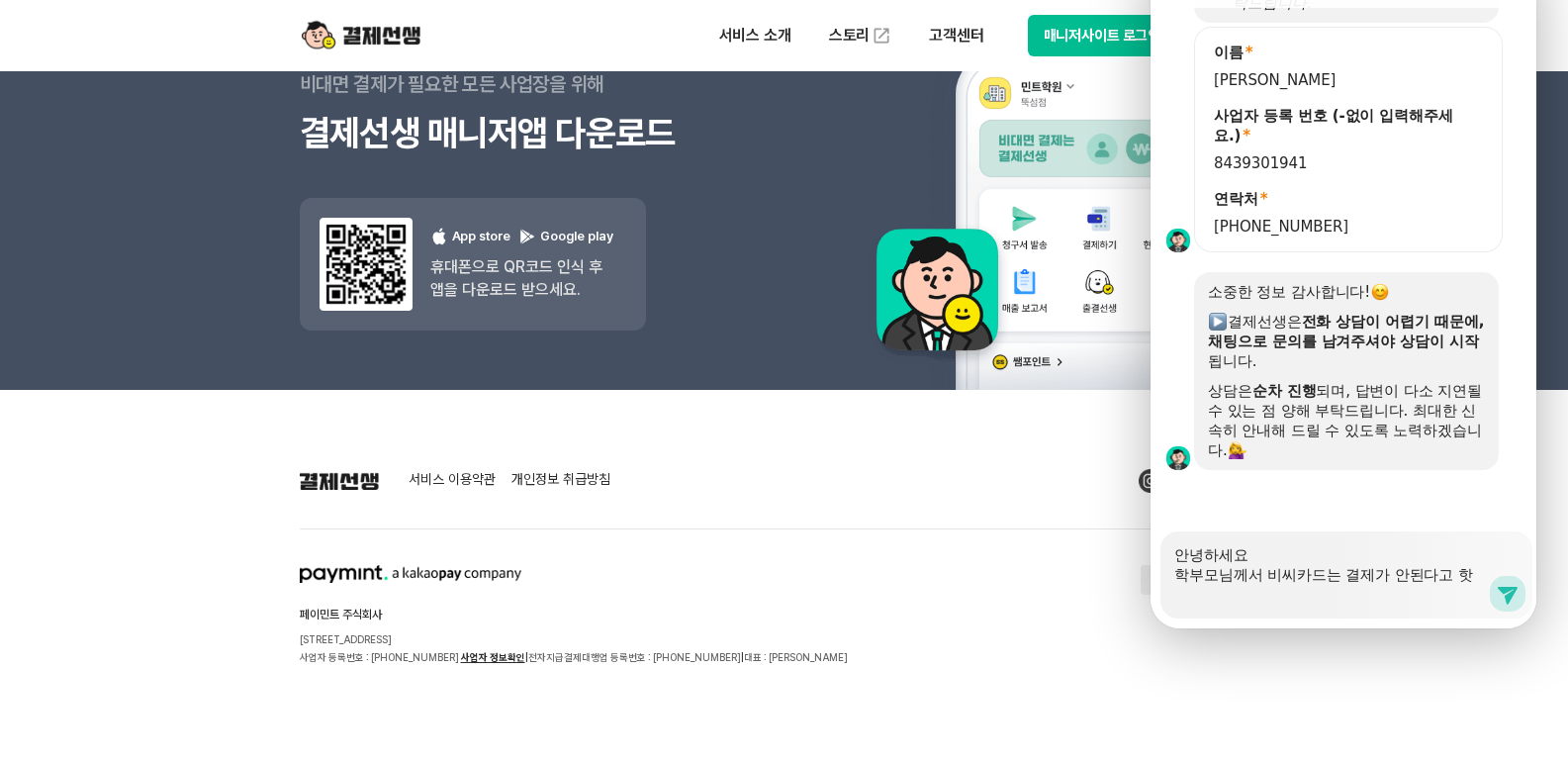
type textarea "안녕하세요 학부모님께서 비씨카드는 결제가 안된다고 하셔"
type textarea "x"
type textarea "안녕하세요 학부모님께서 비씨카드는 결제가 안된다고 하셧"
type textarea "x"
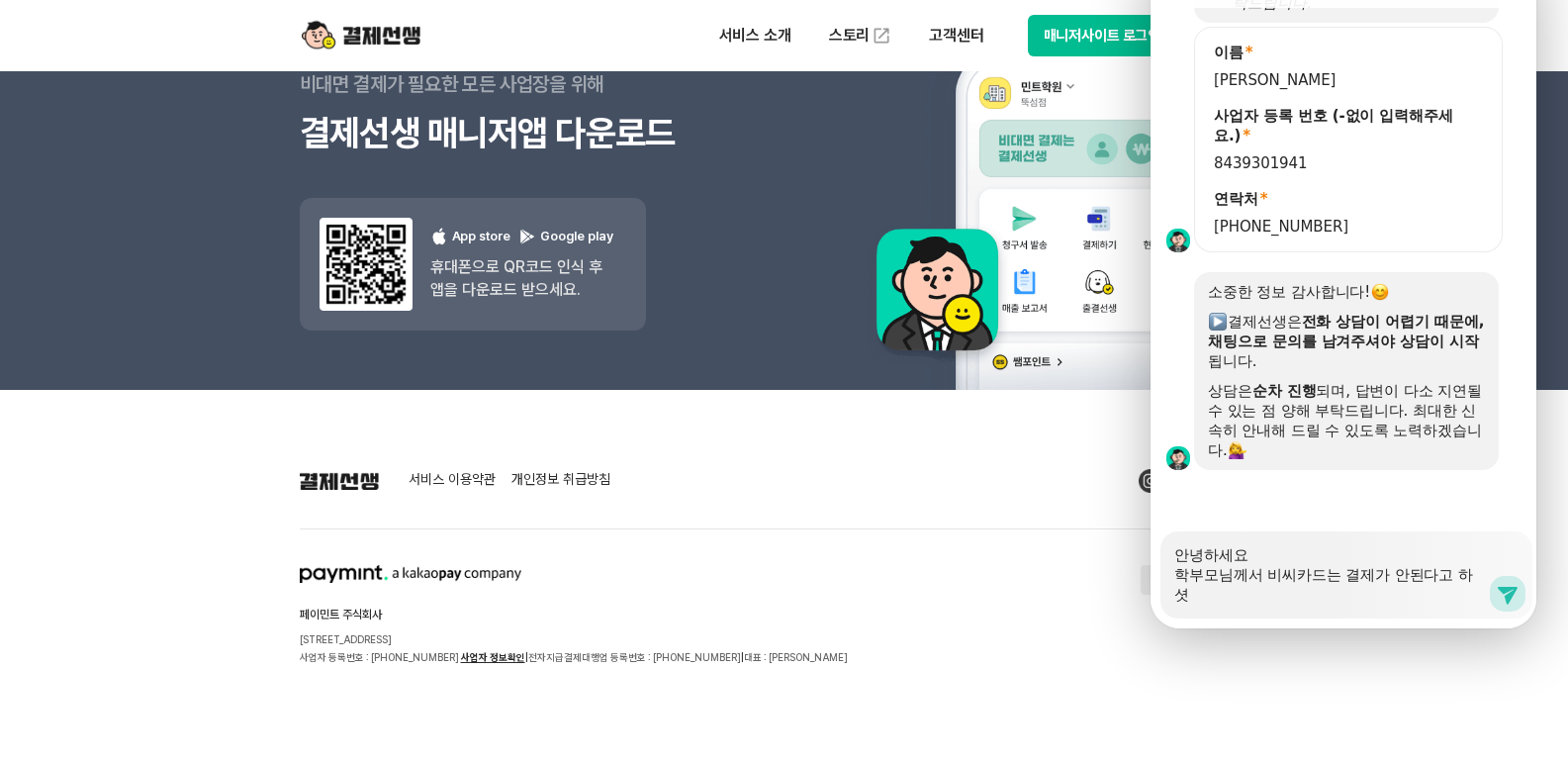
type textarea "안녕하세요 학부모님께서 비씨카드는 결제가 안된다고 하셔서"
type textarea "x"
type textarea "안녕하세요 학부모님께서 비씨카드는 결제가 안된다고 하셔서"
type textarea "x"
type textarea "안녕하세요 학부모님께서 비씨카드는 결제가 안된다고 하셔서 ㅎ"
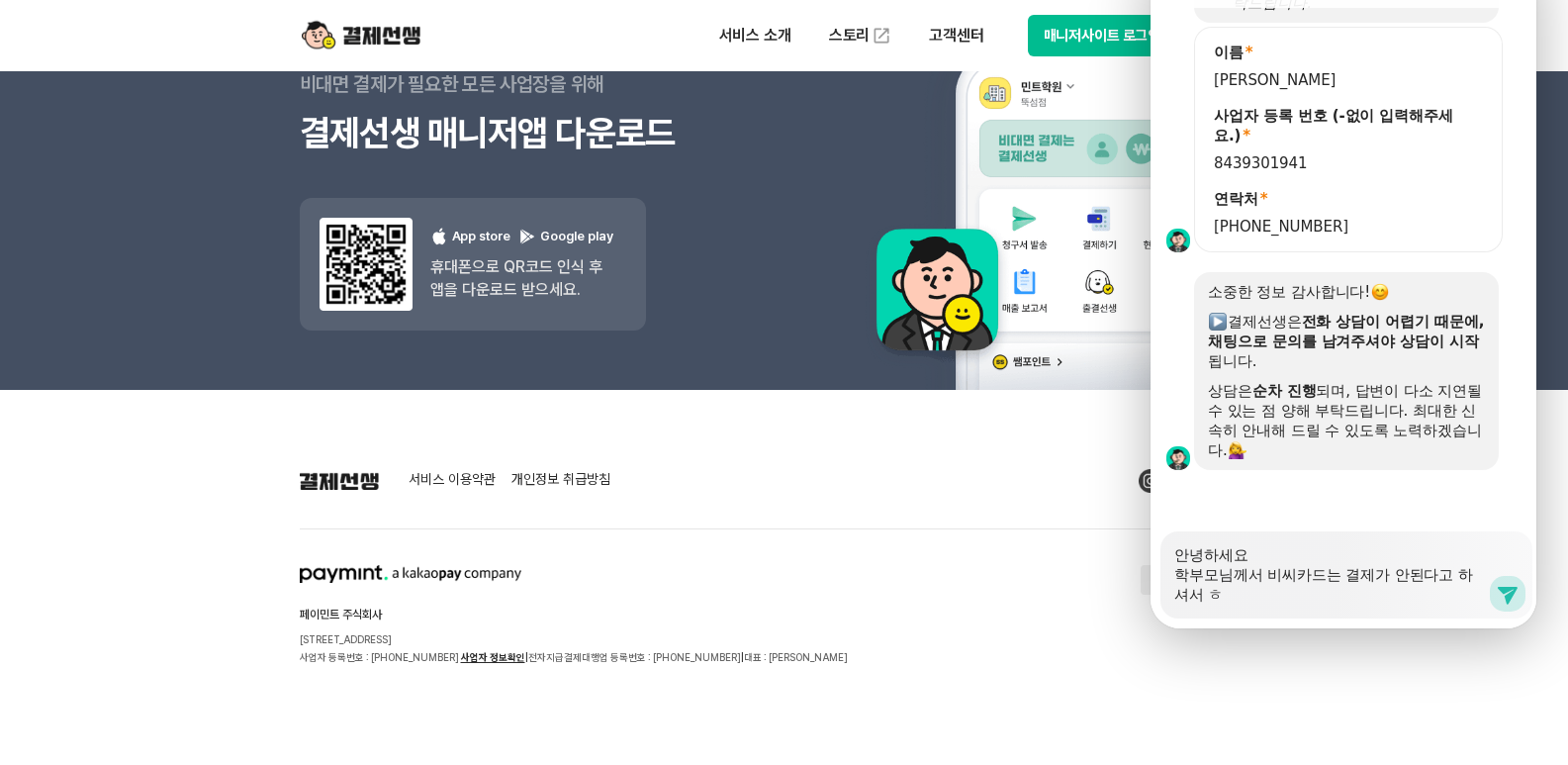
type textarea "x"
type textarea "안녕하세요 학부모님께서 비씨카드는 결제가 안된다고 하셔서 호"
type textarea "x"
type textarea "안녕하세요 학부모님께서 비씨카드는 결제가 안된다고 하셔서 화"
type textarea "x"
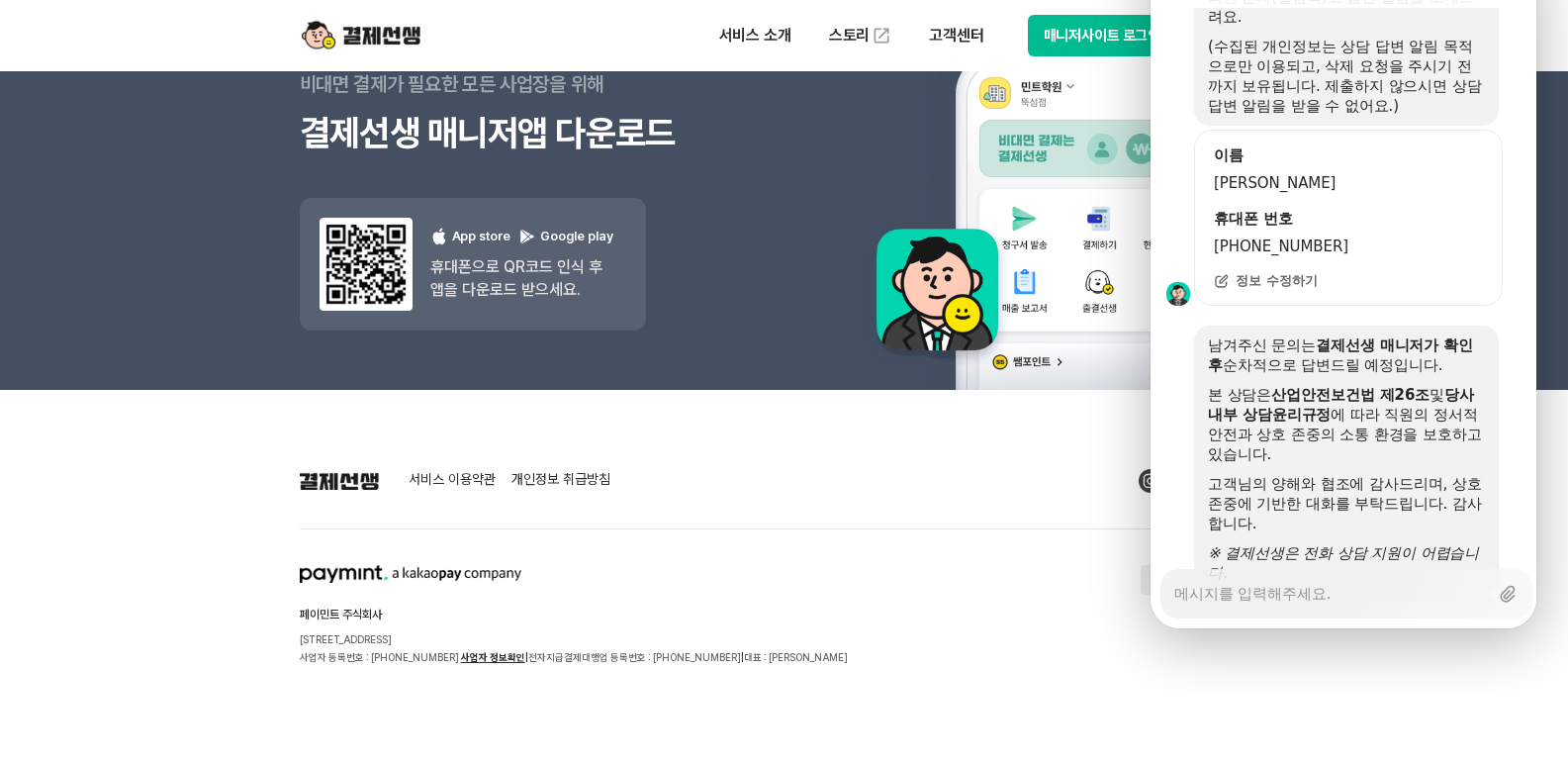
scroll to position [3125, 0]
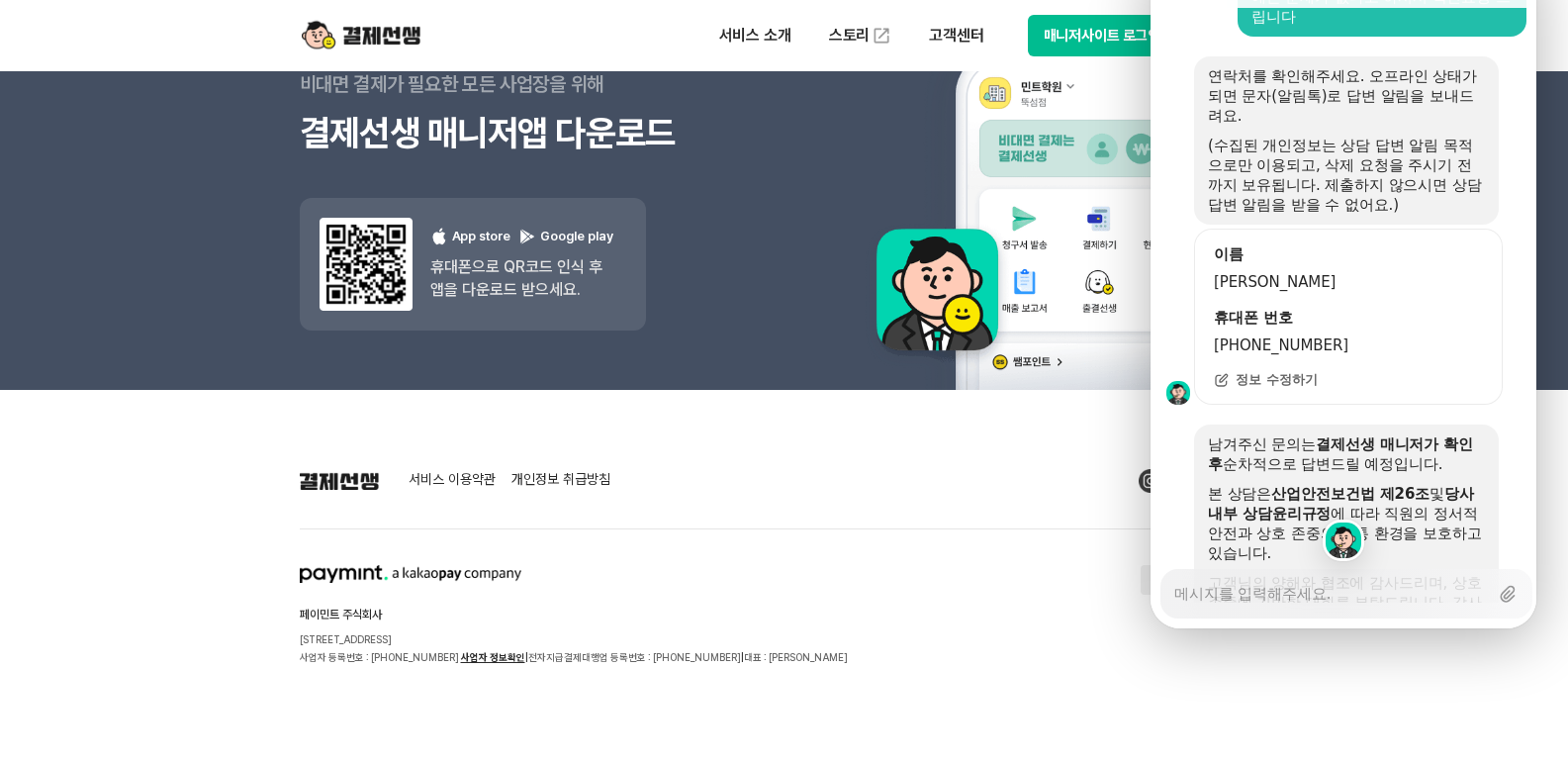
click at [1352, 522] on img at bounding box center [1343, 540] width 36 height 36
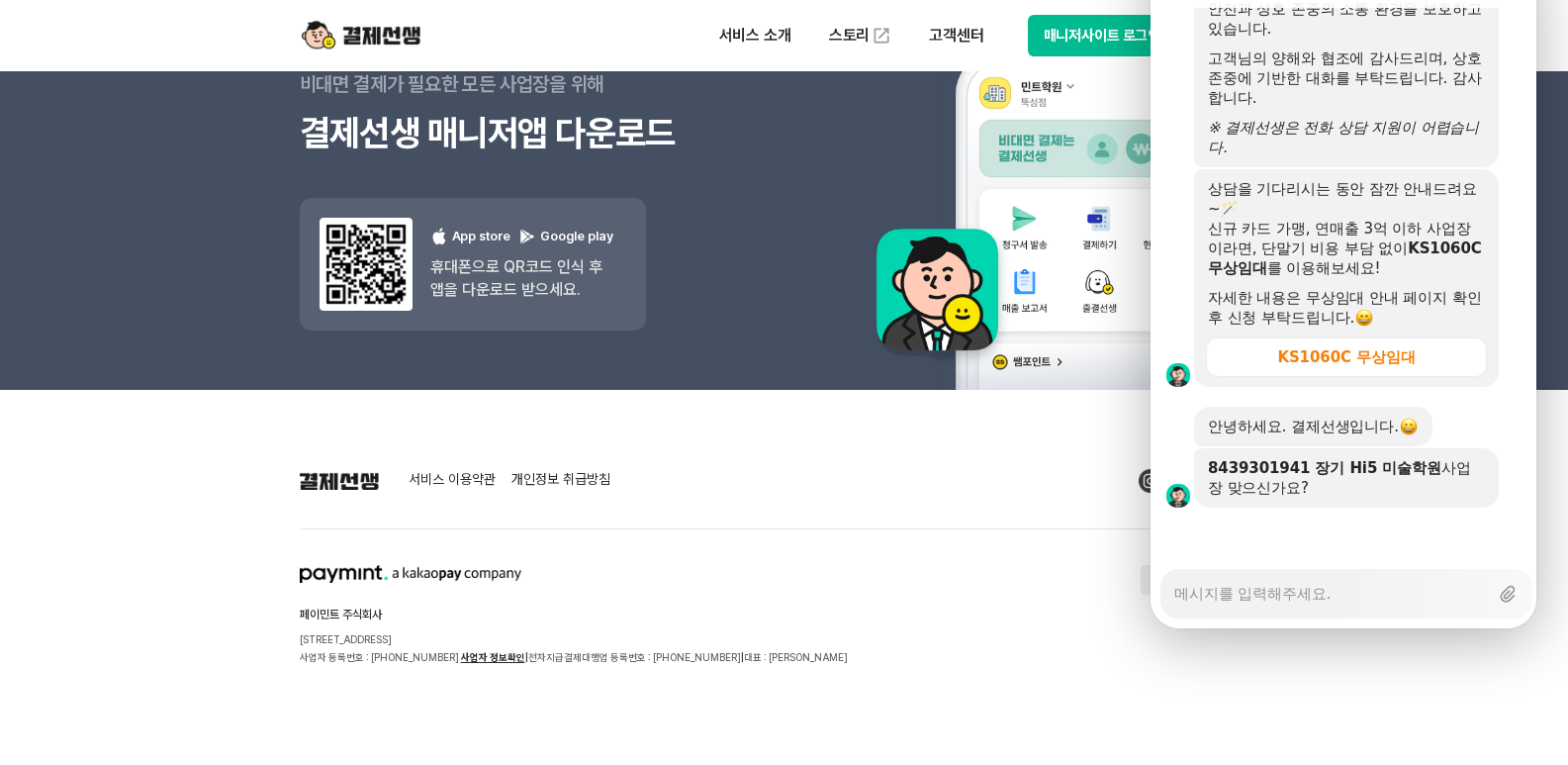
scroll to position [3740, 0]
click at [1277, 570] on textarea "Messenger Input Textarea" at bounding box center [1330, 587] width 313 height 34
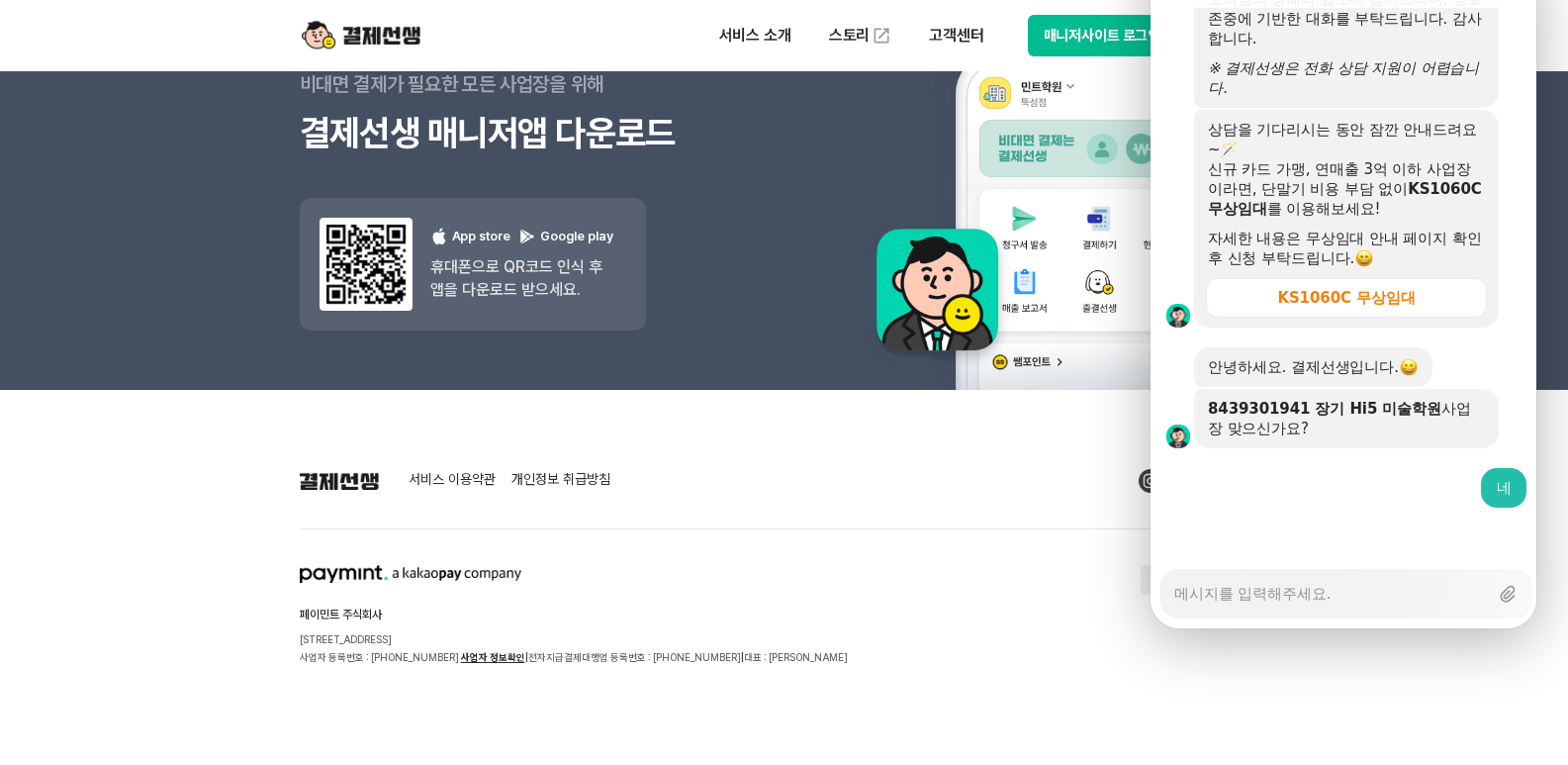
scroll to position [3800, 0]
click at [1275, 570] on textarea "Messenger Input Textarea" at bounding box center [1330, 587] width 313 height 34
click at [1385, 507] on div at bounding box center [1346, 534] width 392 height 54
click at [1383, 507] on div at bounding box center [1346, 534] width 392 height 54
click at [1325, 469] on div "Show context menu 네" at bounding box center [1346, 488] width 392 height 40
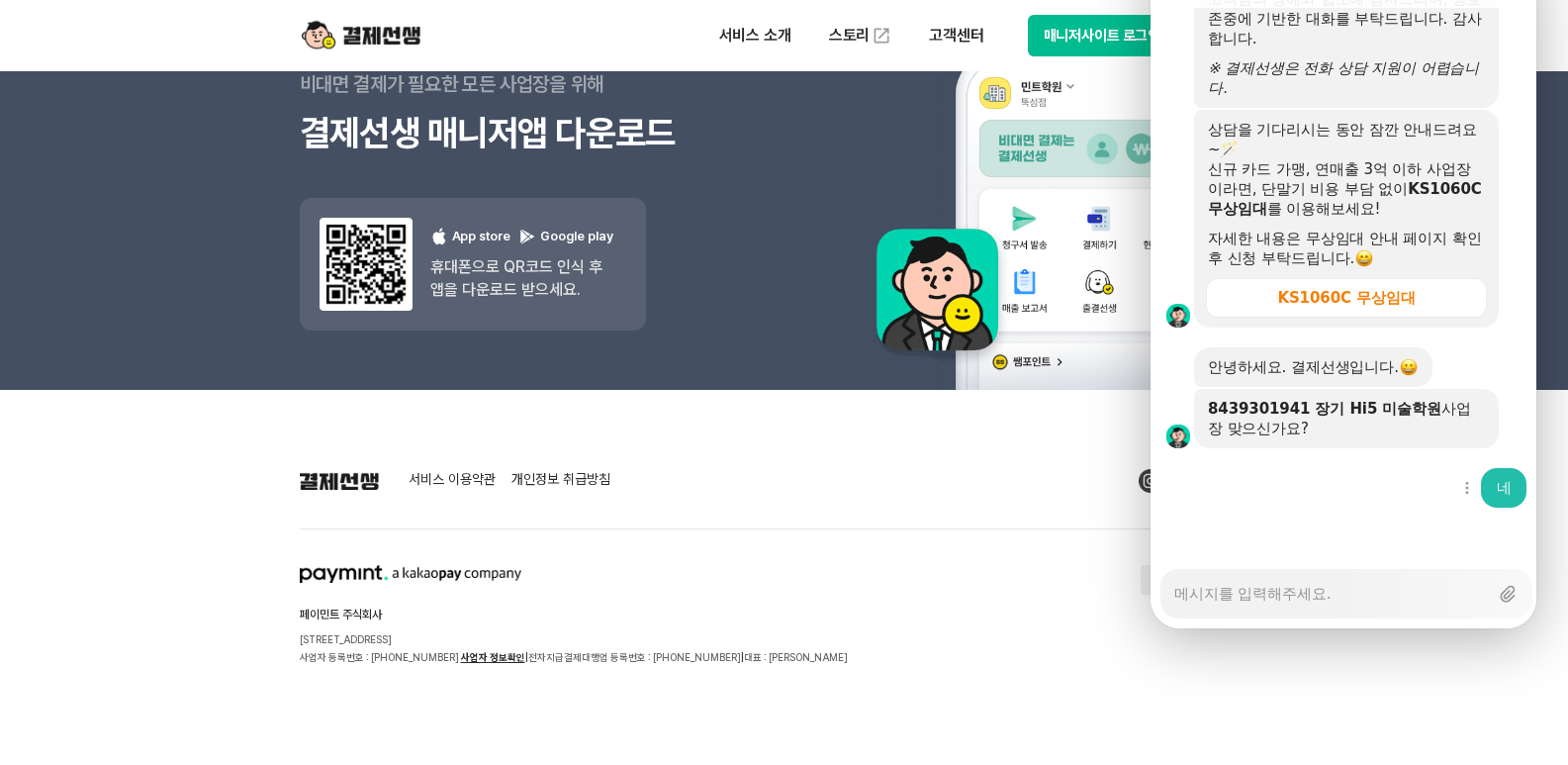
click at [1313, 469] on div "Show context menu 네" at bounding box center [1346, 488] width 392 height 40
click at [1299, 570] on div "Messenger Input Textarea" at bounding box center [1330, 594] width 313 height 48
click at [1302, 570] on textarea "Messenger Input Textarea" at bounding box center [1330, 587] width 313 height 34
click at [1321, 469] on div "Show context menu 네" at bounding box center [1346, 488] width 392 height 40
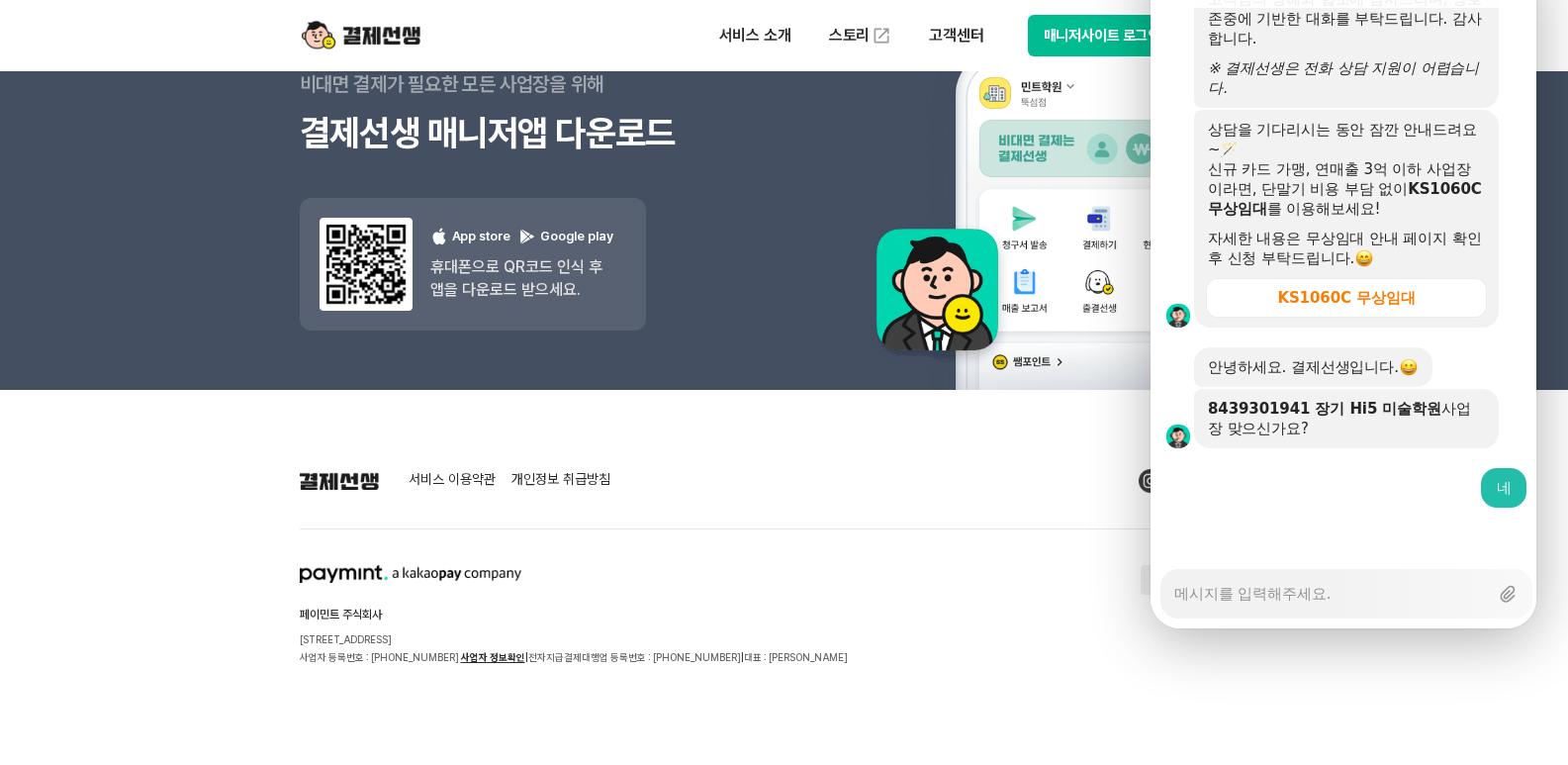
click at [1320, 507] on div at bounding box center [1346, 534] width 392 height 54
click at [1344, 570] on textarea "Messenger Input Textarea" at bounding box center [1330, 587] width 313 height 34
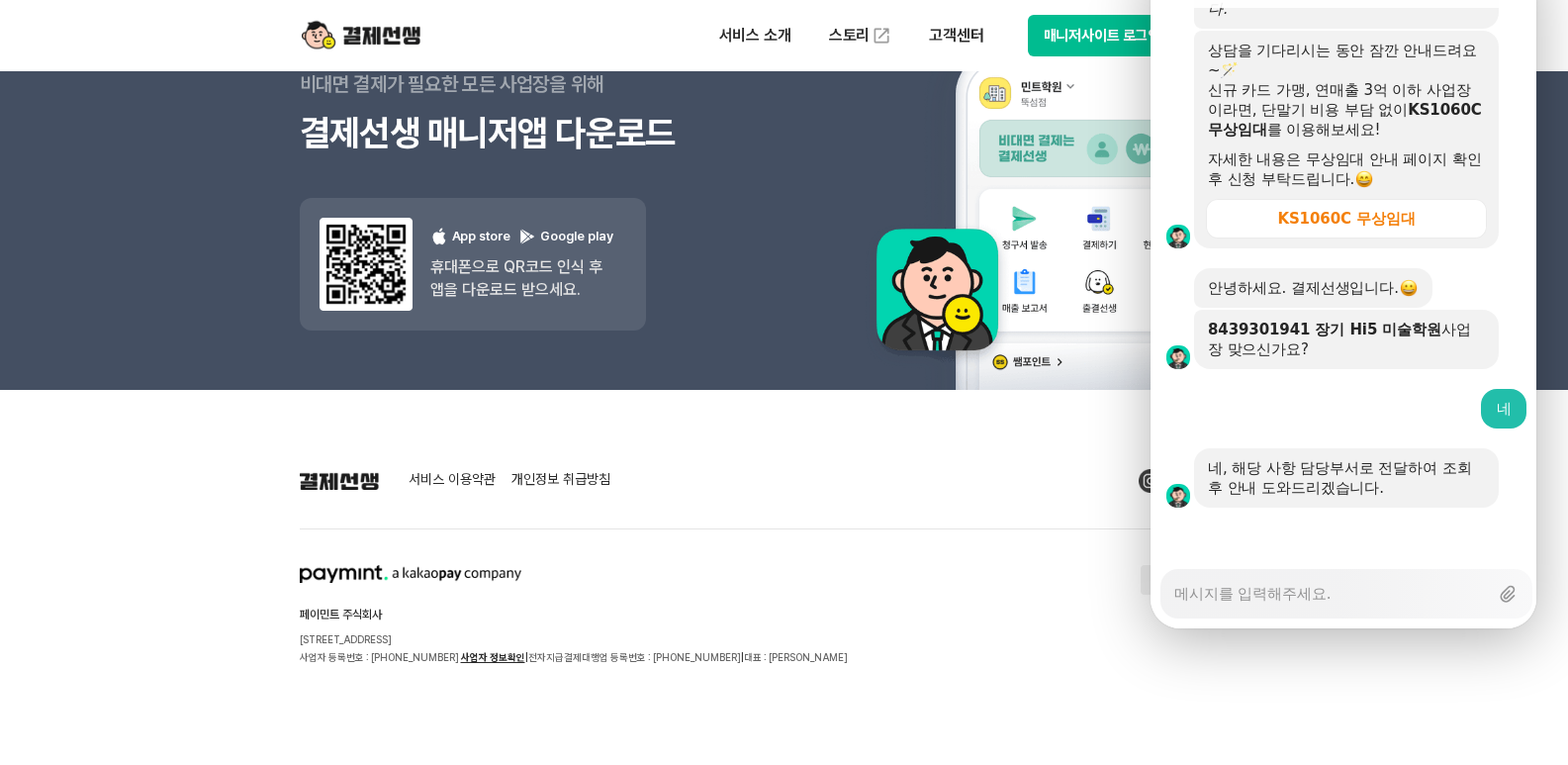
scroll to position [3879, 0]
click at [1316, 389] on div "Show context menu 네" at bounding box center [1346, 409] width 392 height 40
click at [1333, 570] on textarea "Messenger Input Textarea" at bounding box center [1330, 587] width 313 height 34
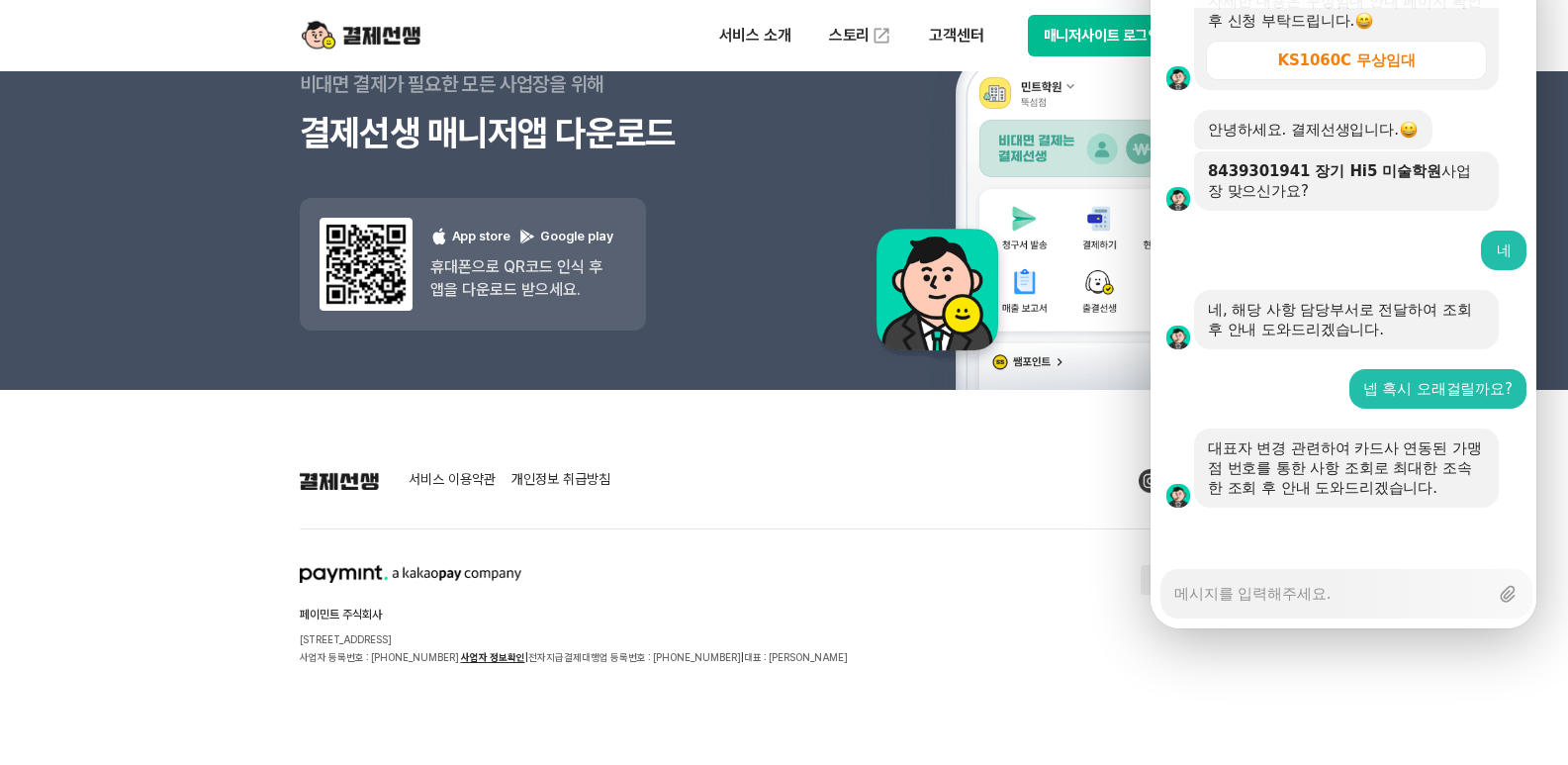
scroll to position [4038, 0]
click at [1331, 507] on div at bounding box center [1346, 534] width 392 height 54
click at [1343, 570] on textarea "Messenger Input Textarea" at bounding box center [1330, 587] width 313 height 34
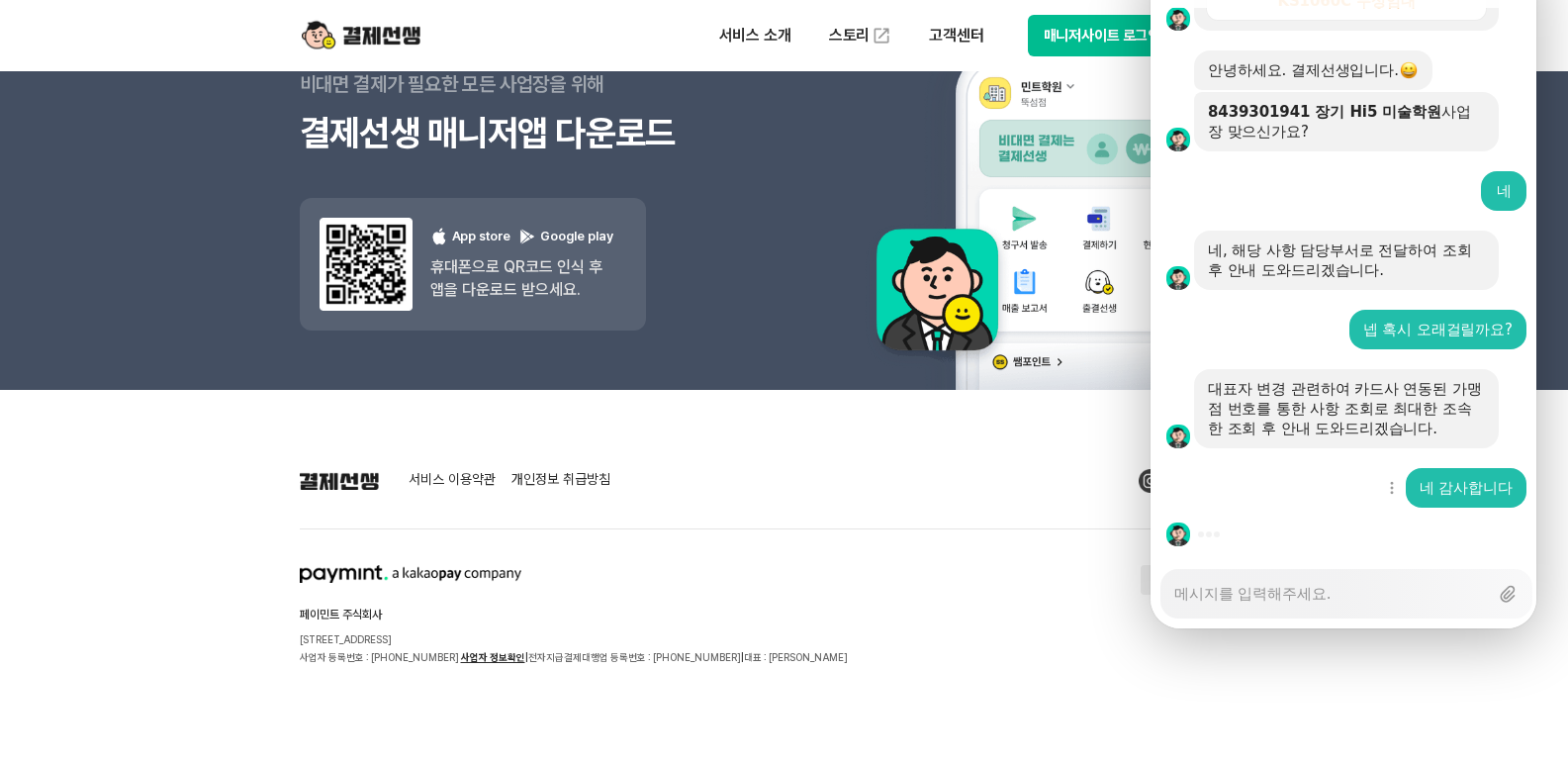
click at [1304, 469] on div "Show context menu 네 감사합니다" at bounding box center [1346, 488] width 392 height 40
click at [1294, 469] on div "Show context menu 네 감사합니다" at bounding box center [1346, 488] width 392 height 40
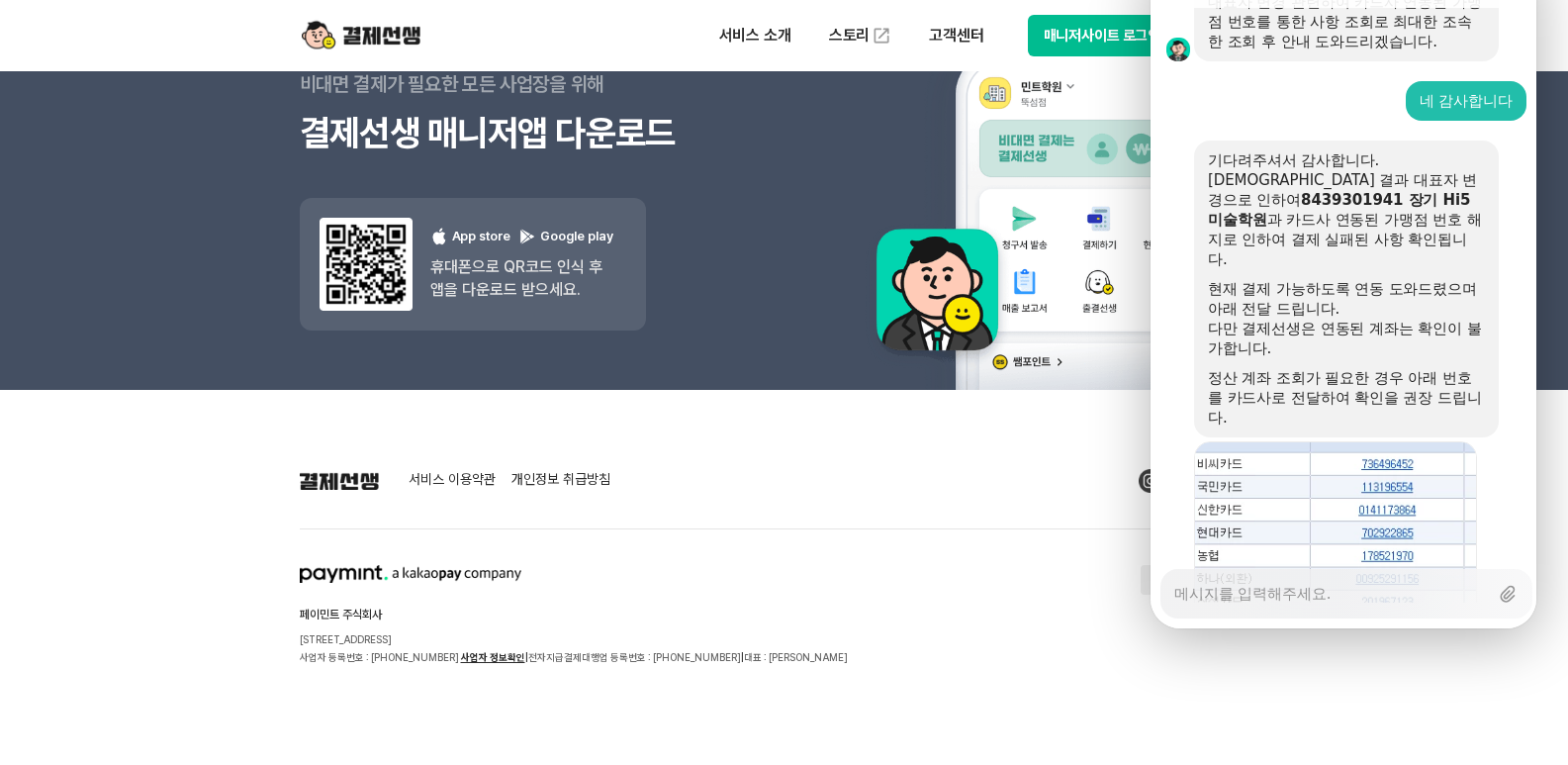
scroll to position [4388, 0]
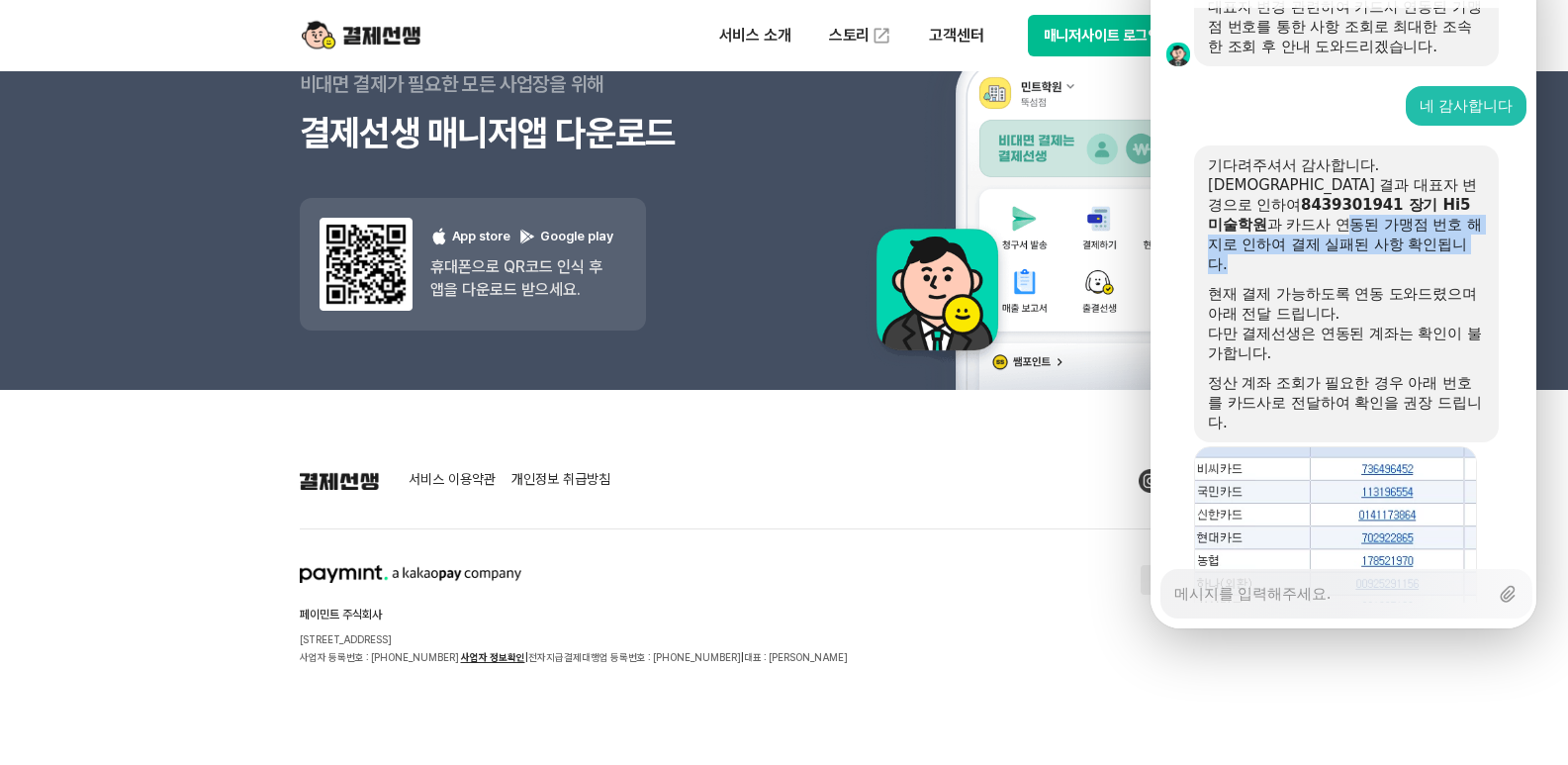
drag, startPoint x: 1252, startPoint y: 247, endPoint x: 1400, endPoint y: 278, distance: 151.2
click at [1400, 278] on div "기다려주셔서 감사합니다. [DEMOGRAPHIC_DATA] 결과 대표자 변경으로 인하여 8439301941 장기 Hi5 미술학원 과 카드사 연…" at bounding box center [1346, 293] width 277 height 278
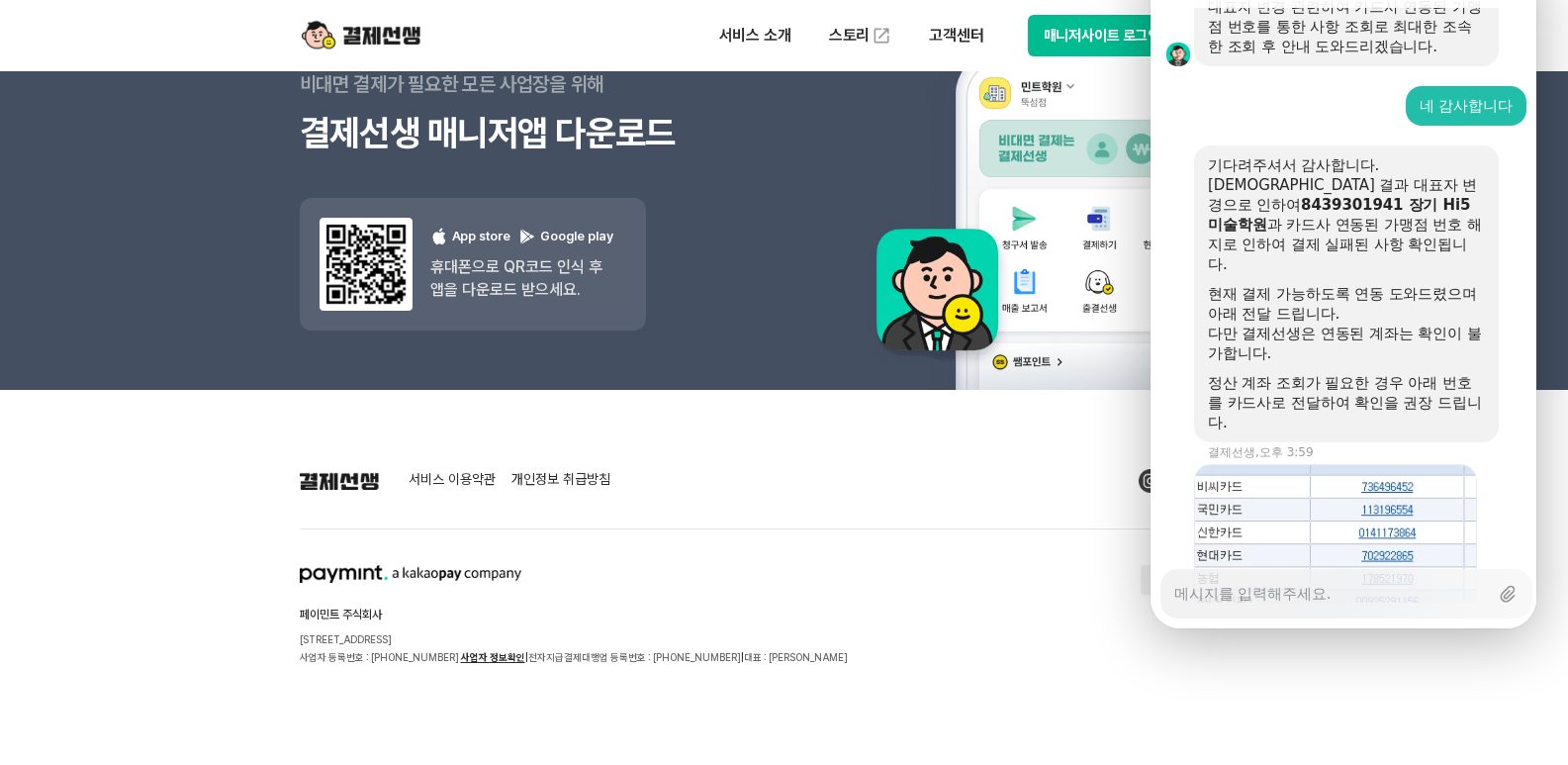
click at [1366, 329] on div "다만 결제선생은 연동된 계좌는 확인이 불가합니다." at bounding box center [1346, 343] width 277 height 40
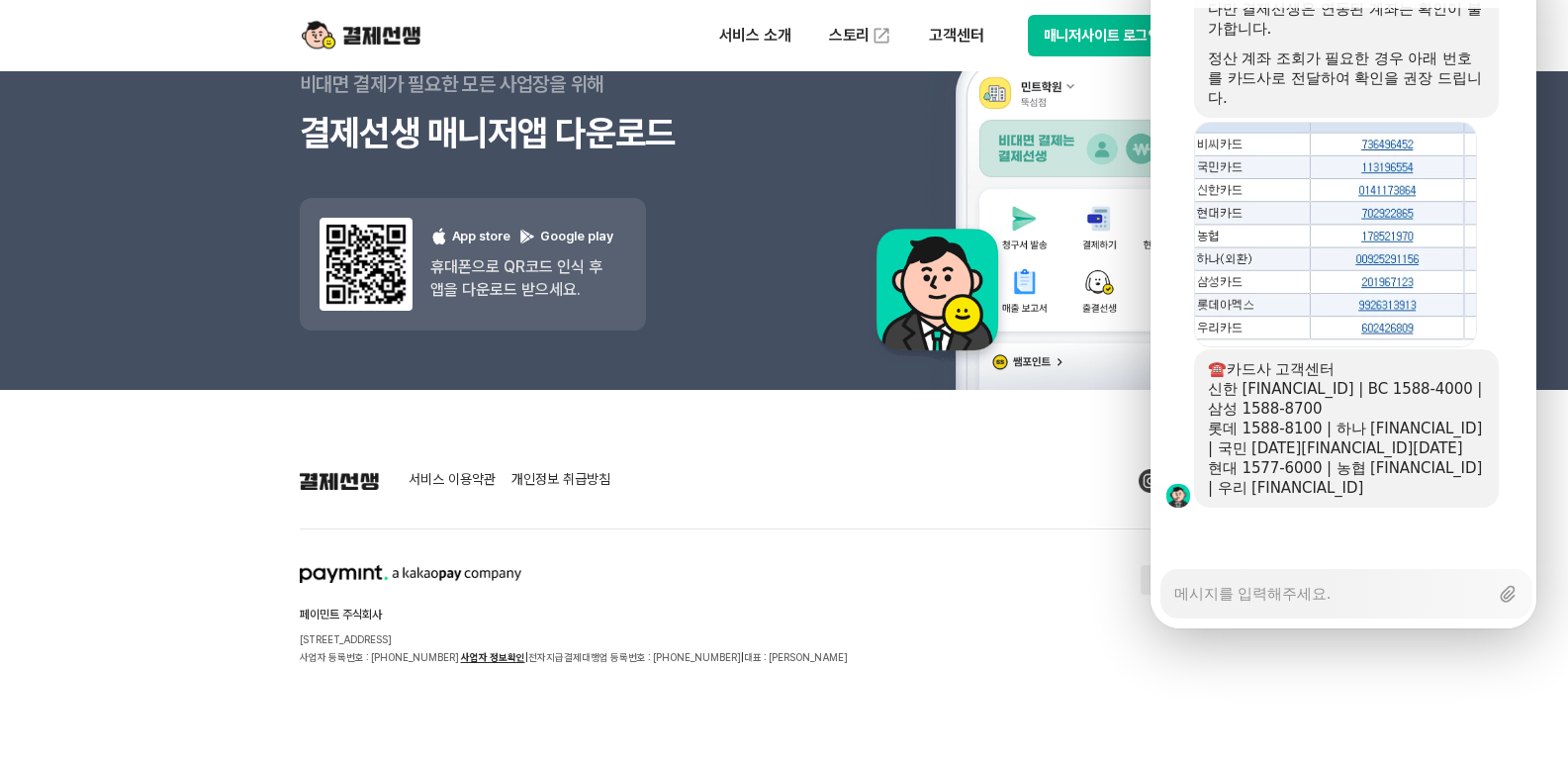
scroll to position [4784, 0]
click at [1306, 570] on textarea "Messenger Input Textarea" at bounding box center [1330, 587] width 313 height 34
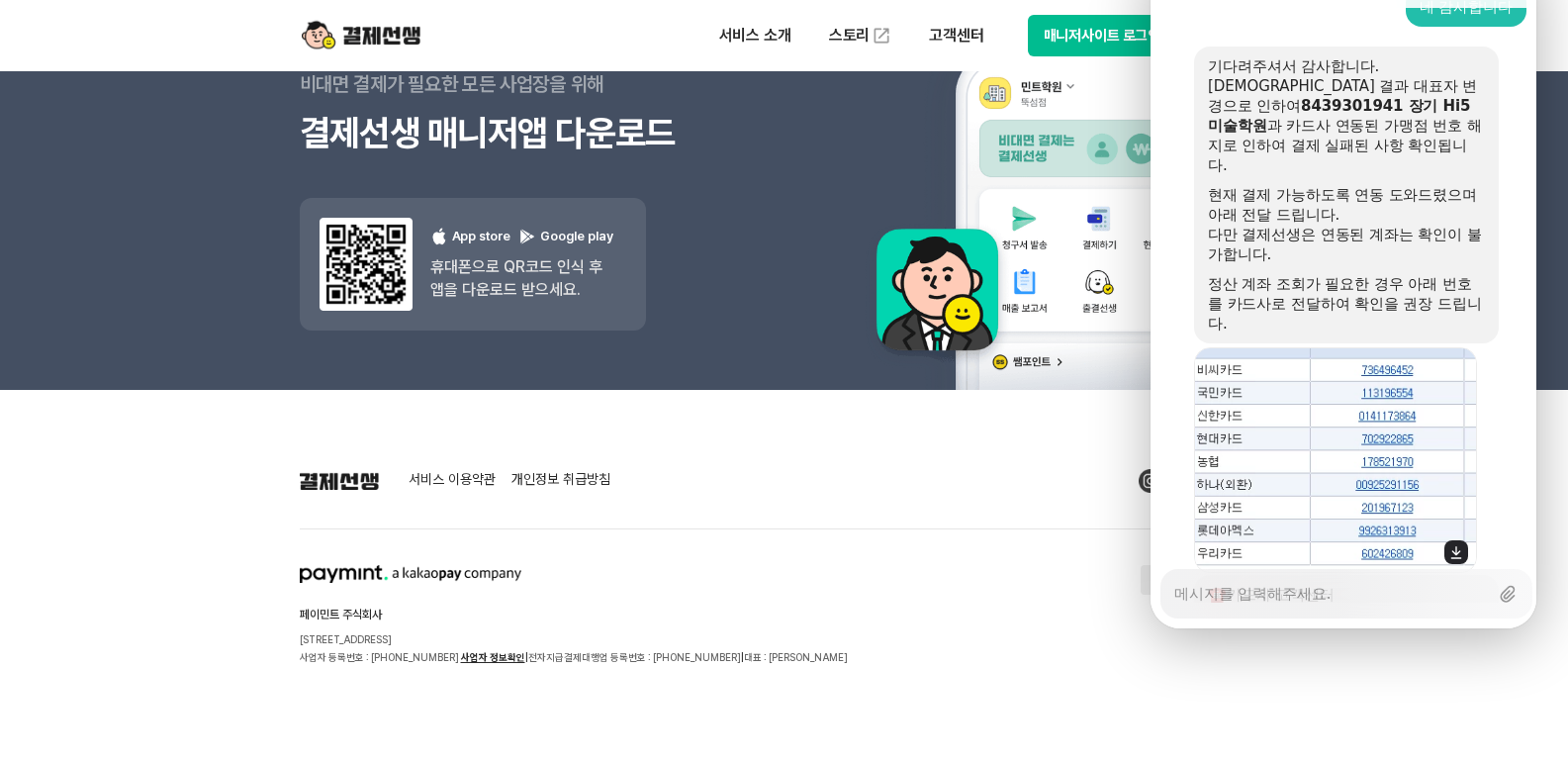
scroll to position [4586, 0]
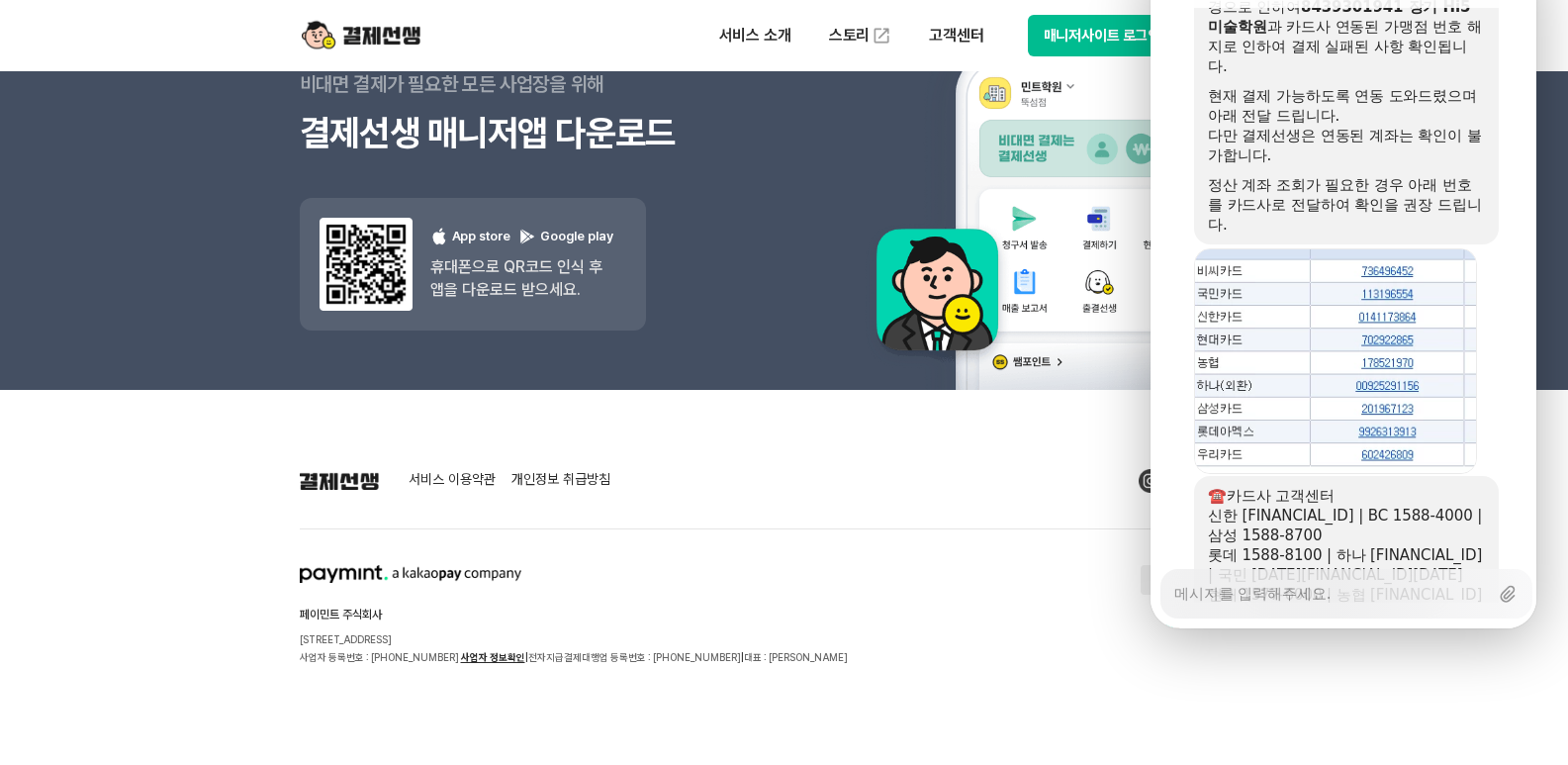
click at [1371, 570] on textarea "Messenger Input Textarea" at bounding box center [1330, 587] width 313 height 34
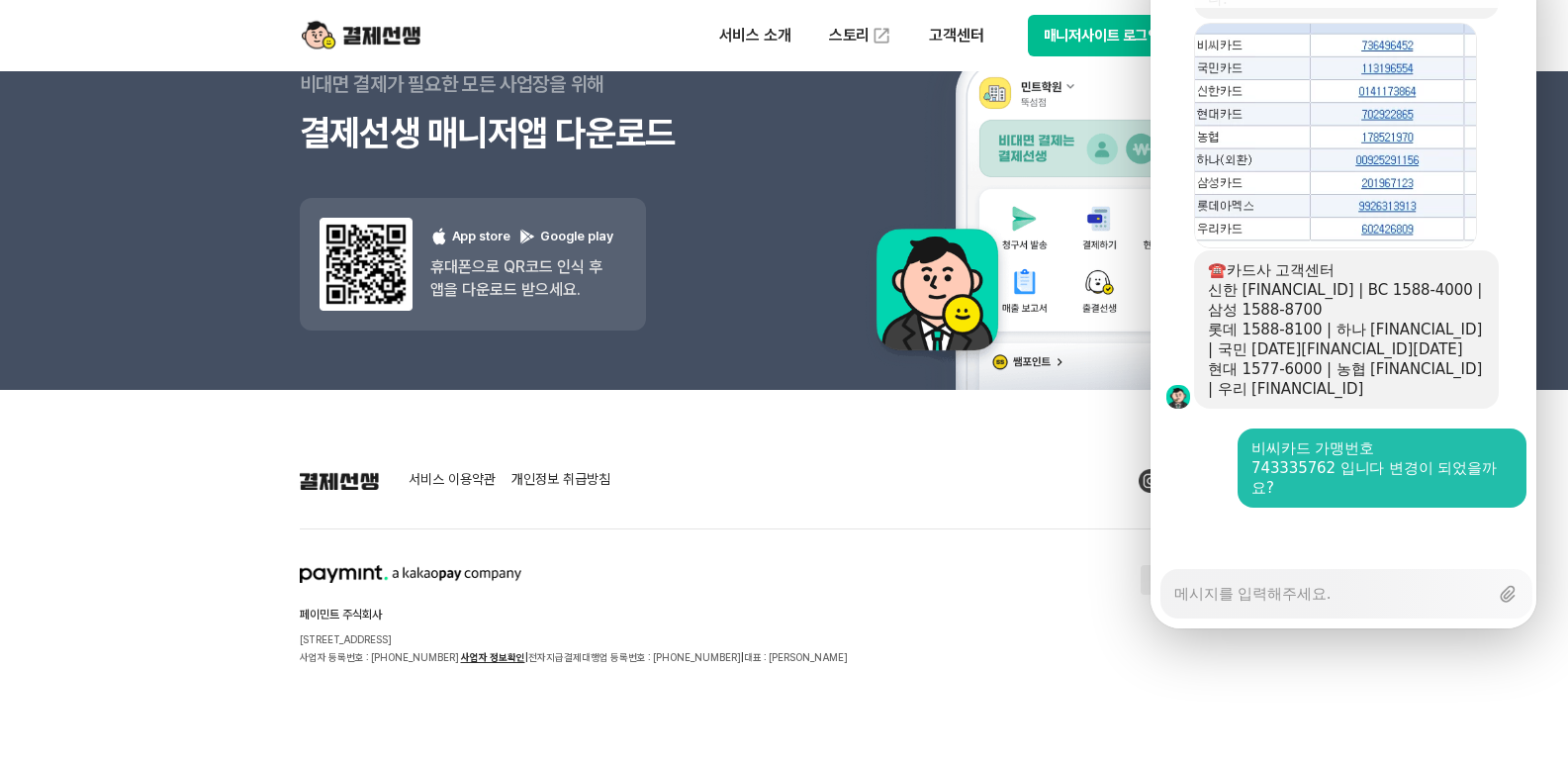
click at [1385, 570] on textarea "Messenger Input Textarea" at bounding box center [1330, 587] width 313 height 34
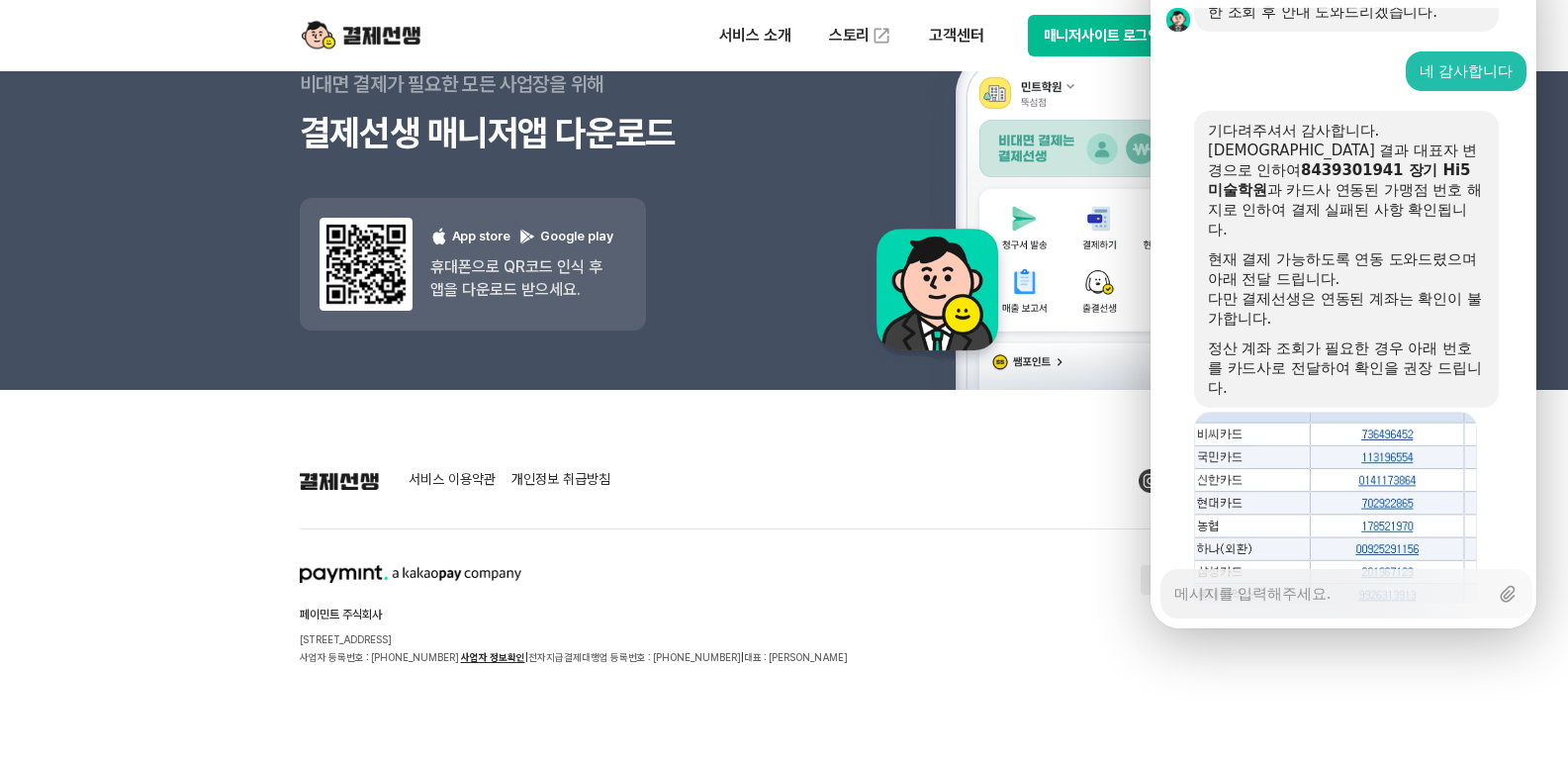
scroll to position [4467, 0]
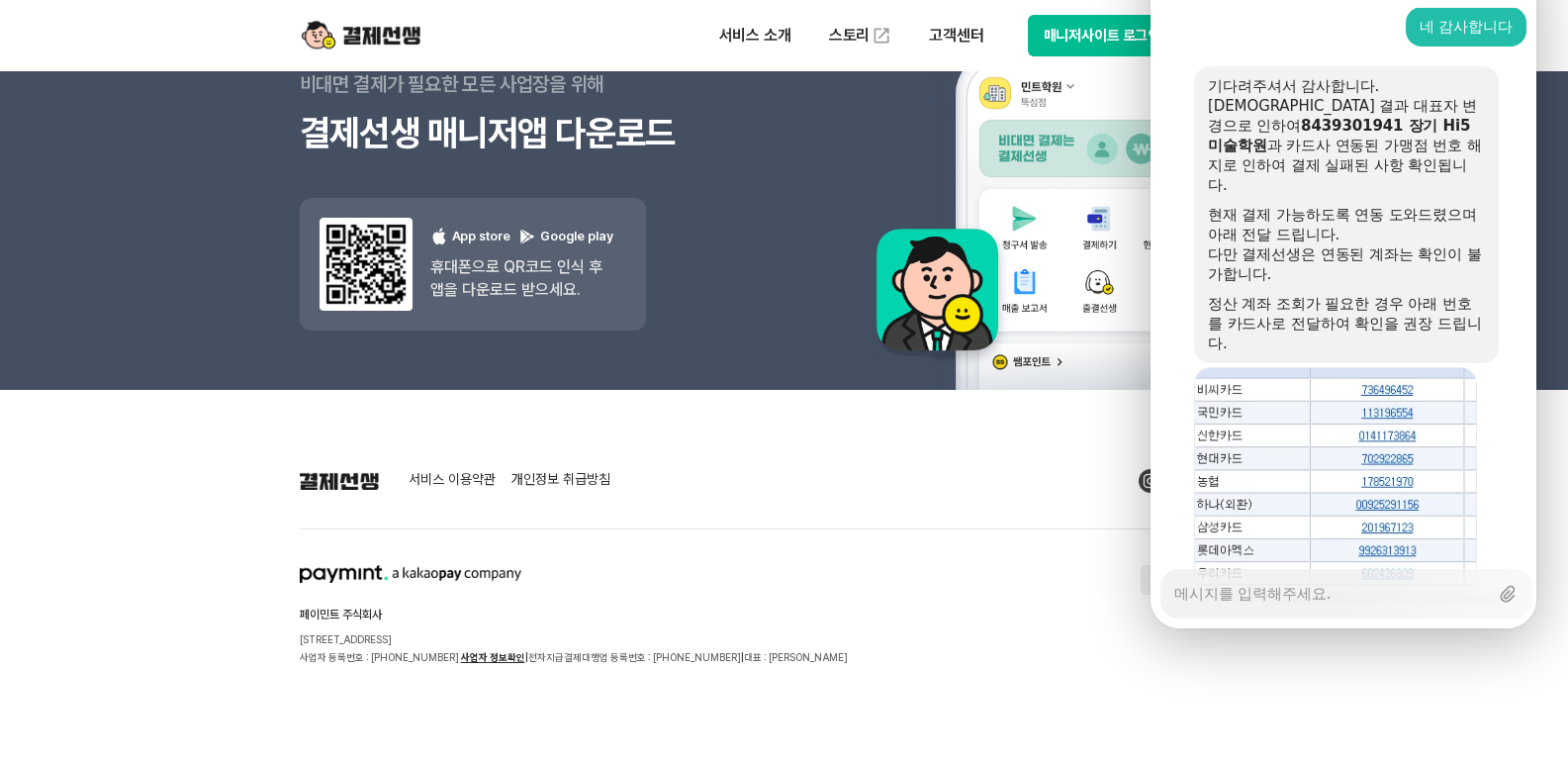
click at [1425, 314] on div "정산 계좌 조회가 필요한 경우 아래 번호를 카드사로 전달하여 확인을 권장 드립니다." at bounding box center [1346, 324] width 277 height 60
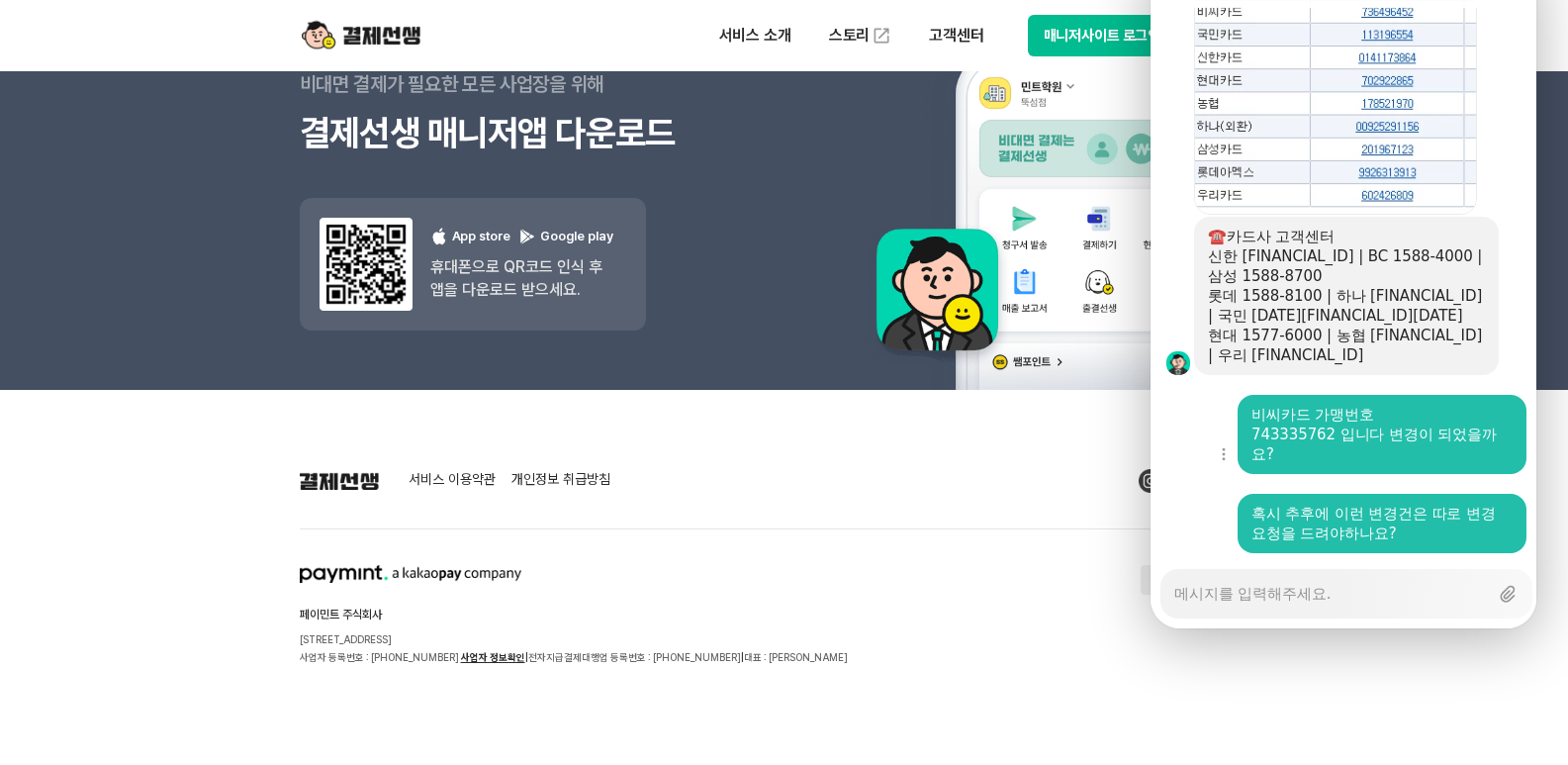
scroll to position [4980, 0]
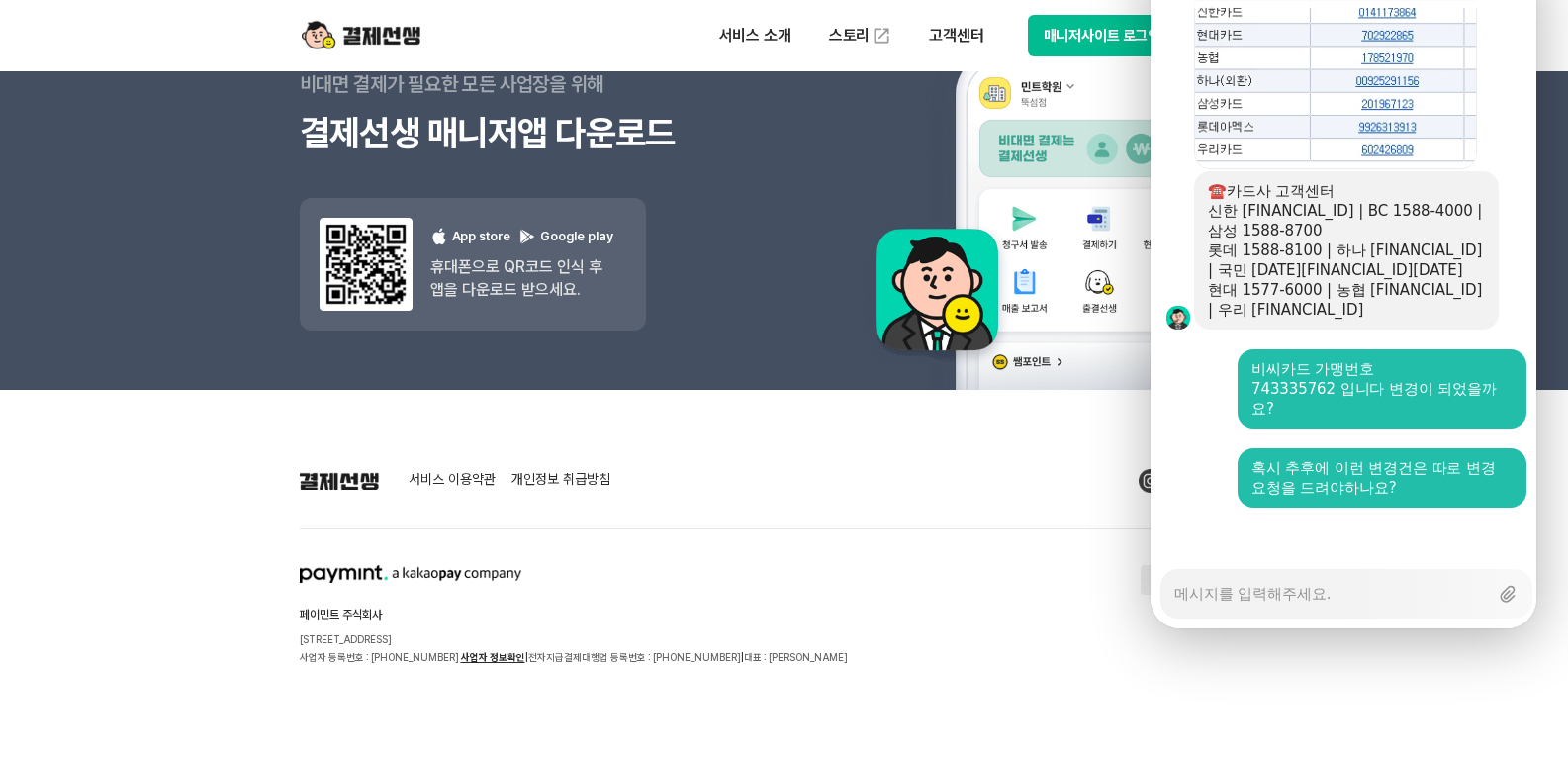
click at [1236, 507] on div at bounding box center [1346, 534] width 392 height 54
click at [1188, 507] on div at bounding box center [1346, 534] width 392 height 54
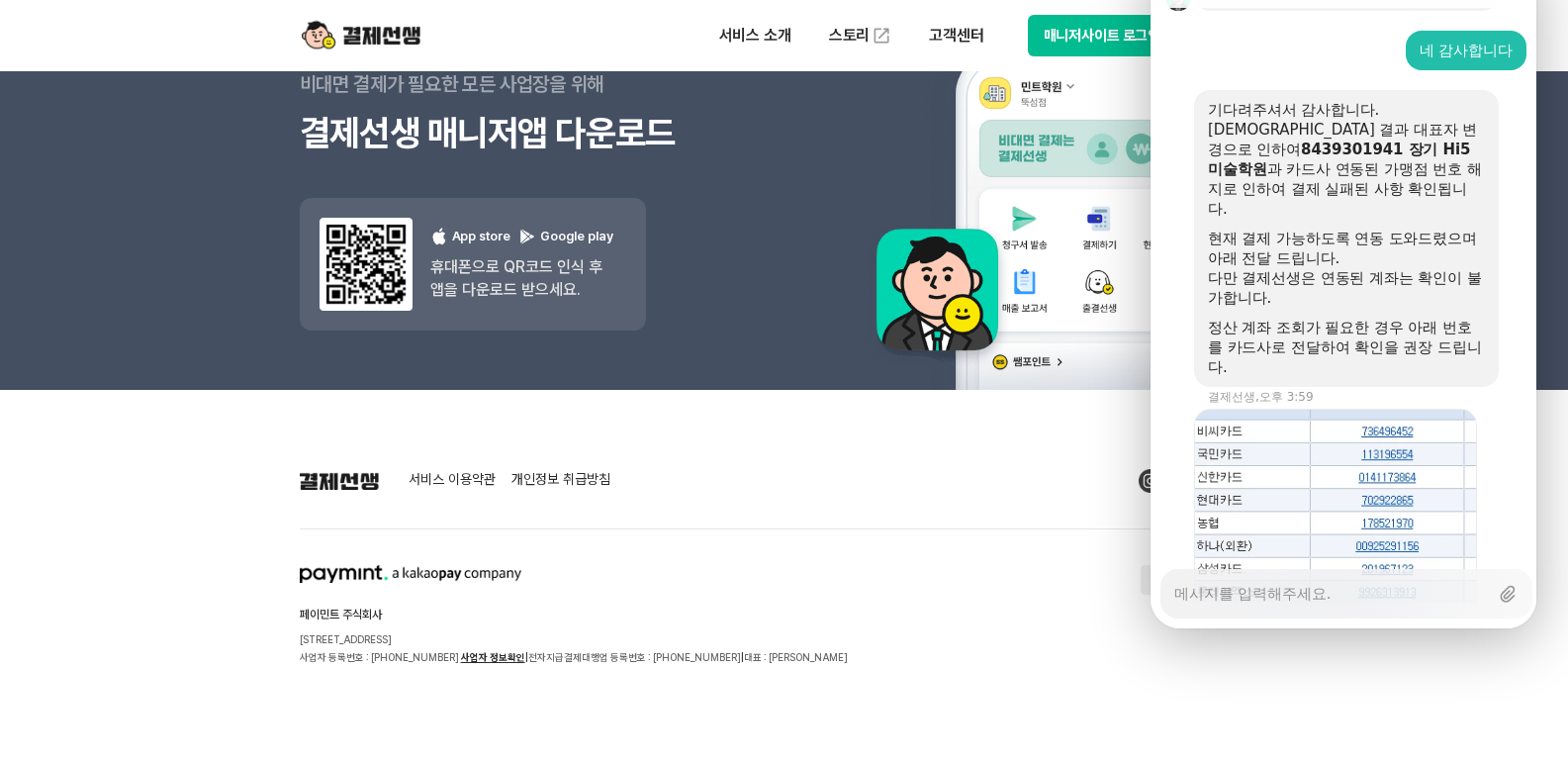
scroll to position [4386, 0]
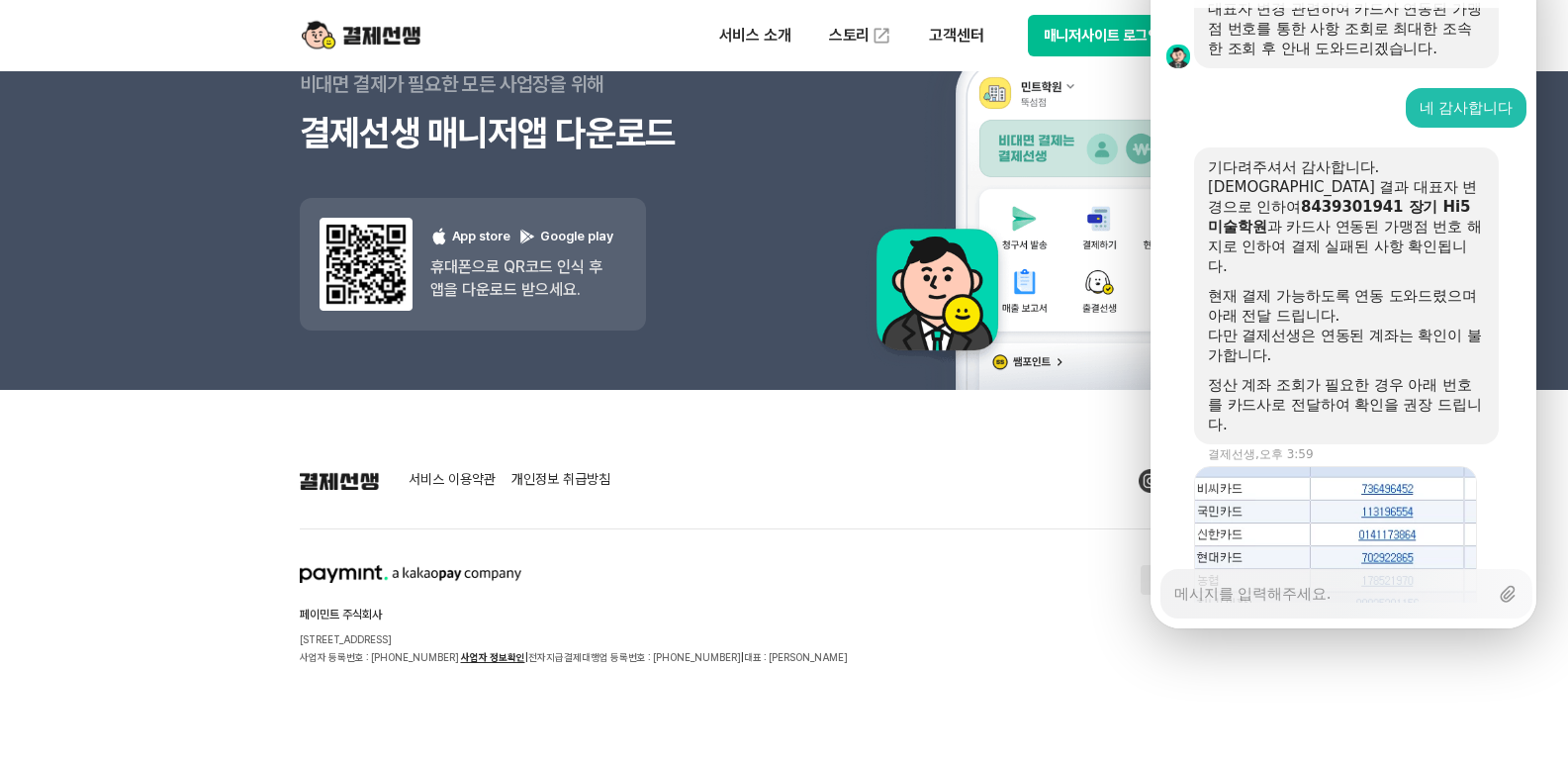
click at [1180, 278] on div at bounding box center [1172, 295] width 44 height 296
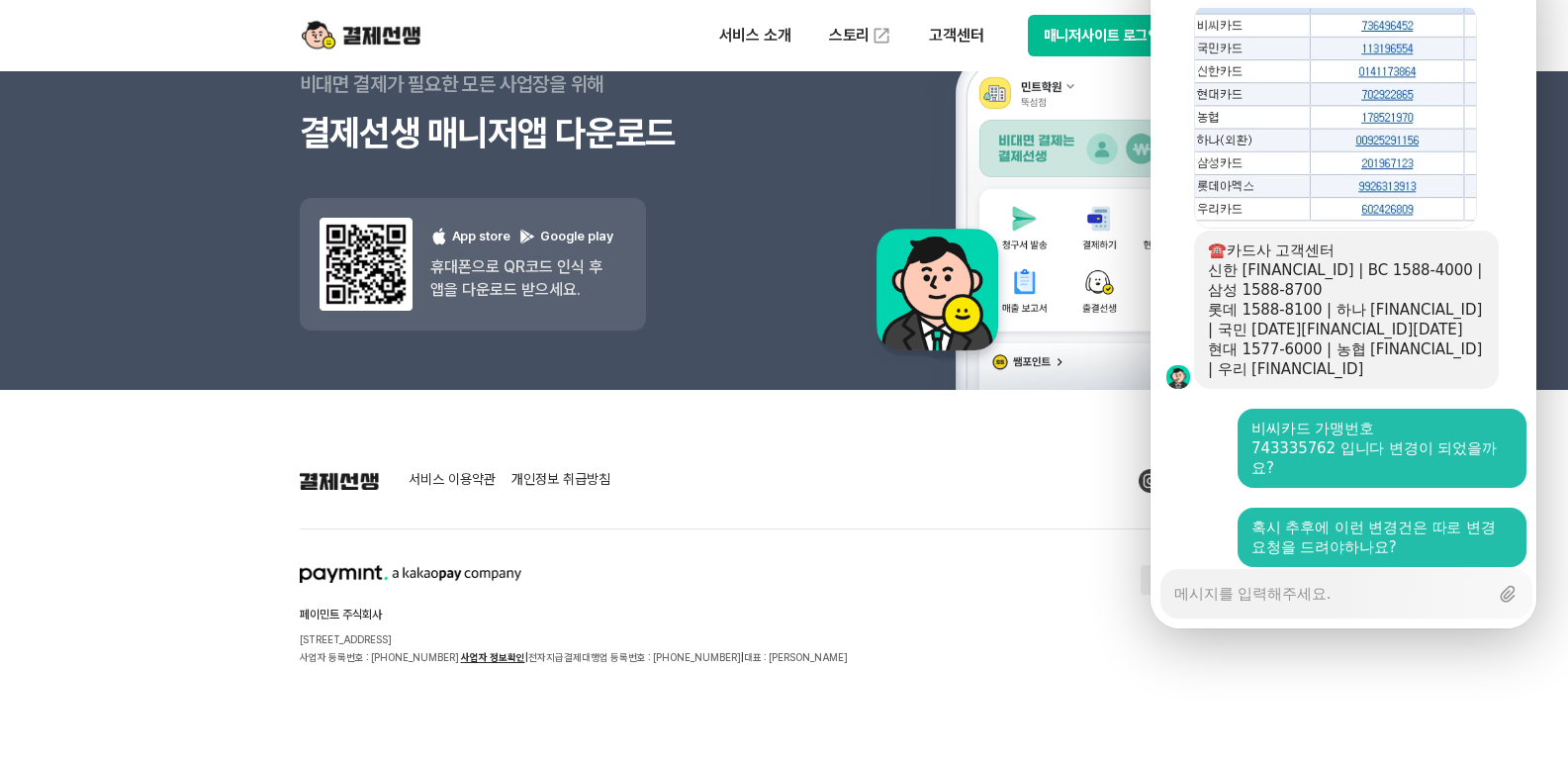
scroll to position [4980, 0]
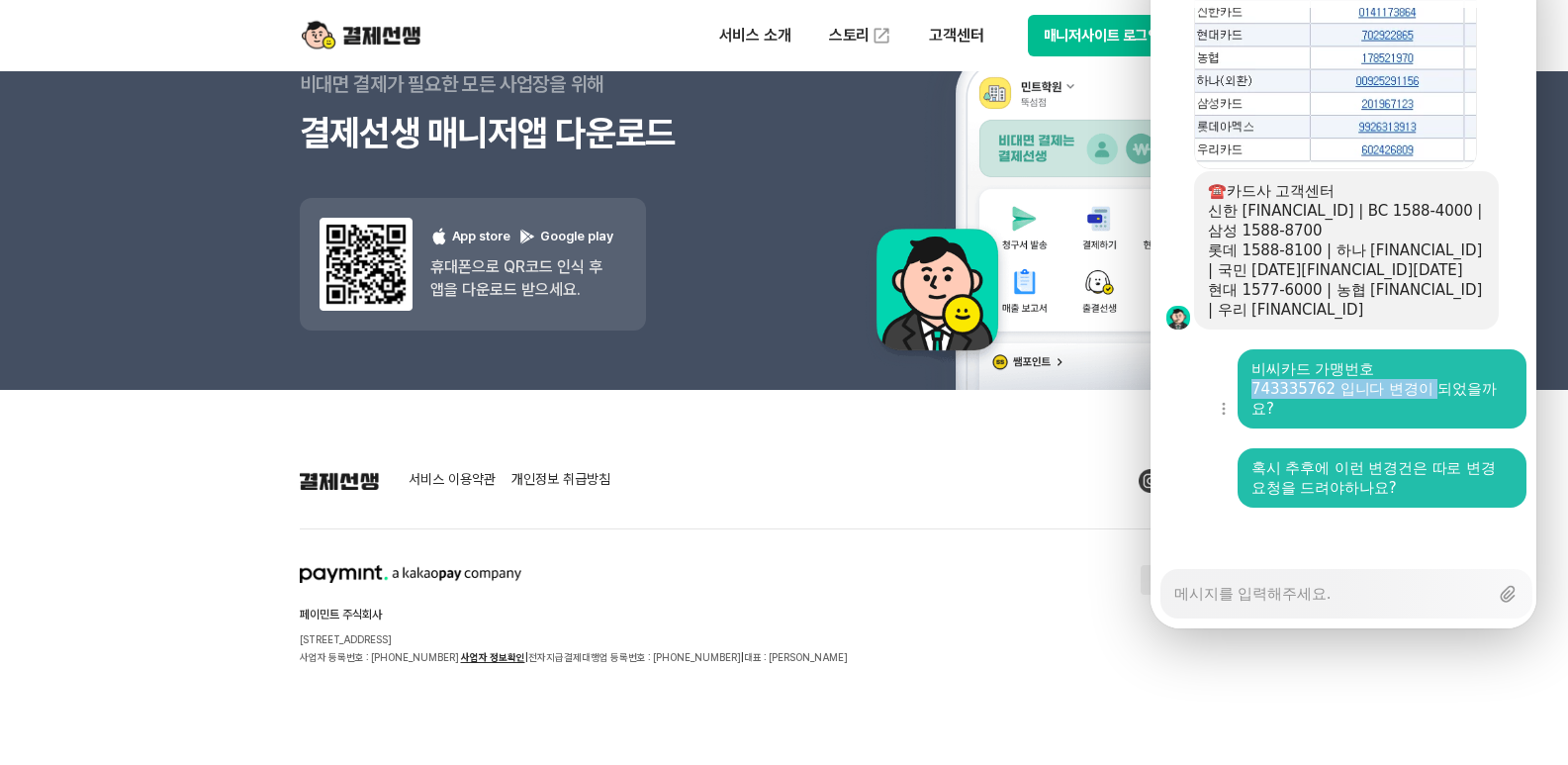
drag, startPoint x: 1255, startPoint y: 316, endPoint x: 1433, endPoint y: 320, distance: 178.0
click at [1433, 379] on div "743335762 입니다 변경이 되었을까요?" at bounding box center [1382, 399] width 261 height 40
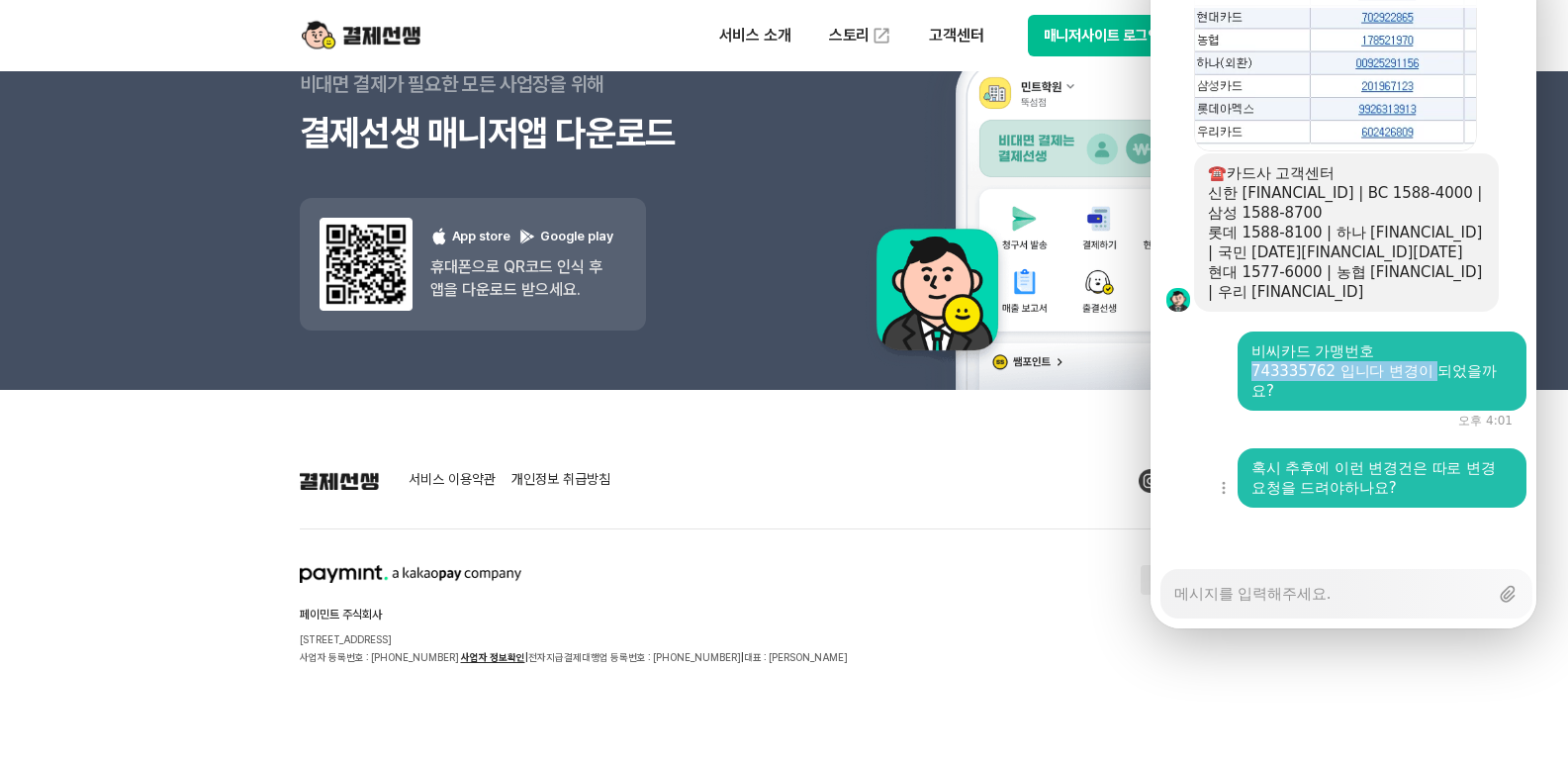
scroll to position [4998, 0]
click at [1191, 429] on div at bounding box center [1346, 438] width 392 height 18
click at [1267, 507] on div at bounding box center [1346, 534] width 392 height 54
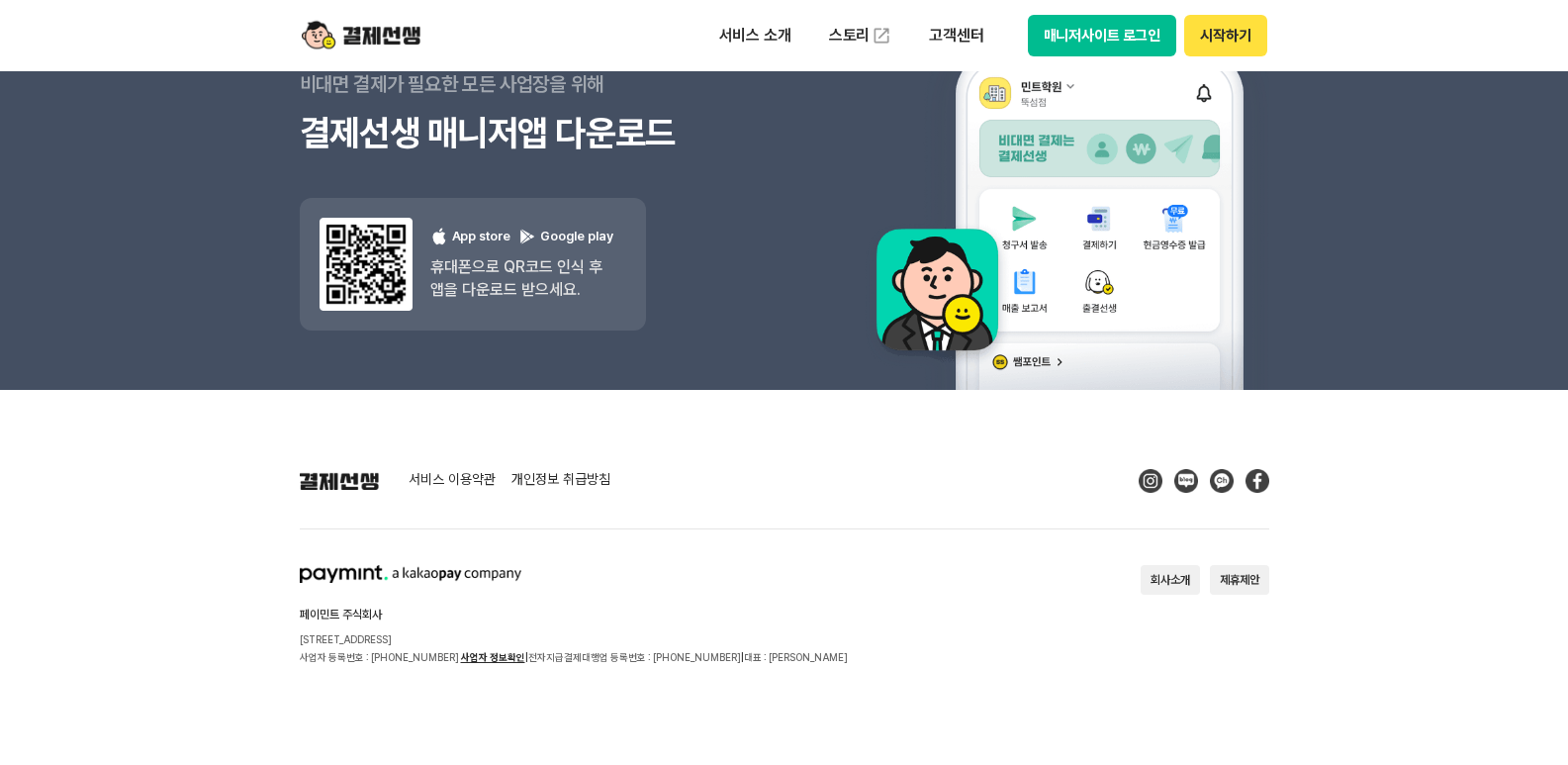
click at [36, 764] on div "button" at bounding box center [18, 765] width 36 height 0
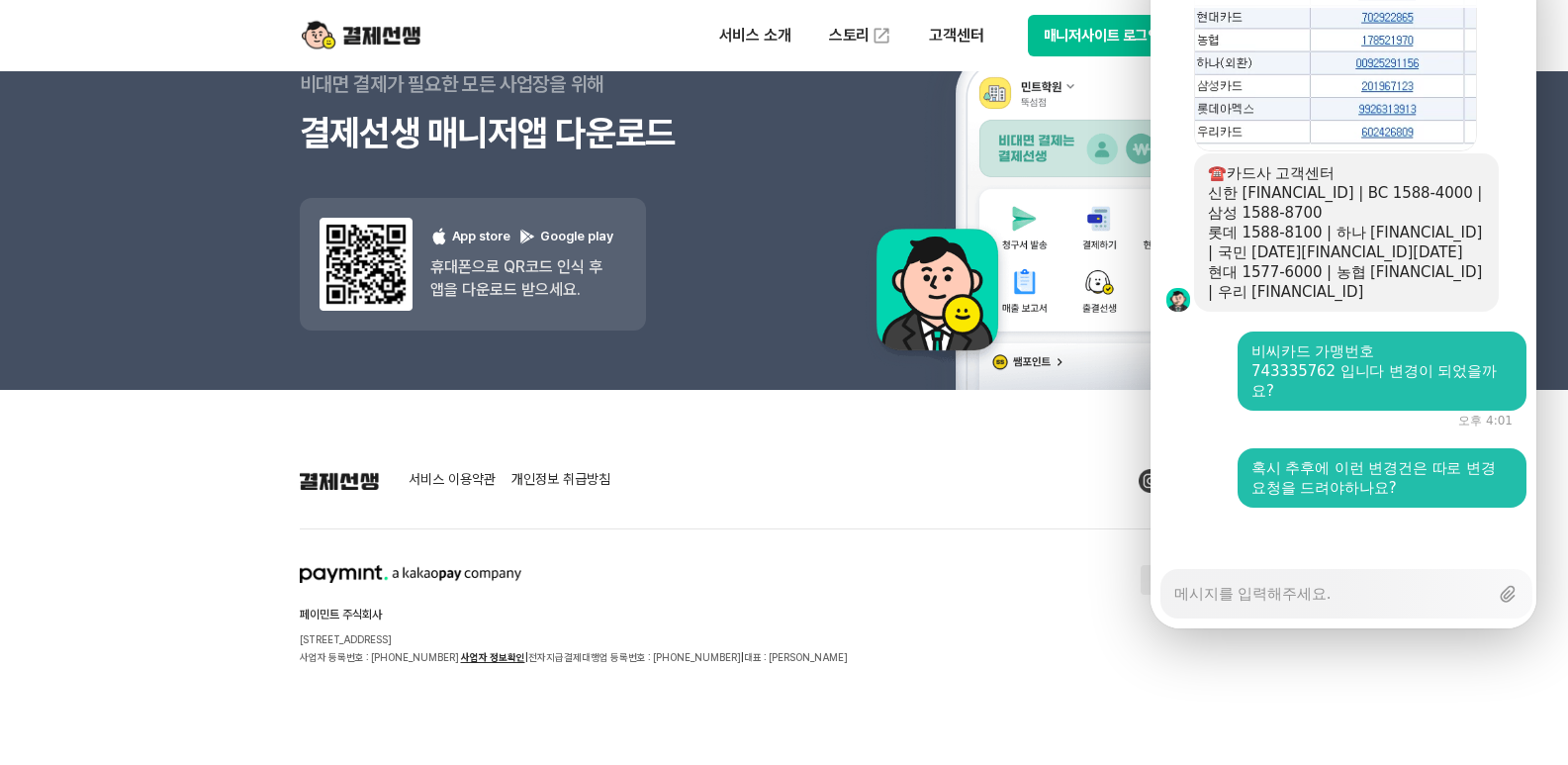
click at [1426, 690] on footer "서비스 이용약관 개인정보 취급방침 페이민트 주식회사 [STREET_ADDRESS] 사업자 등록번호 : [PHONE_NUMBER] 사업자 정보확…" at bounding box center [784, 577] width 1568 height 375
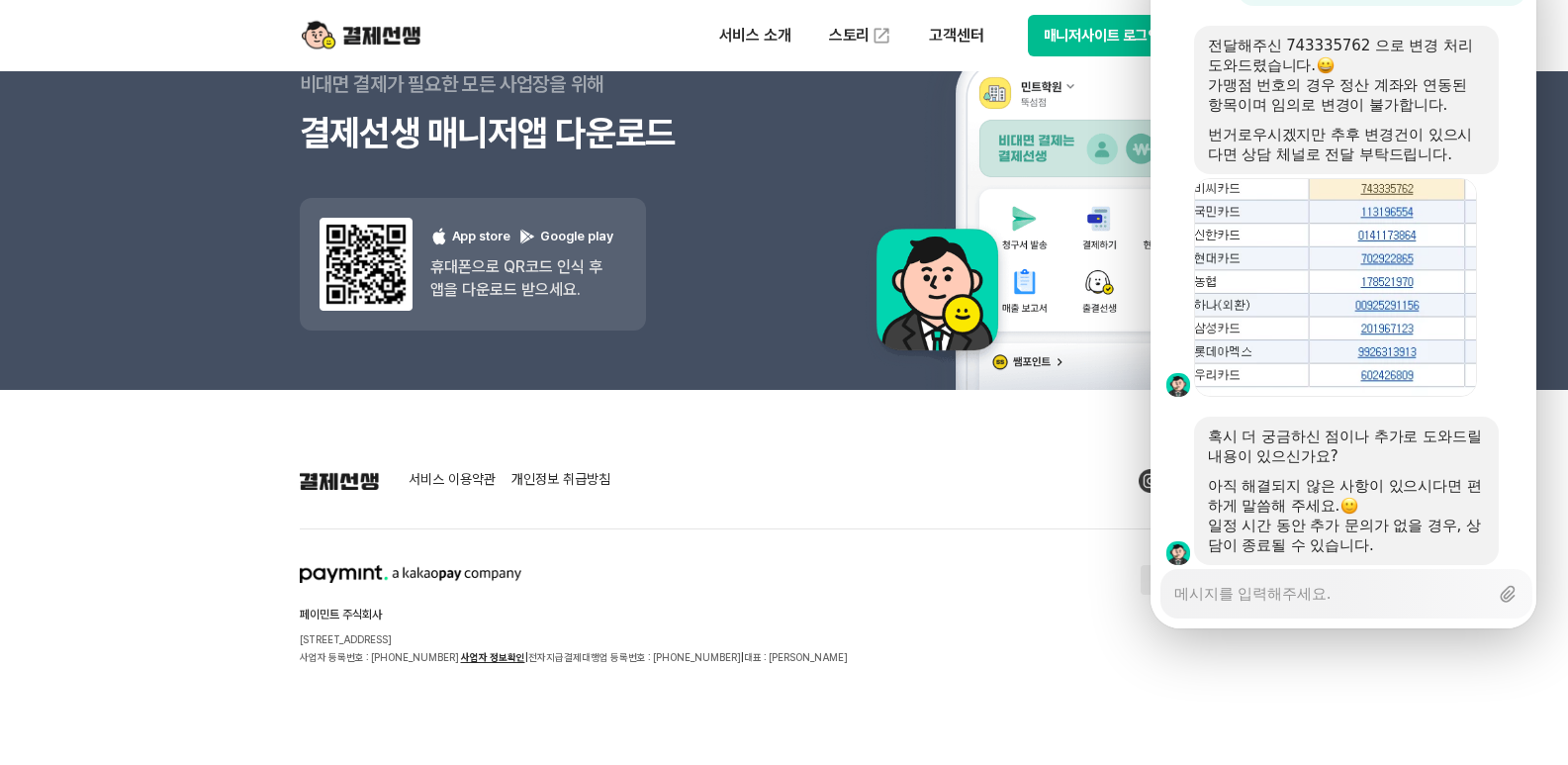
scroll to position [5557, 0]
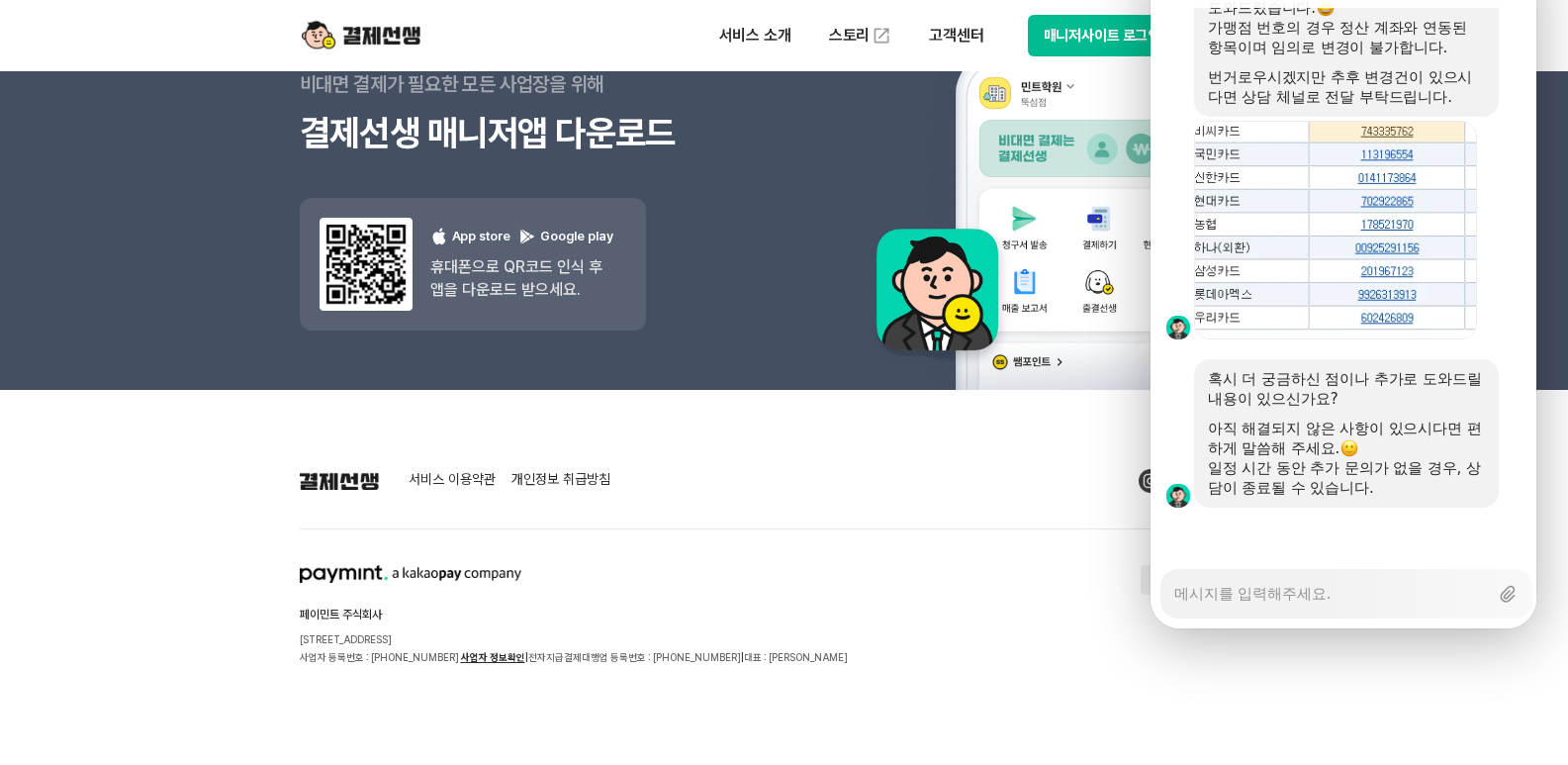
click at [1512, 705] on footer "서비스 이용약관 개인정보 취급방침 페이민트 주식회사 [STREET_ADDRESS] 사업자 등록번호 : [PHONE_NUMBER] 사업자 정보확…" at bounding box center [784, 577] width 1568 height 375
click at [1353, 507] on div at bounding box center [1346, 534] width 392 height 54
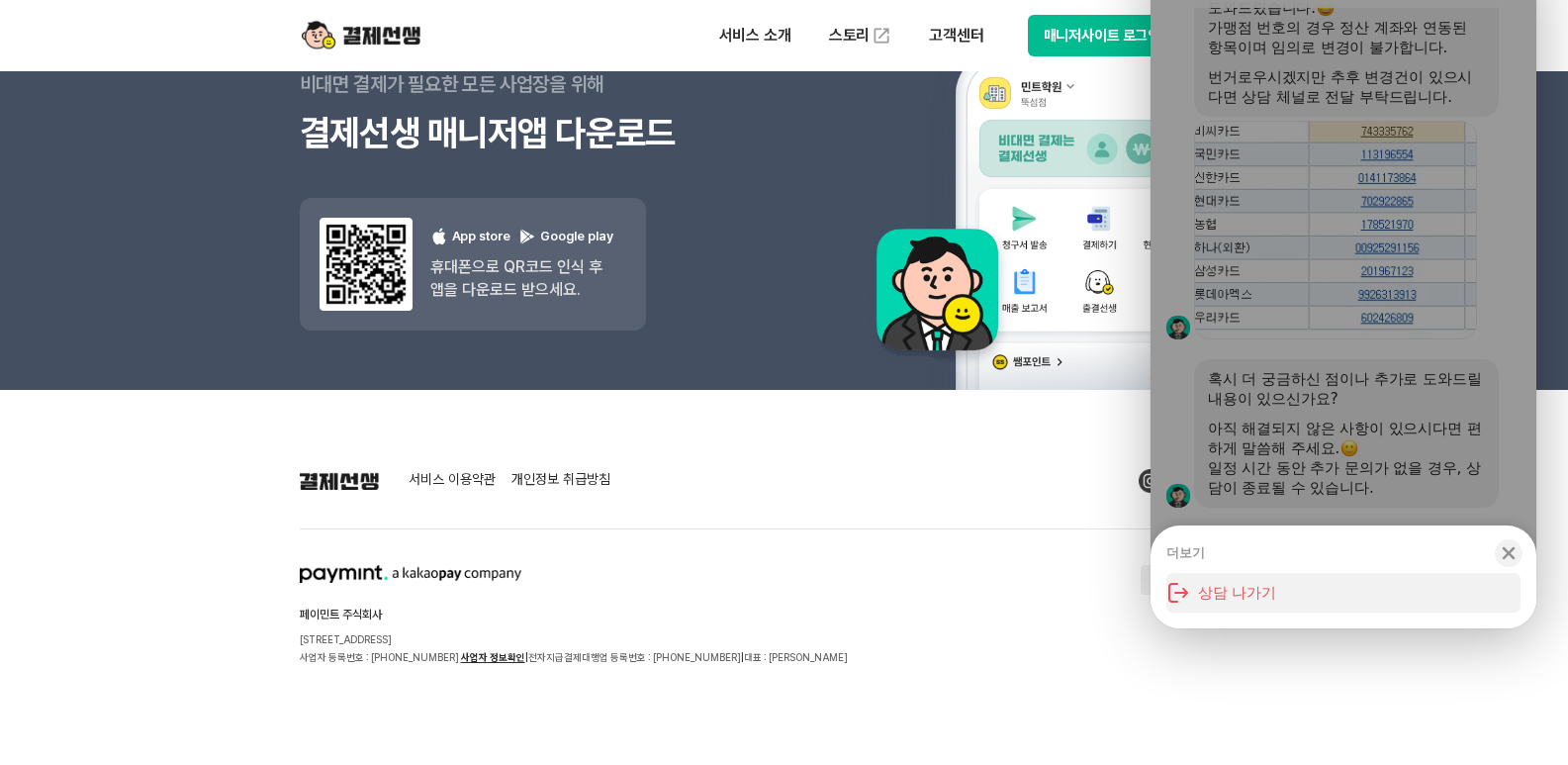
click at [1258, 573] on button "상담 나가기" at bounding box center [1343, 593] width 354 height 40
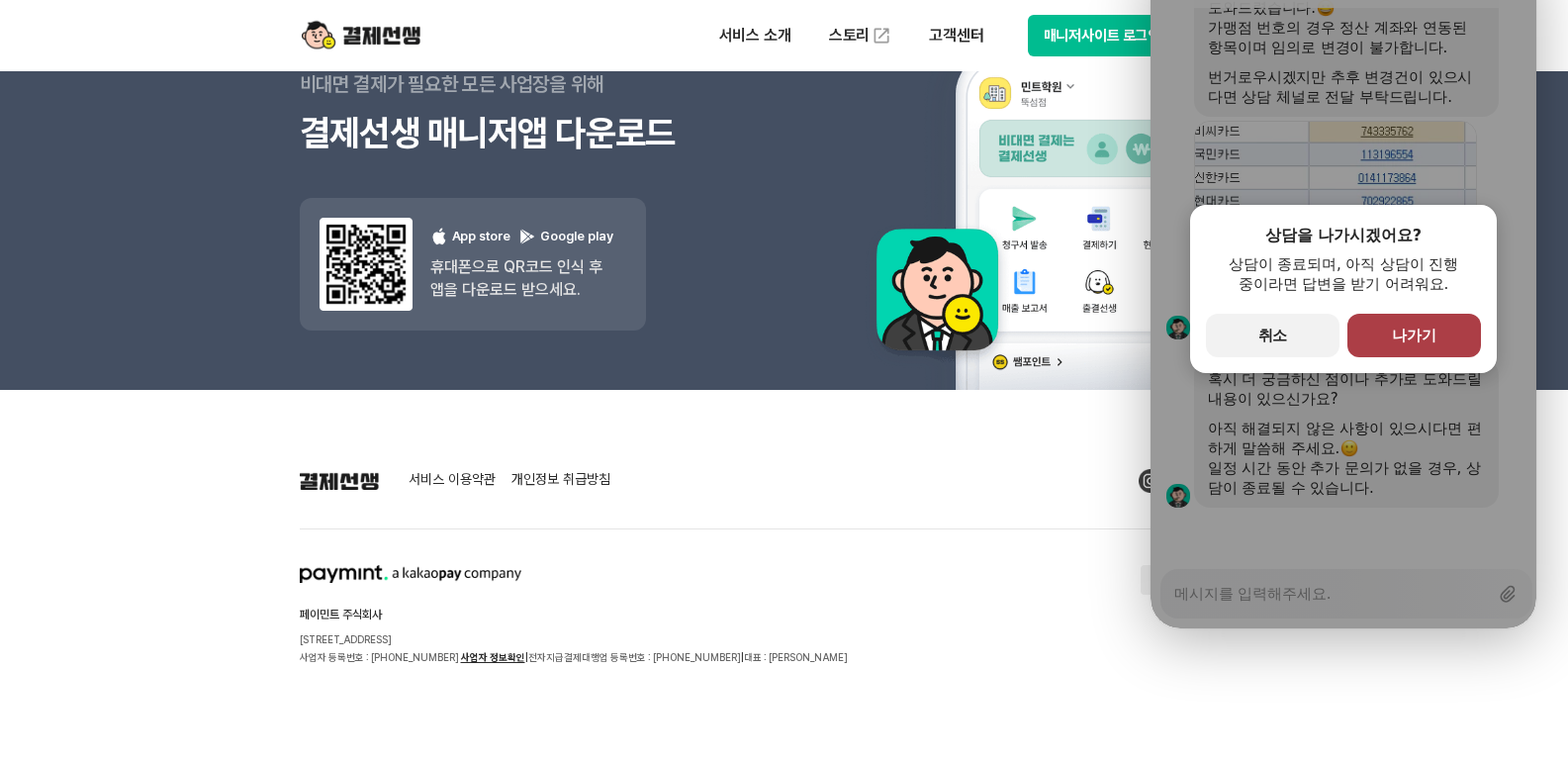
click at [1431, 313] on button "primary Button 나가기" at bounding box center [1414, 335] width 133 height 44
